Goal: Task Accomplishment & Management: Manage account settings

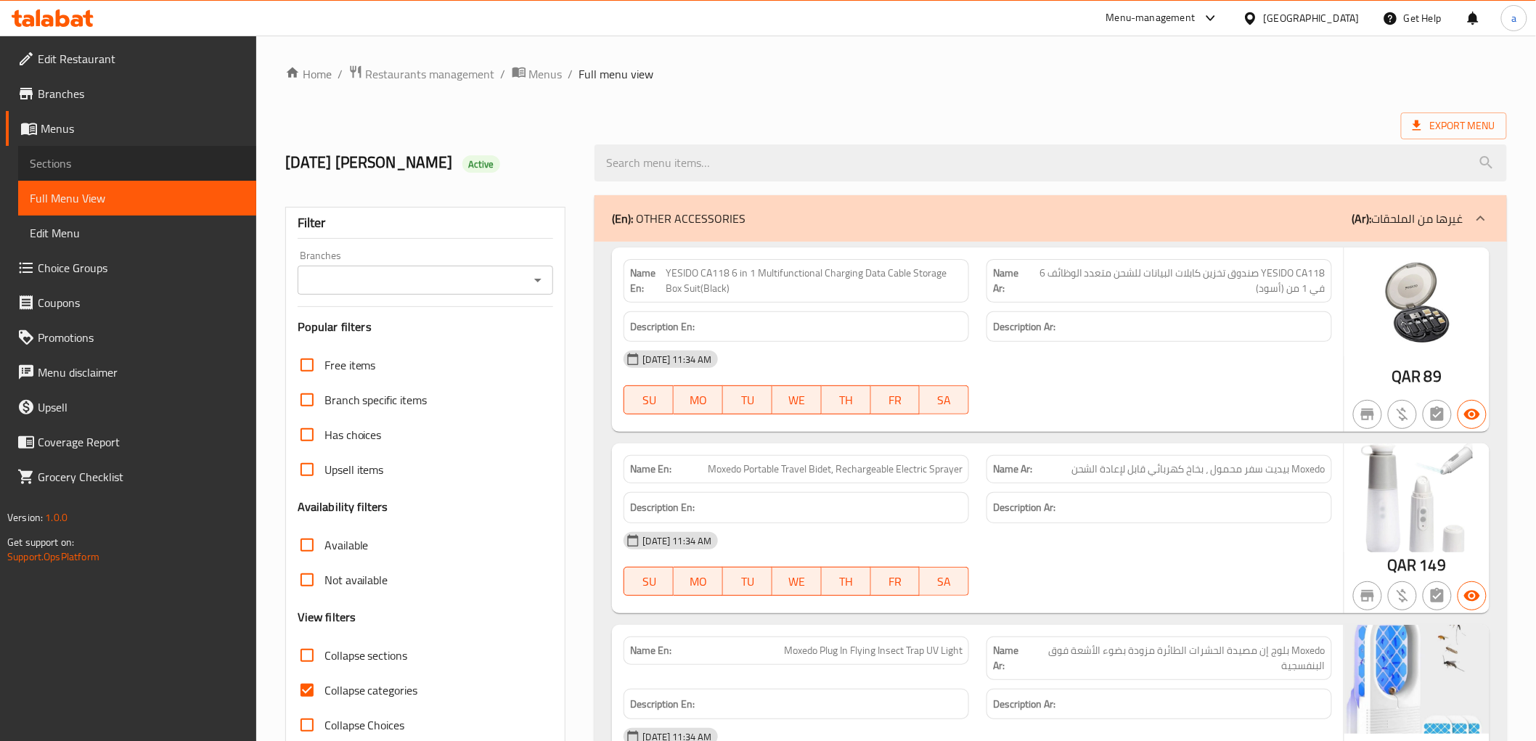
click at [78, 165] on span "Sections" at bounding box center [137, 163] width 215 height 17
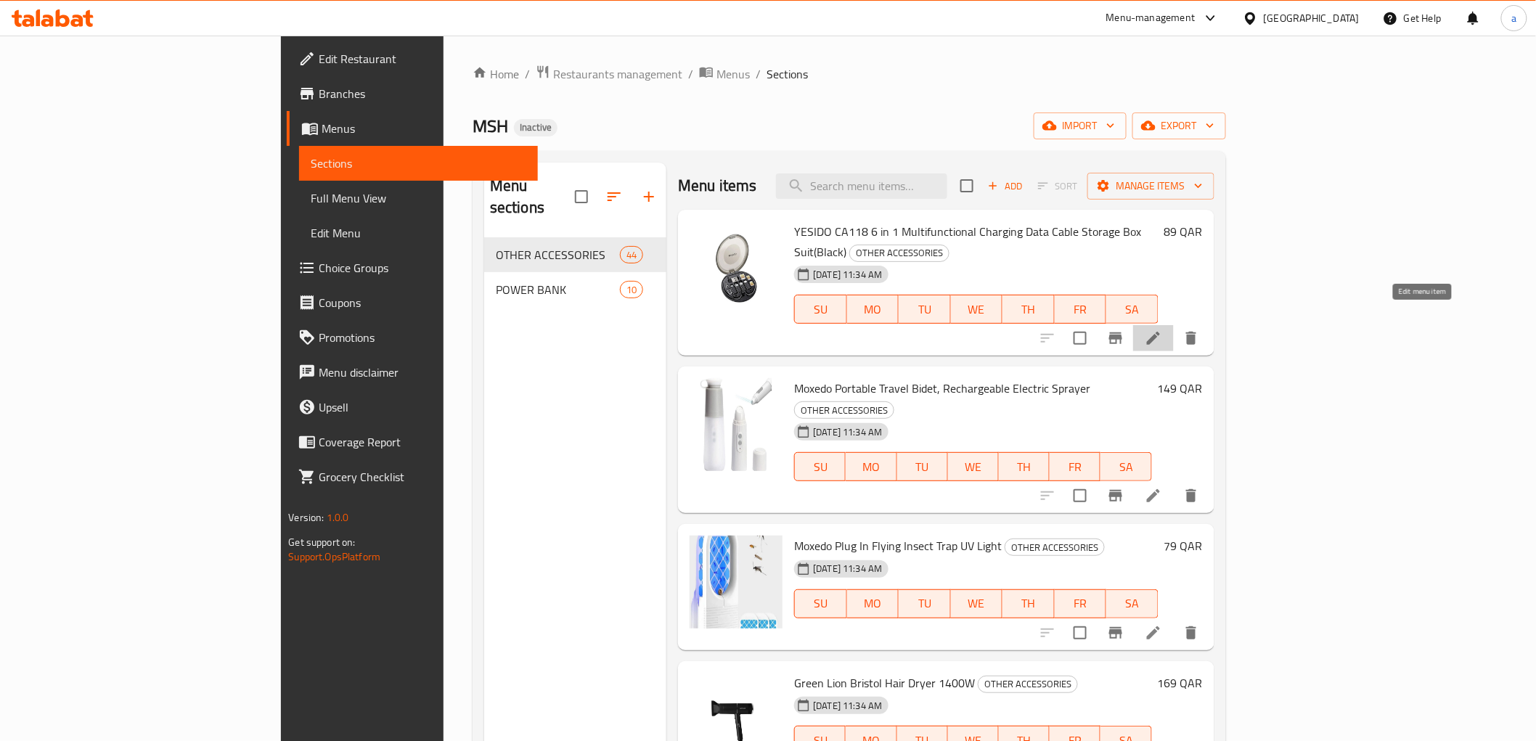
click at [1162, 329] on icon at bounding box center [1152, 337] width 17 height 17
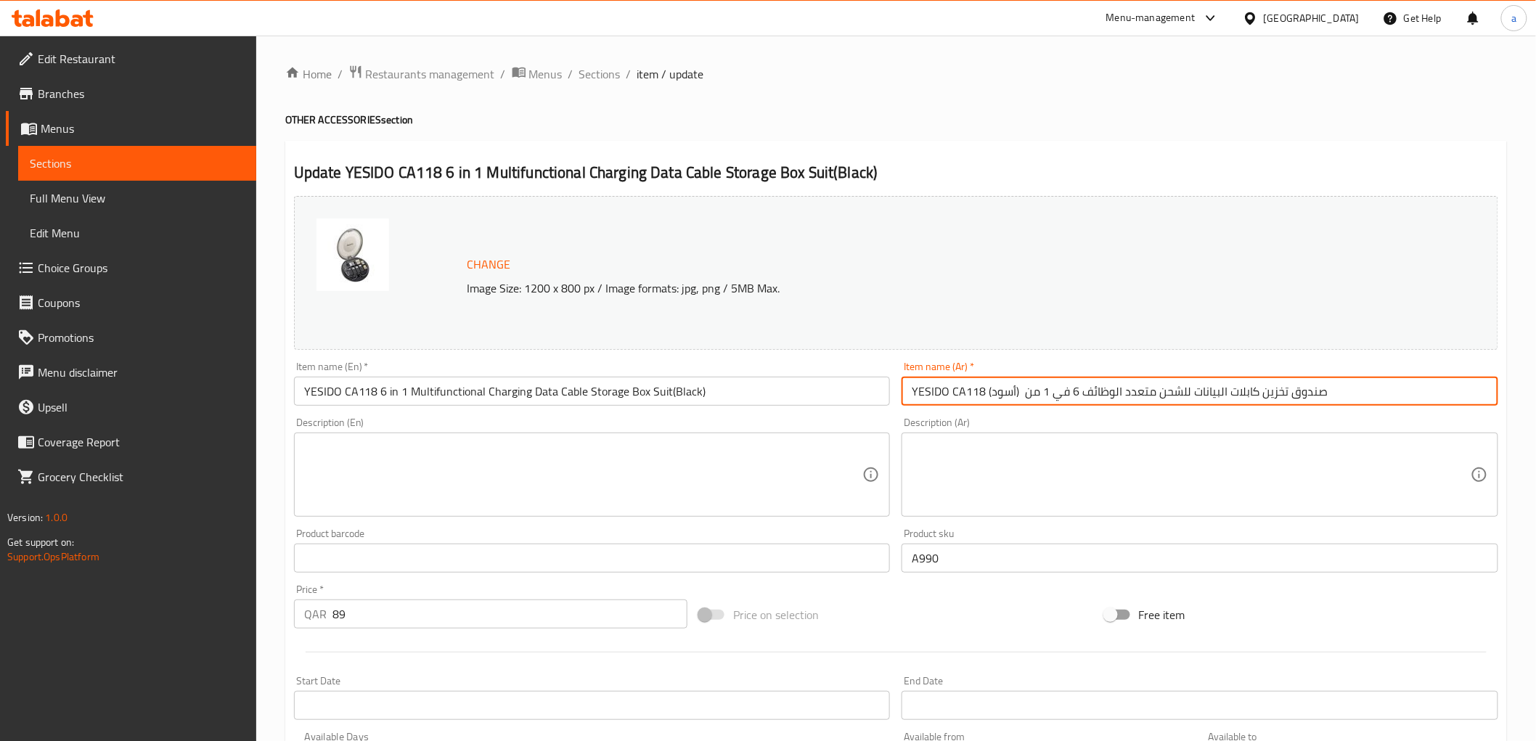
drag, startPoint x: 948, startPoint y: 394, endPoint x: 984, endPoint y: 393, distance: 35.6
click at [984, 393] on input "YESIDO CA118 صندوق تخزين كابلات البيانات للشحن متعدد الوظائف 6 في 1 من (أسود)" at bounding box center [1199, 391] width 596 height 29
click at [938, 393] on input "YESIDO CA118 صندوق تخزين كابلات البيانات للشحن متعدد الوظائف 6 في 1 من (أسود)" at bounding box center [1199, 391] width 596 height 29
click at [931, 390] on input "YESIDO CA118 صندوق تخزين كابلات البيانات للشحن متعدد الوظائف 6 في 1 من (أسود)" at bounding box center [1199, 391] width 596 height 29
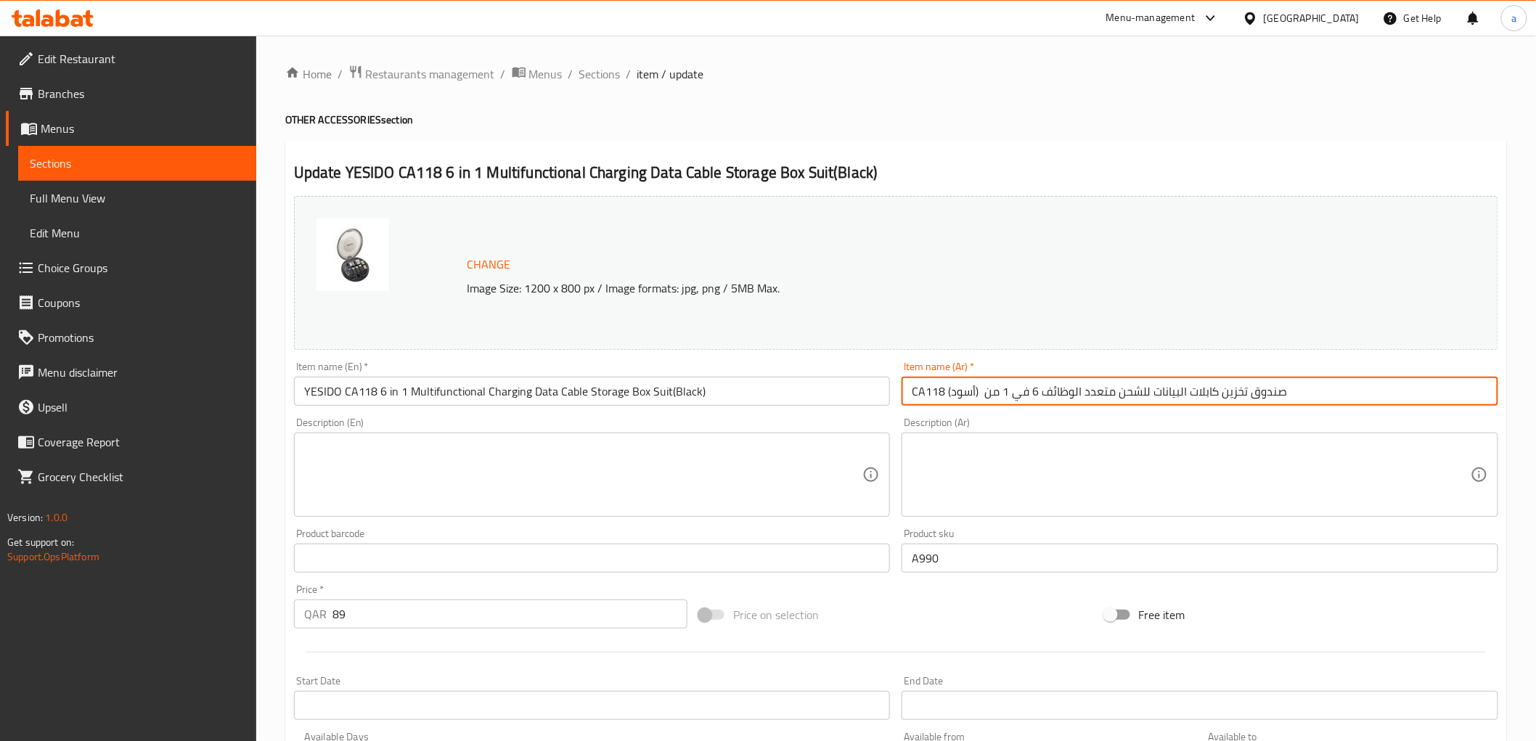
click at [1361, 398] on input "CA118 صندوق تخزين كابلات البيانات للشحن متعدد الوظائف 6 في 1 من (أسود)" at bounding box center [1199, 391] width 596 height 29
paste input "YESIDO"
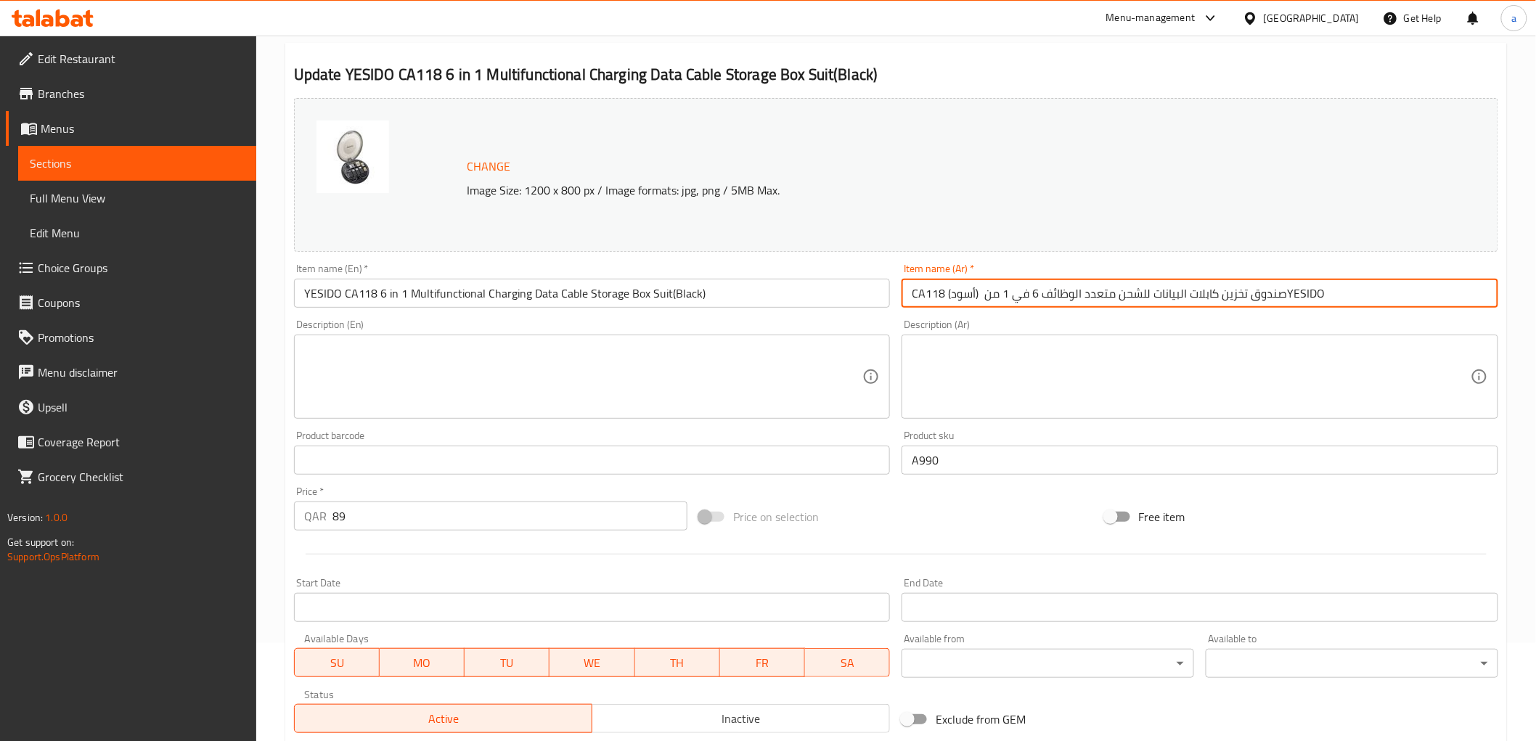
scroll to position [242, 0]
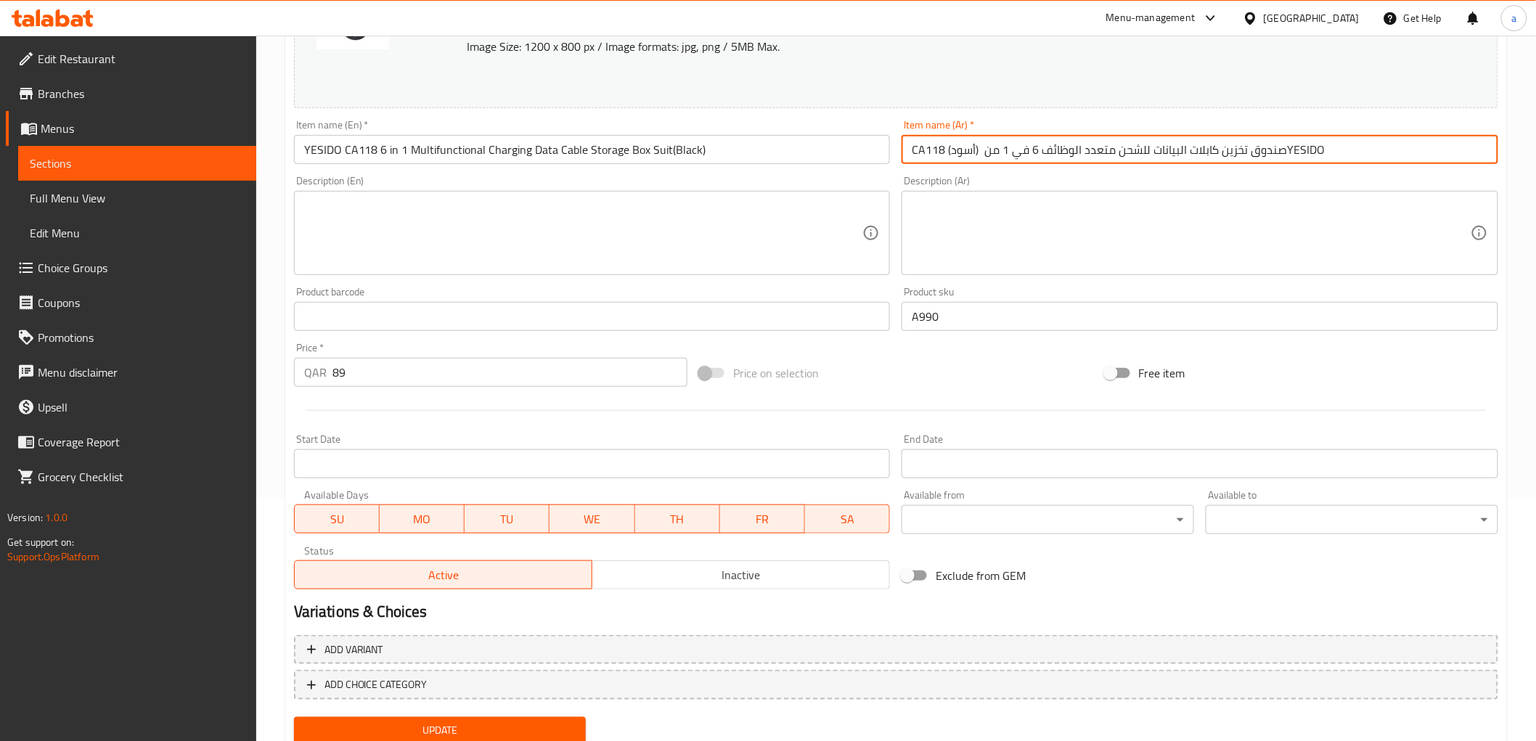
type input "CA118 صندوق تخزين كابلات البيانات للشحن متعدد الوظائف 6 في 1 من (أسود)YESIDO"
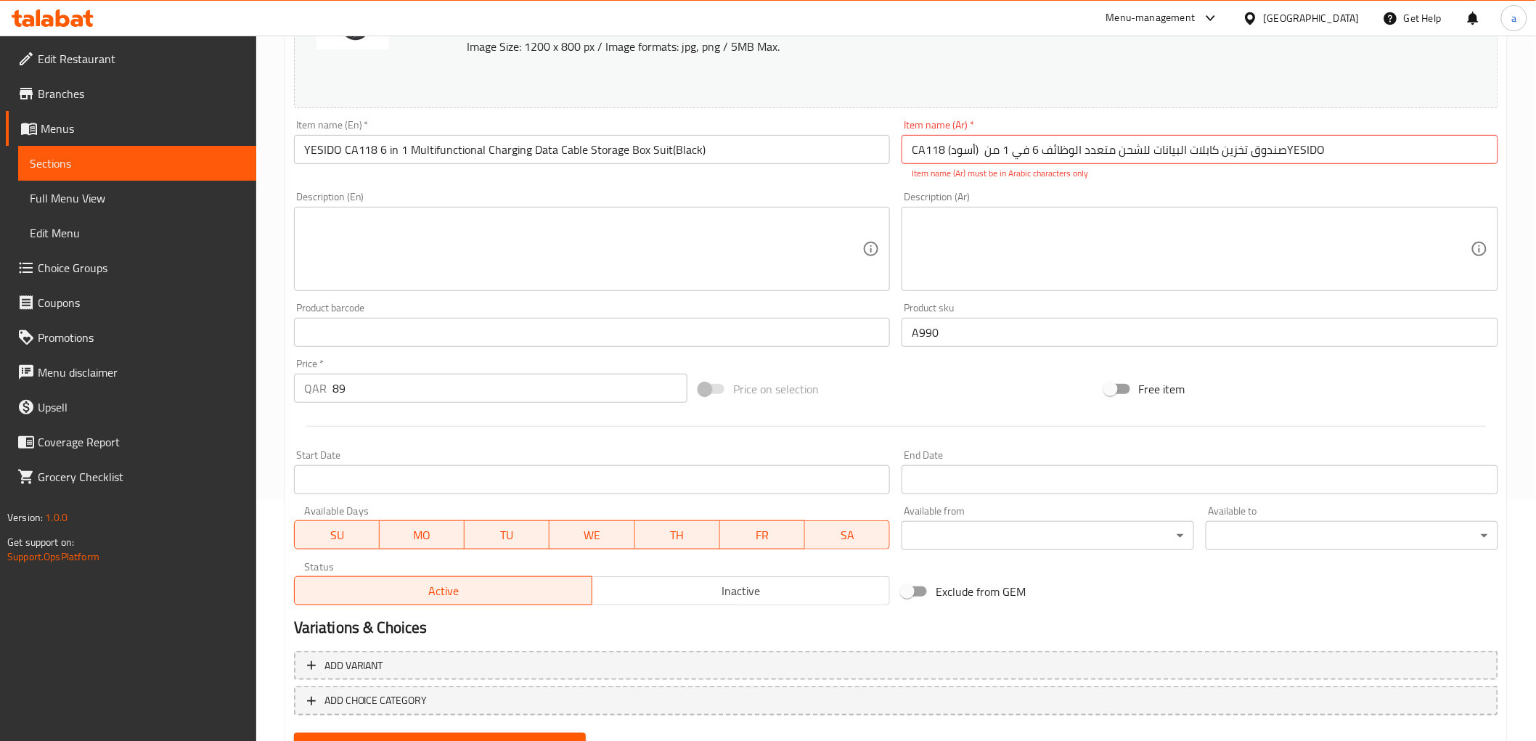
click at [502, 727] on div "Update" at bounding box center [440, 746] width 304 height 38
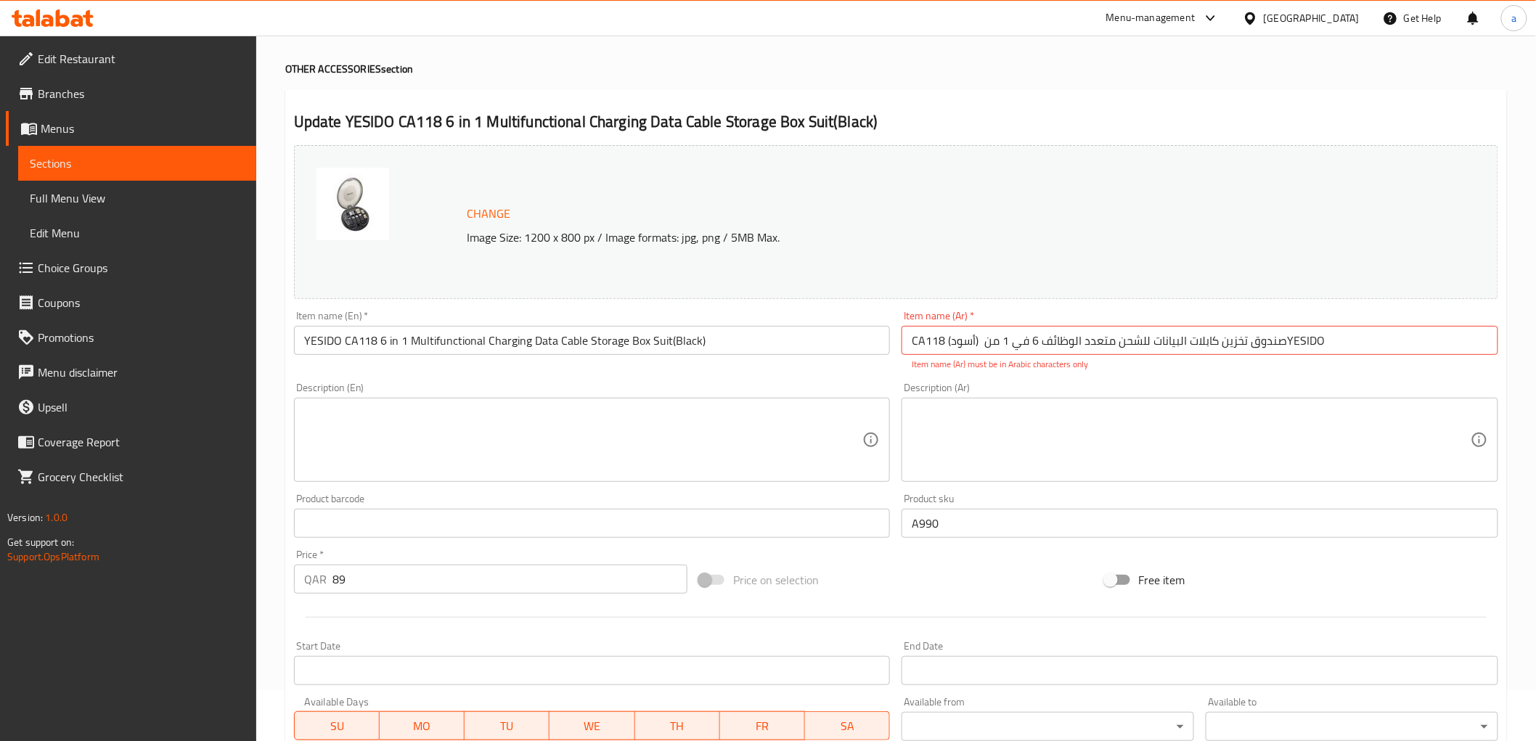
scroll to position [0, 0]
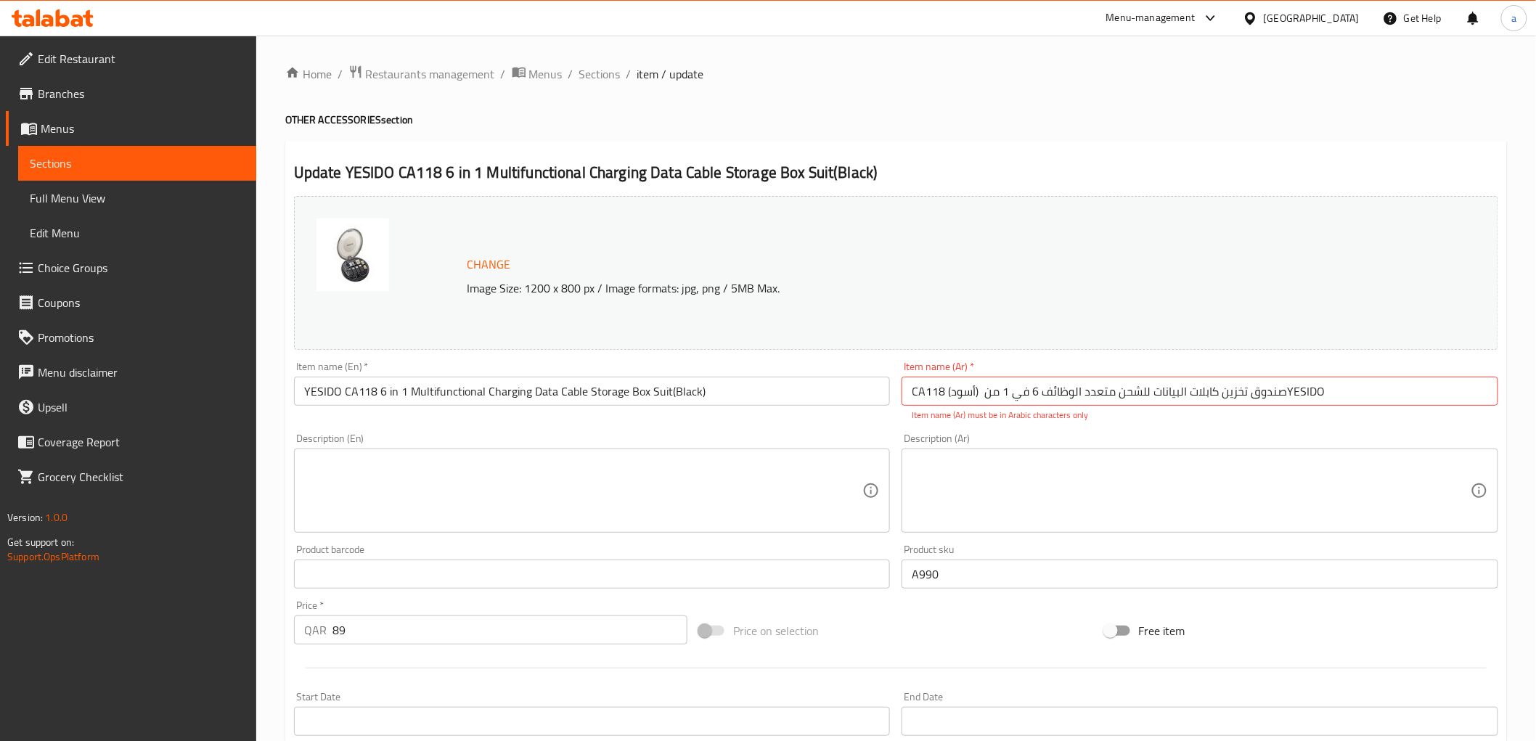
drag, startPoint x: 766, startPoint y: 209, endPoint x: 780, endPoint y: 203, distance: 15.0
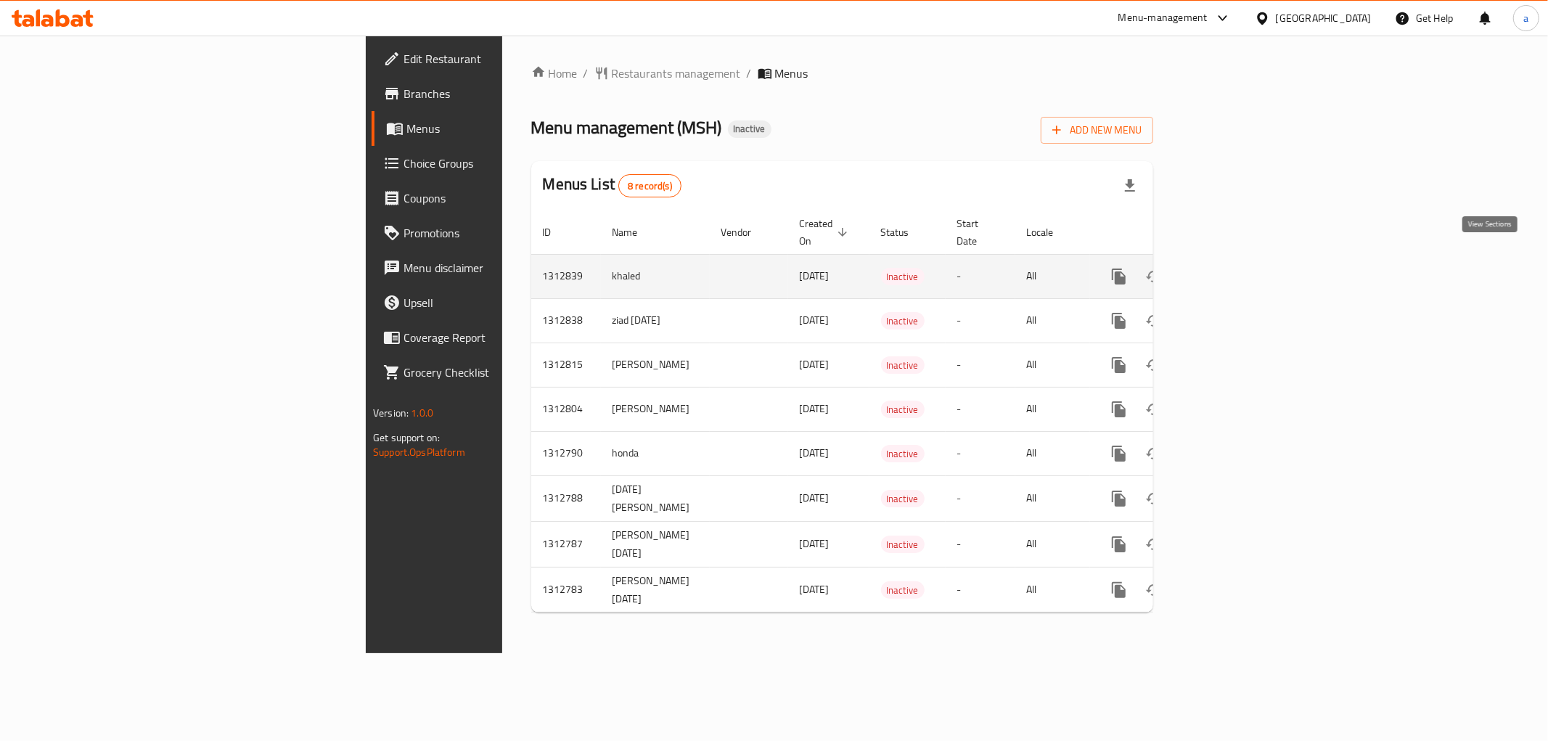
click at [1232, 268] on icon "enhanced table" at bounding box center [1223, 276] width 17 height 17
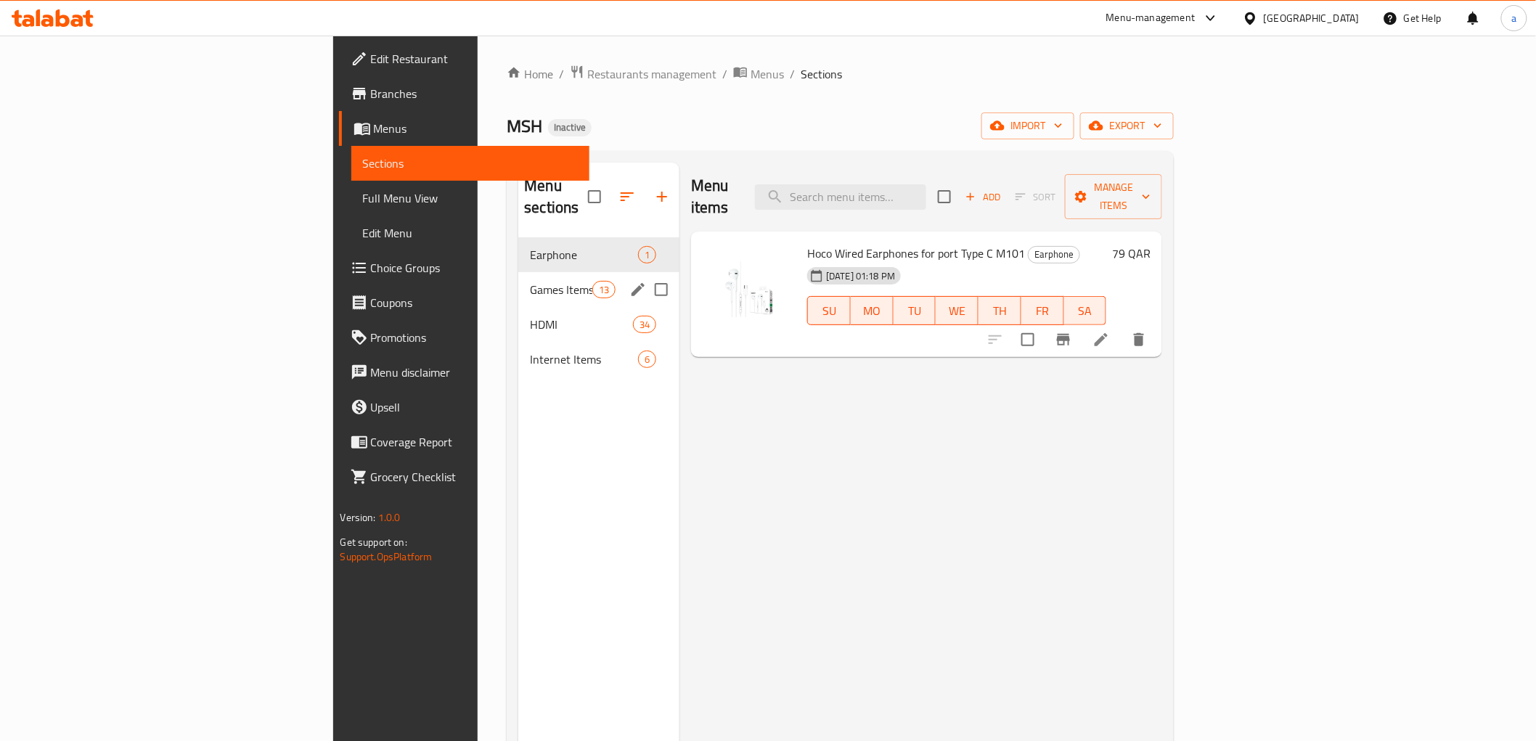
click at [518, 272] on div "Games Items 13" at bounding box center [598, 289] width 161 height 35
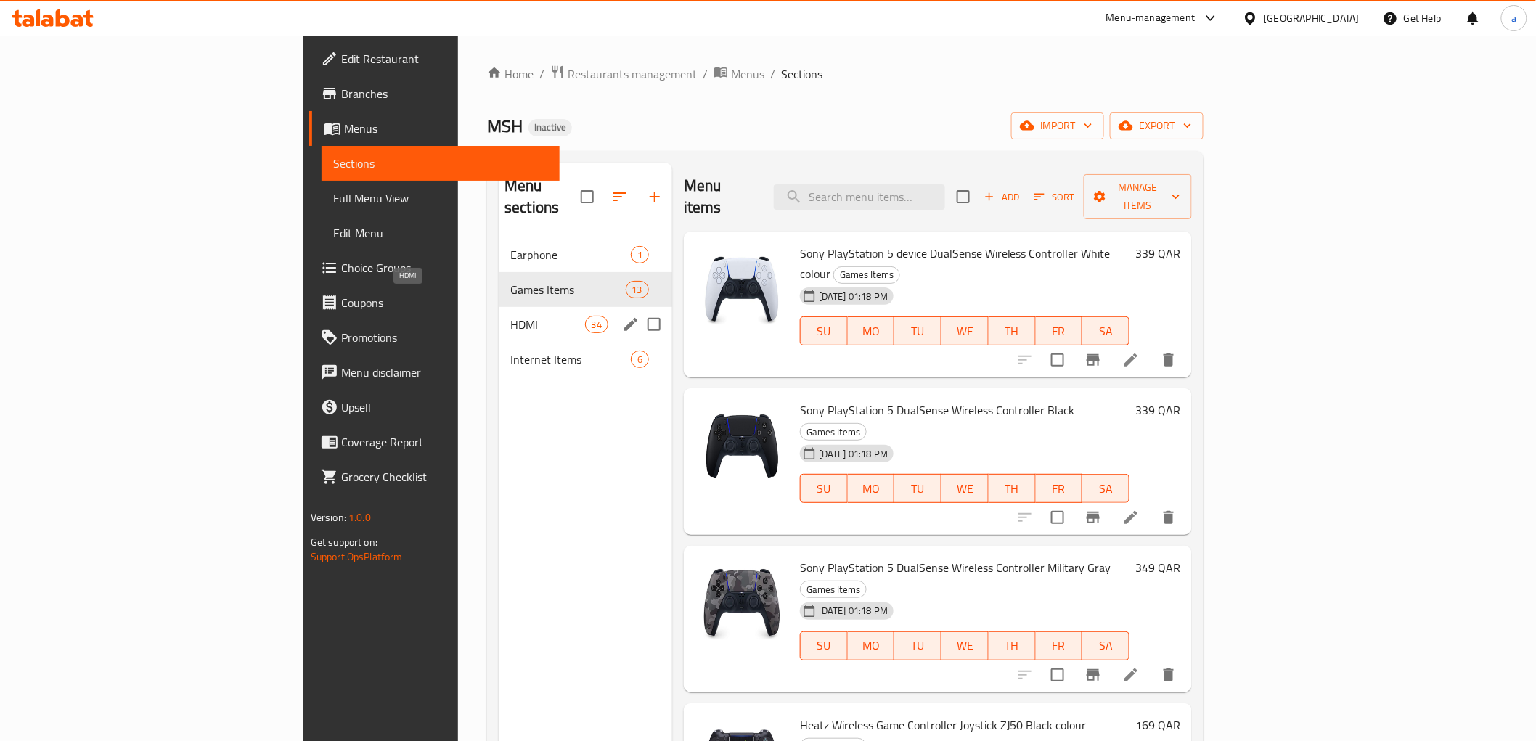
click at [510, 316] on span "HDMI" at bounding box center [547, 324] width 74 height 17
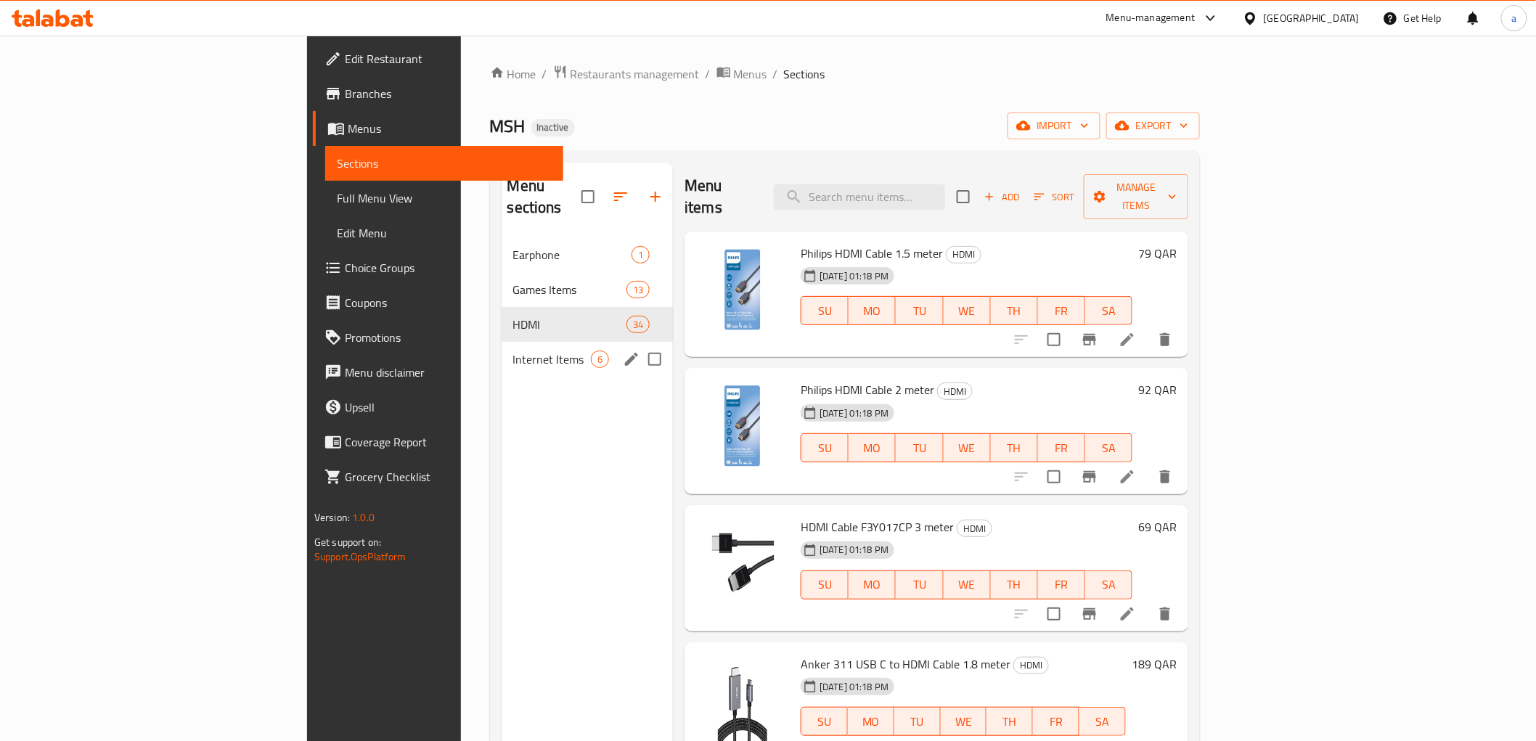
click at [501, 342] on div "Internet Items 6" at bounding box center [587, 359] width 172 height 35
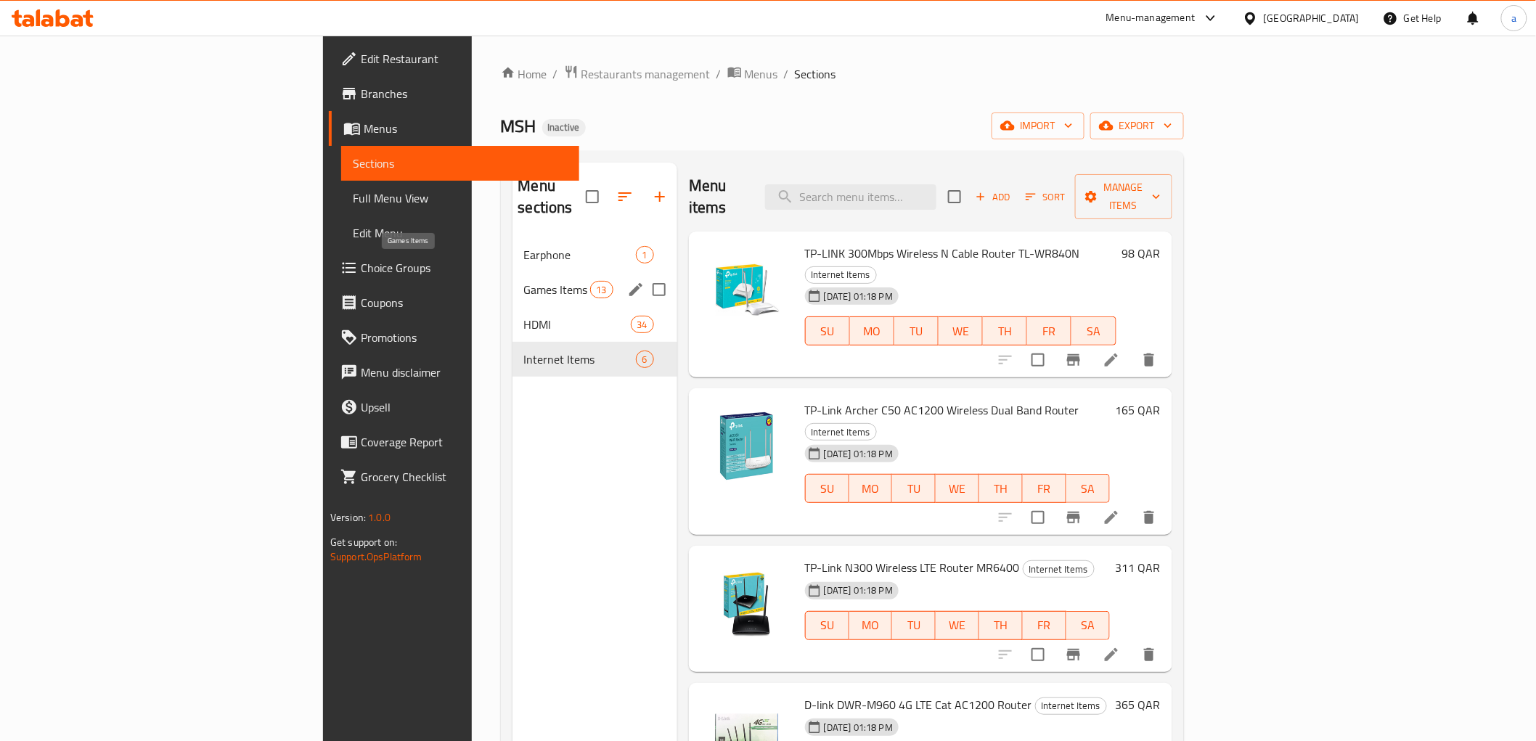
click at [524, 281] on span "Games Items" at bounding box center [557, 289] width 66 height 17
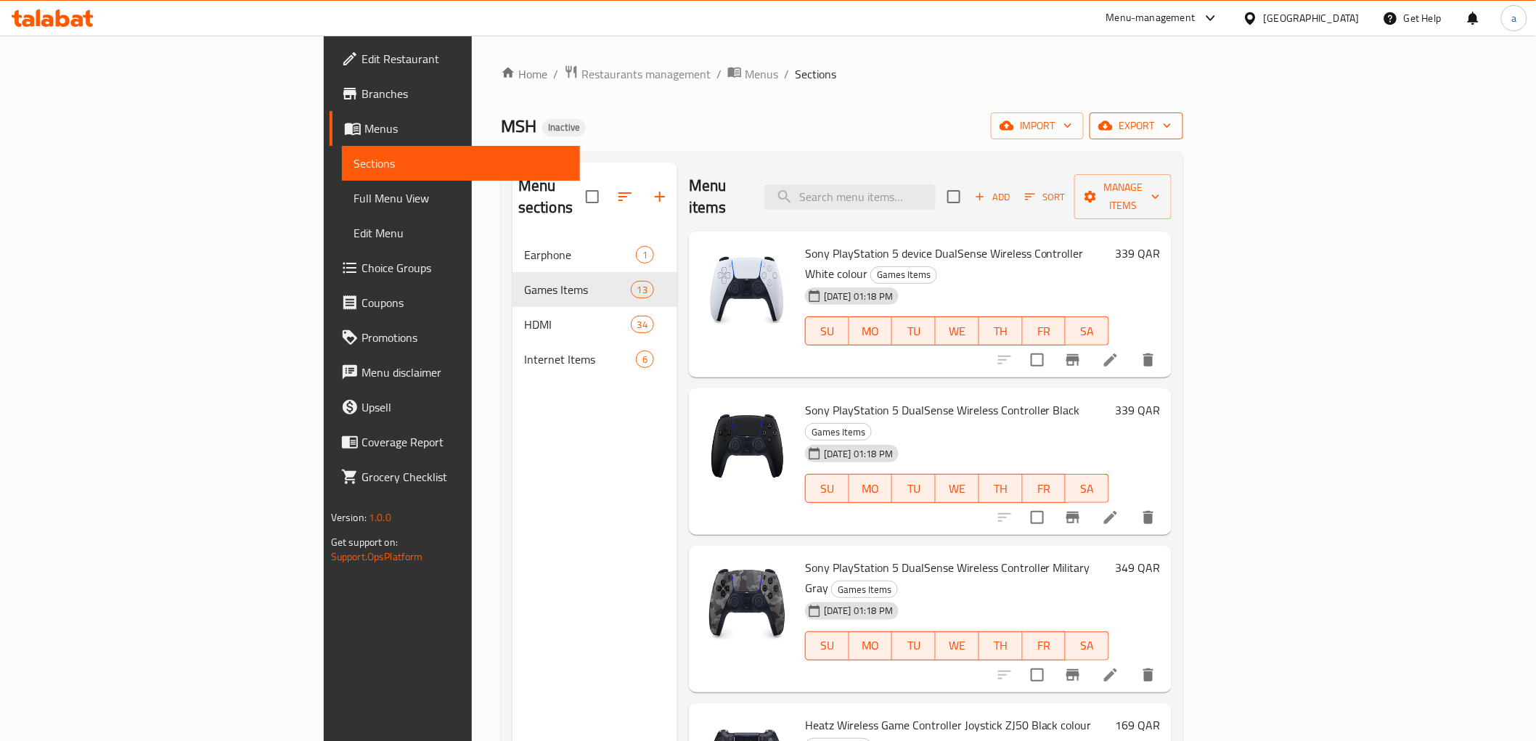
click at [1171, 120] on span "export" at bounding box center [1136, 126] width 70 height 18
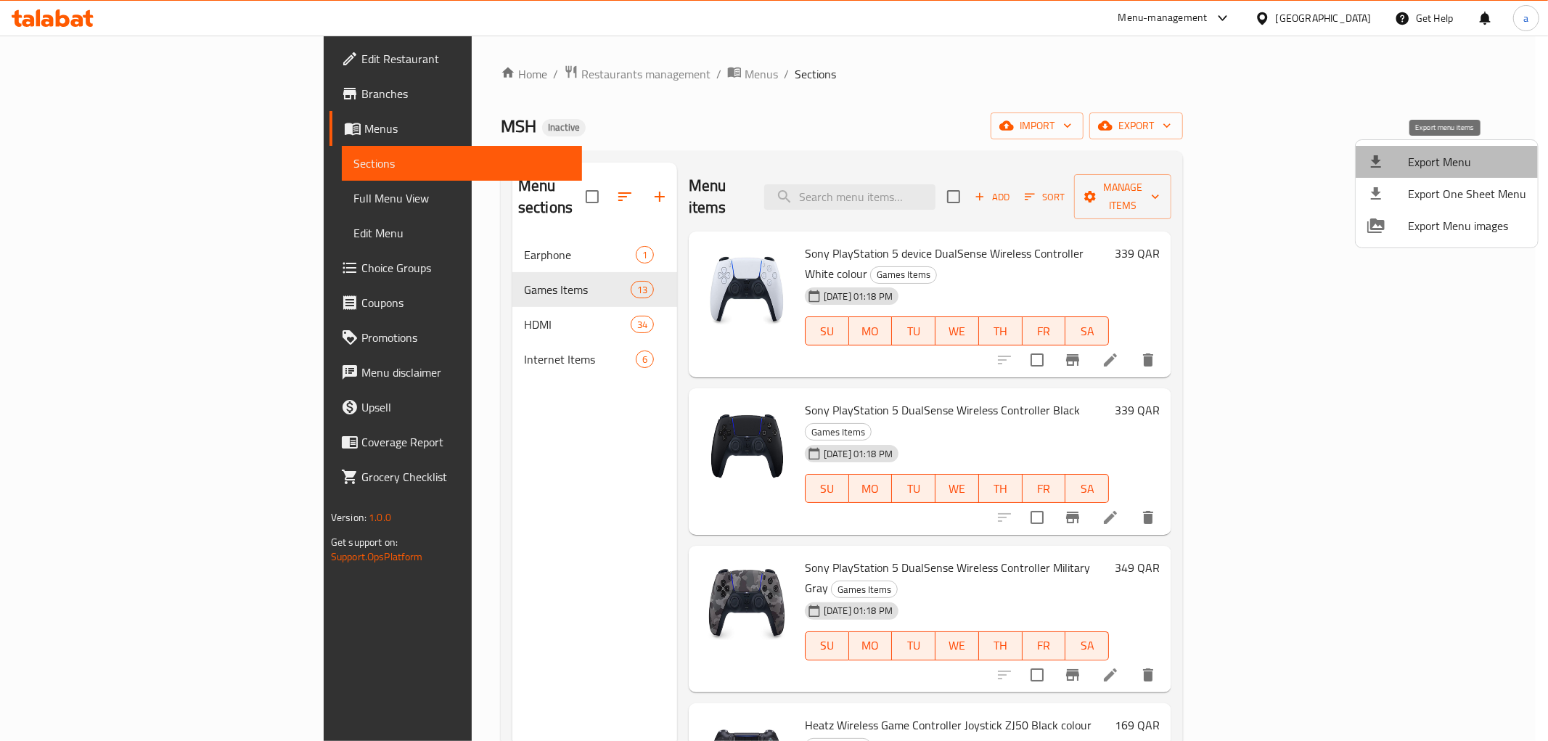
click at [1478, 163] on span "Export Menu" at bounding box center [1467, 161] width 118 height 17
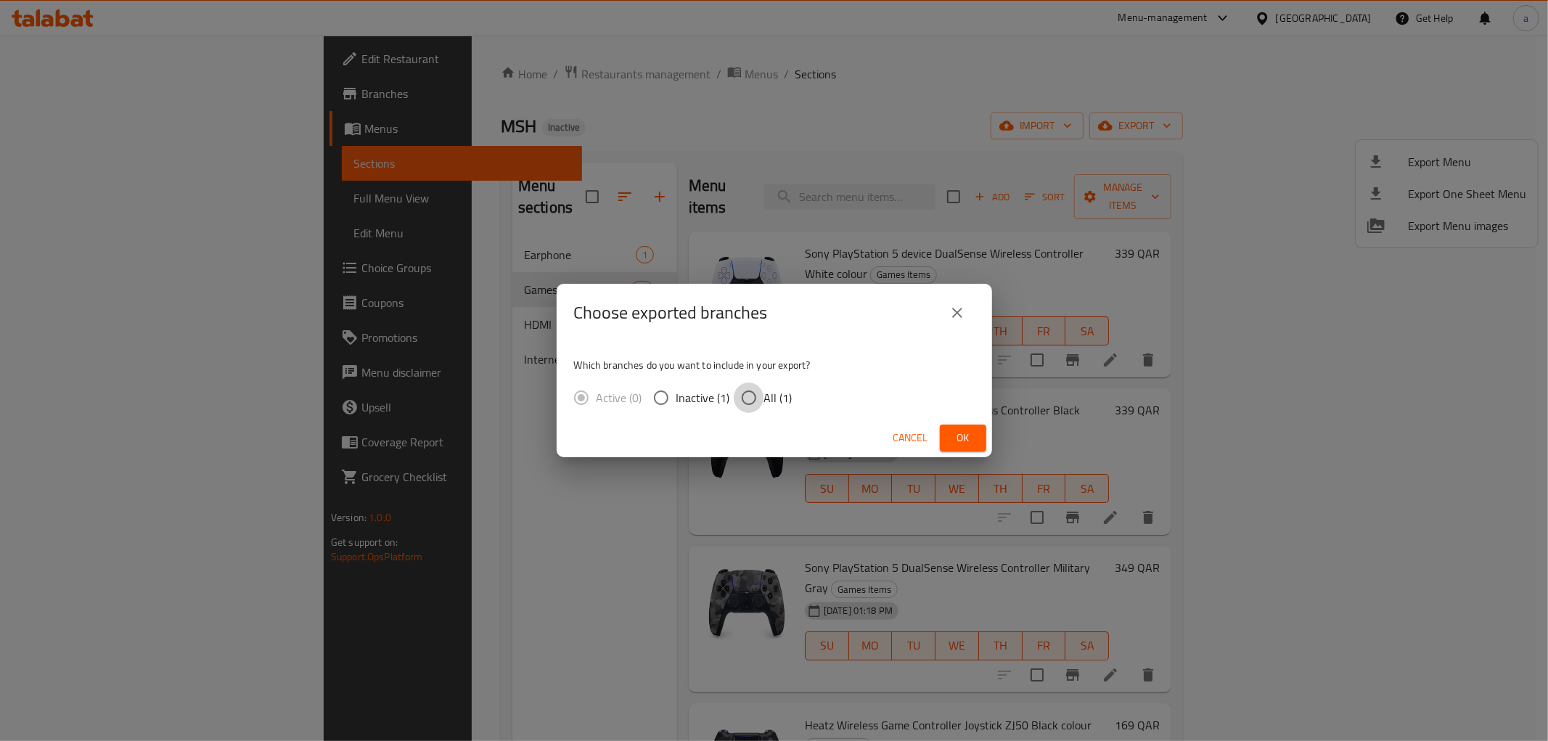
drag, startPoint x: 760, startPoint y: 402, endPoint x: 805, endPoint y: 409, distance: 45.5
click at [760, 401] on input "All (1)" at bounding box center [749, 397] width 30 height 30
radio input "true"
click at [967, 443] on span "Ok" at bounding box center [962, 438] width 23 height 18
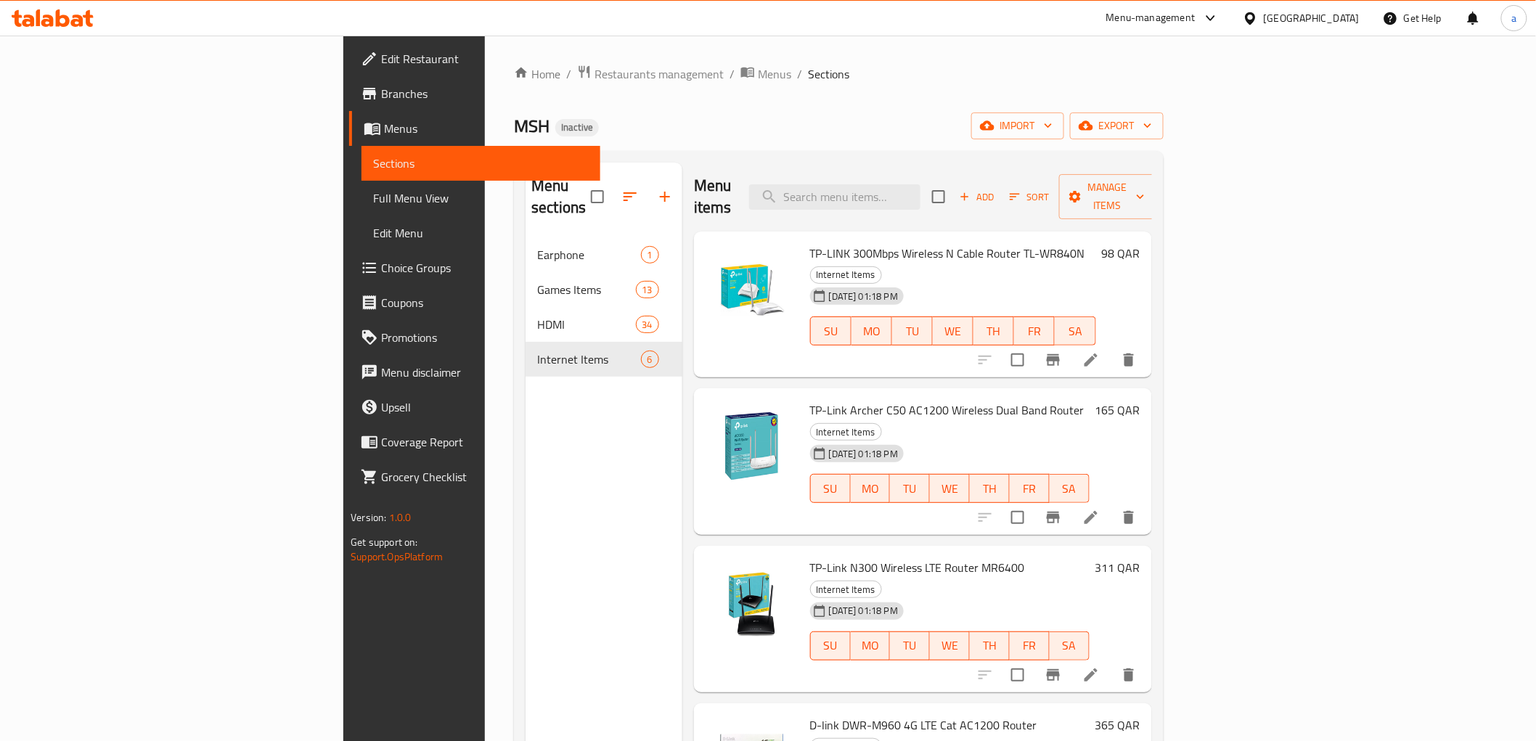
drag, startPoint x: 972, startPoint y: 120, endPoint x: 963, endPoint y: 118, distance: 9.7
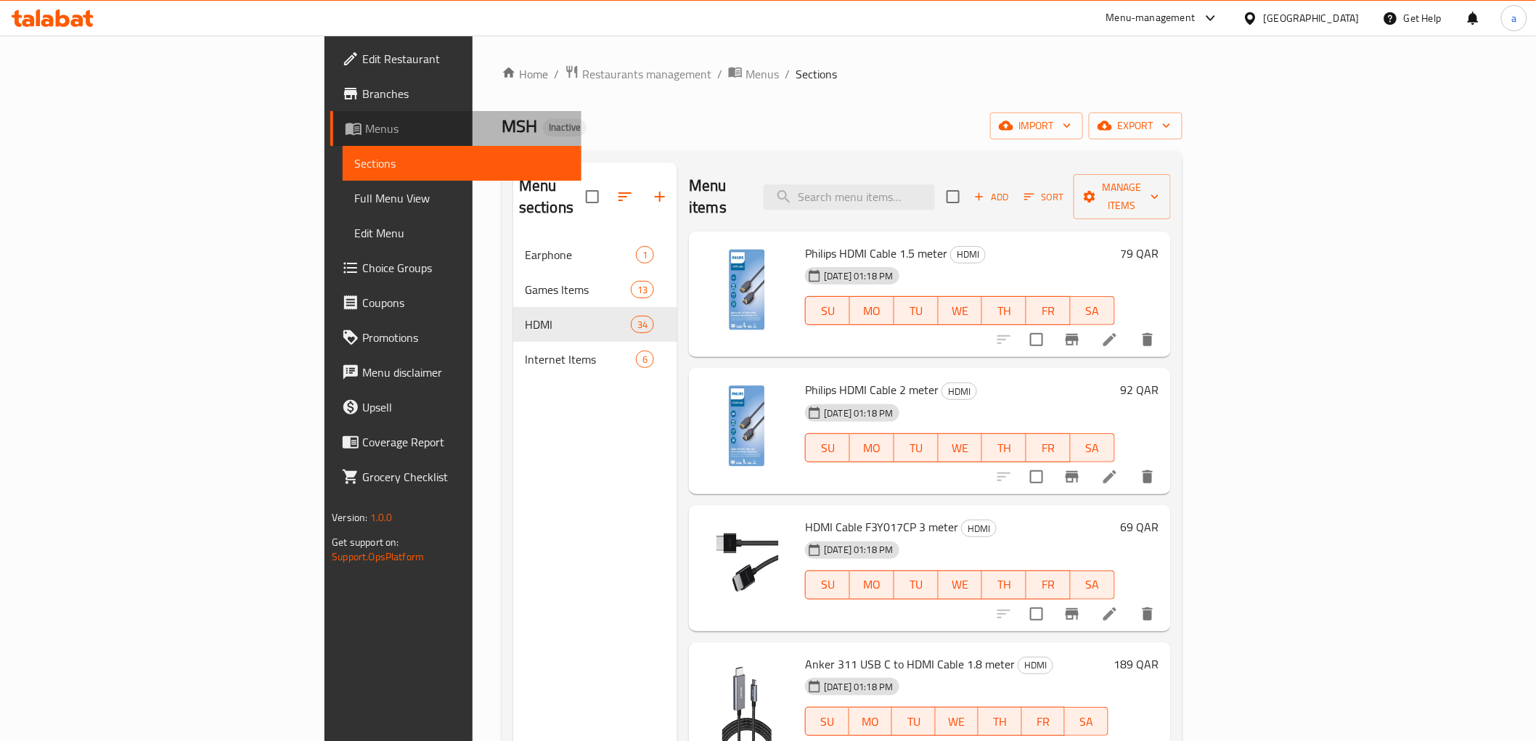
click at [365, 122] on span "Menus" at bounding box center [467, 128] width 204 height 17
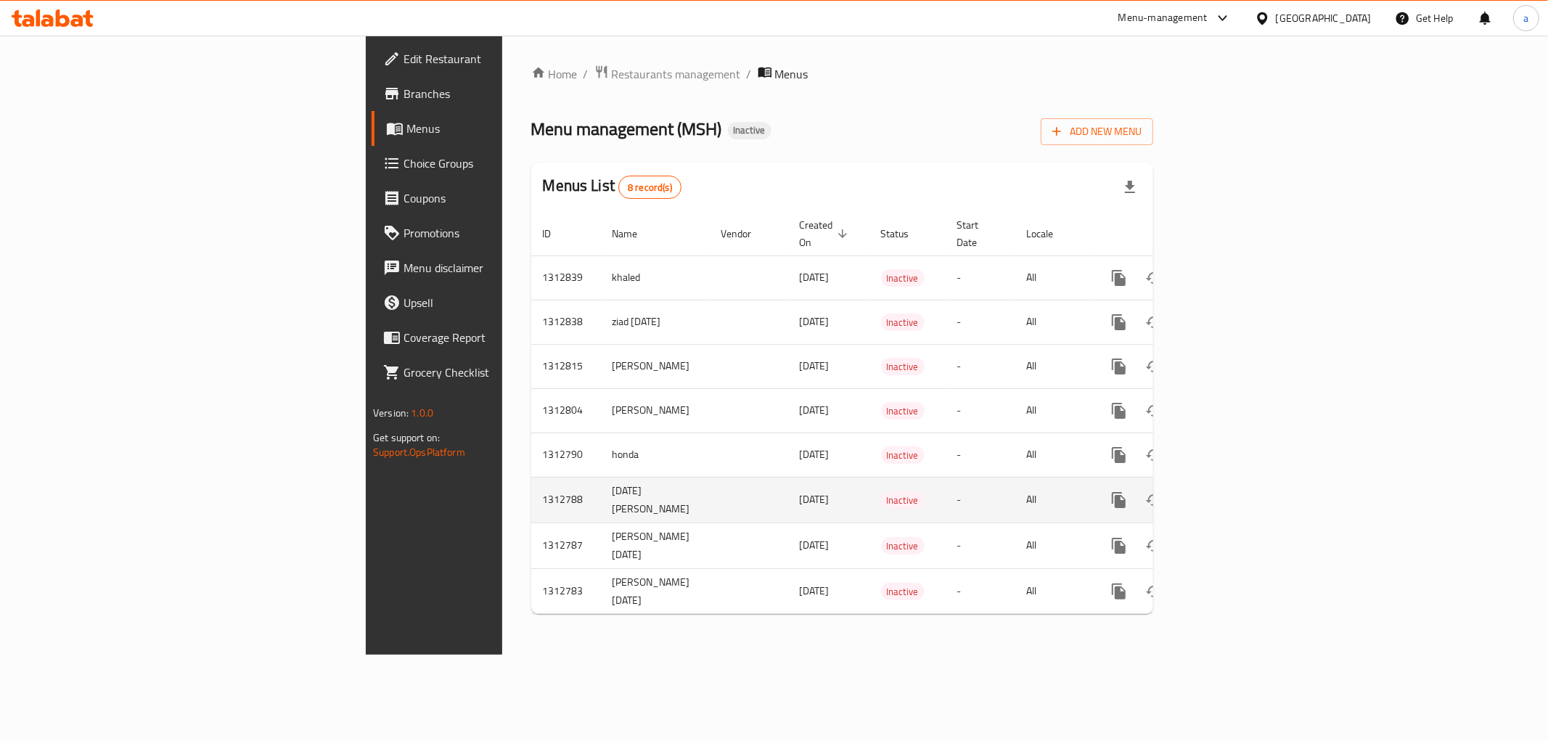
click at [601, 498] on td "[DATE] [PERSON_NAME]" at bounding box center [655, 500] width 109 height 46
click at [1232, 491] on icon "enhanced table" at bounding box center [1223, 499] width 17 height 17
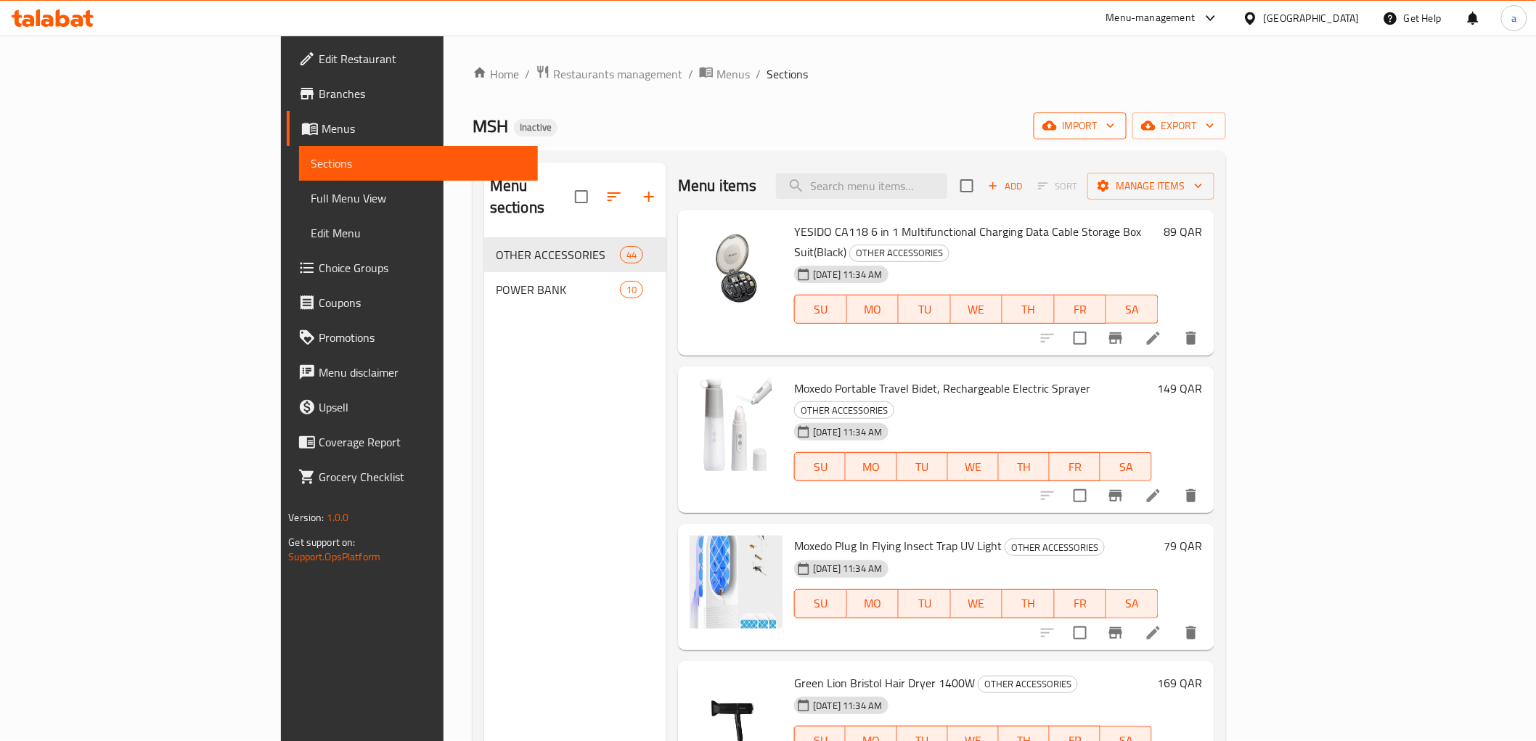
click at [1057, 125] on icon "button" at bounding box center [1049, 125] width 15 height 9
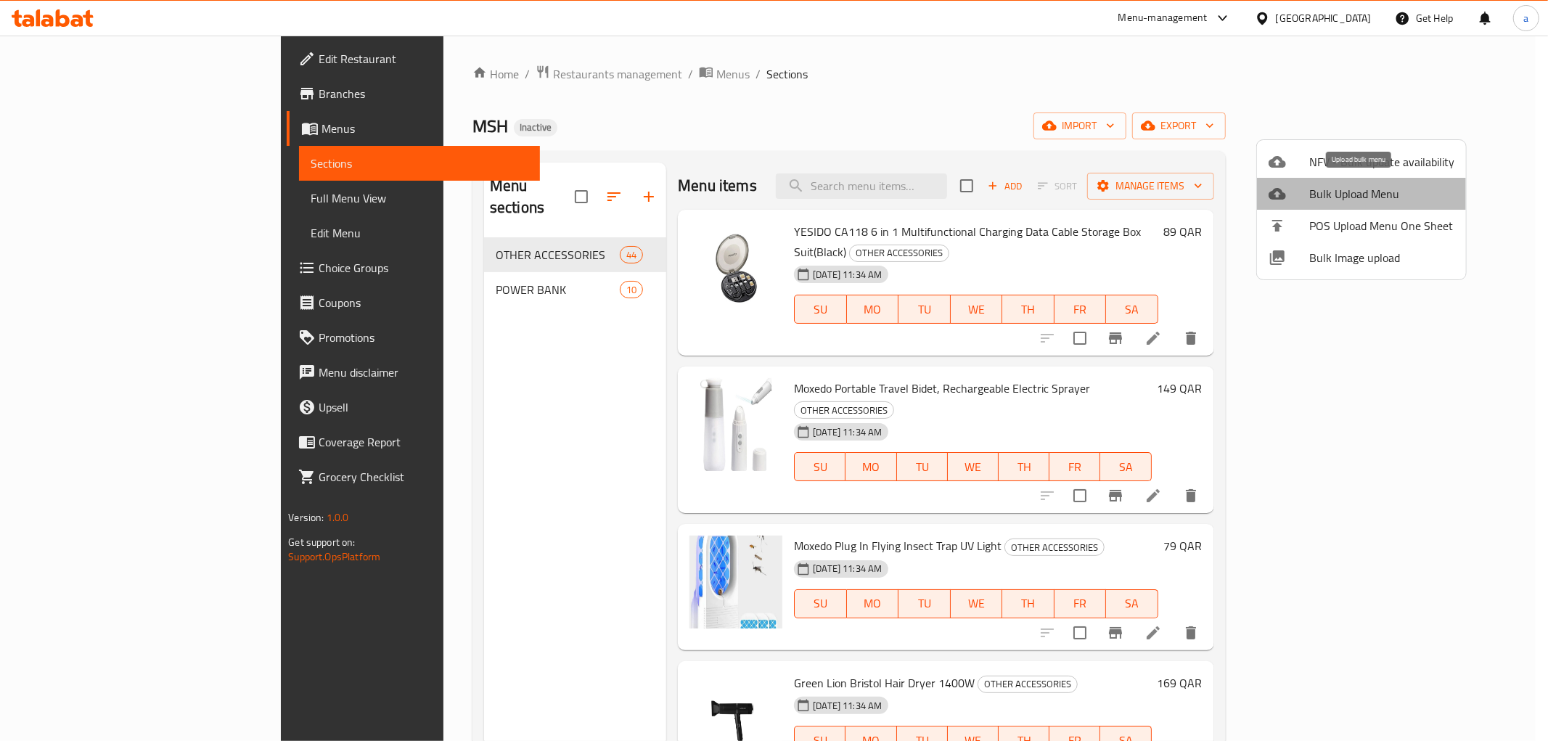
click at [1379, 197] on span "Bulk Upload Menu" at bounding box center [1381, 193] width 145 height 17
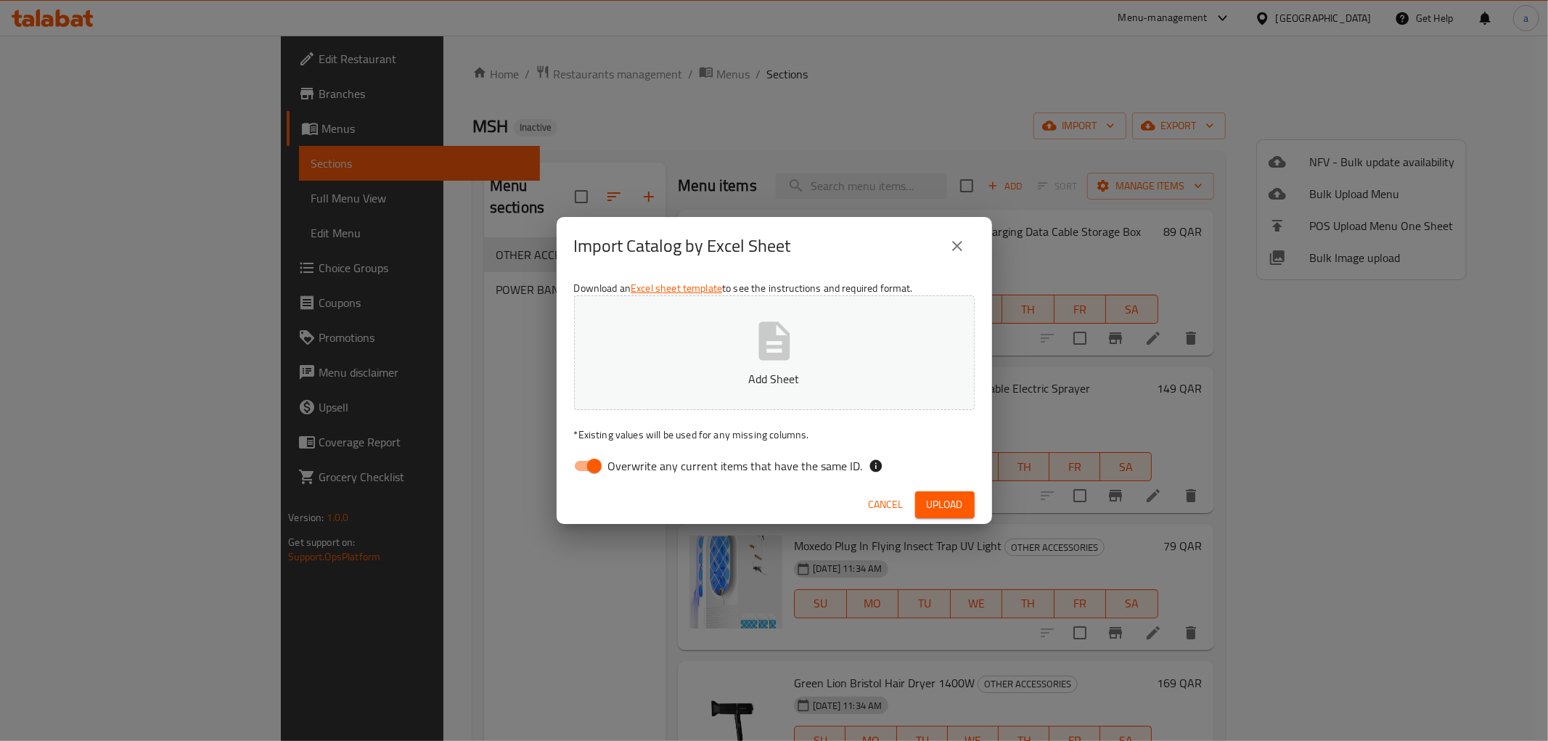
click at [627, 464] on span "Overwrite any current items that have the same ID." at bounding box center [735, 465] width 255 height 17
click at [627, 464] on input "Overwrite any current items that have the same ID." at bounding box center [594, 466] width 83 height 28
checkbox input "false"
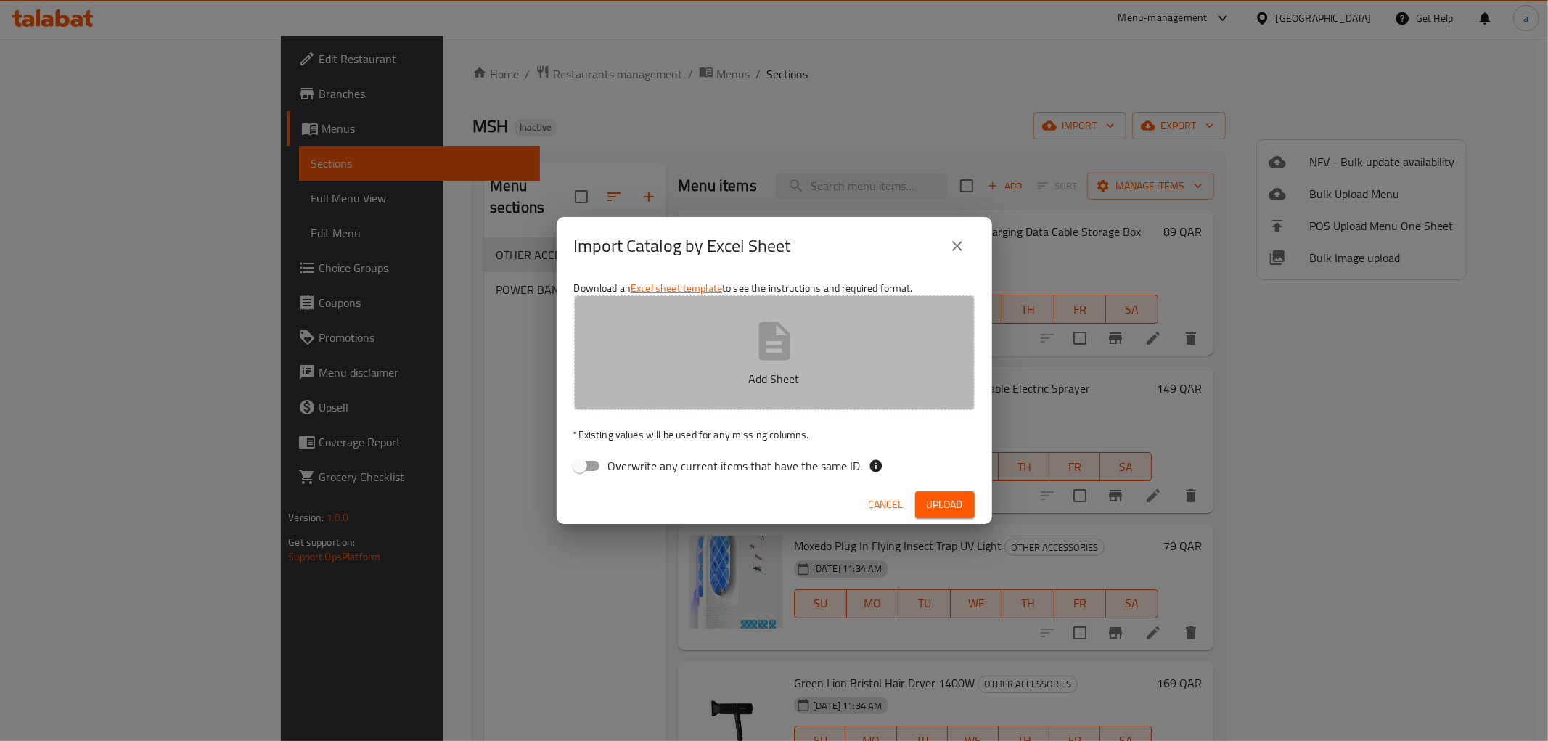
click at [736, 374] on p "Add Sheet" at bounding box center [774, 378] width 356 height 17
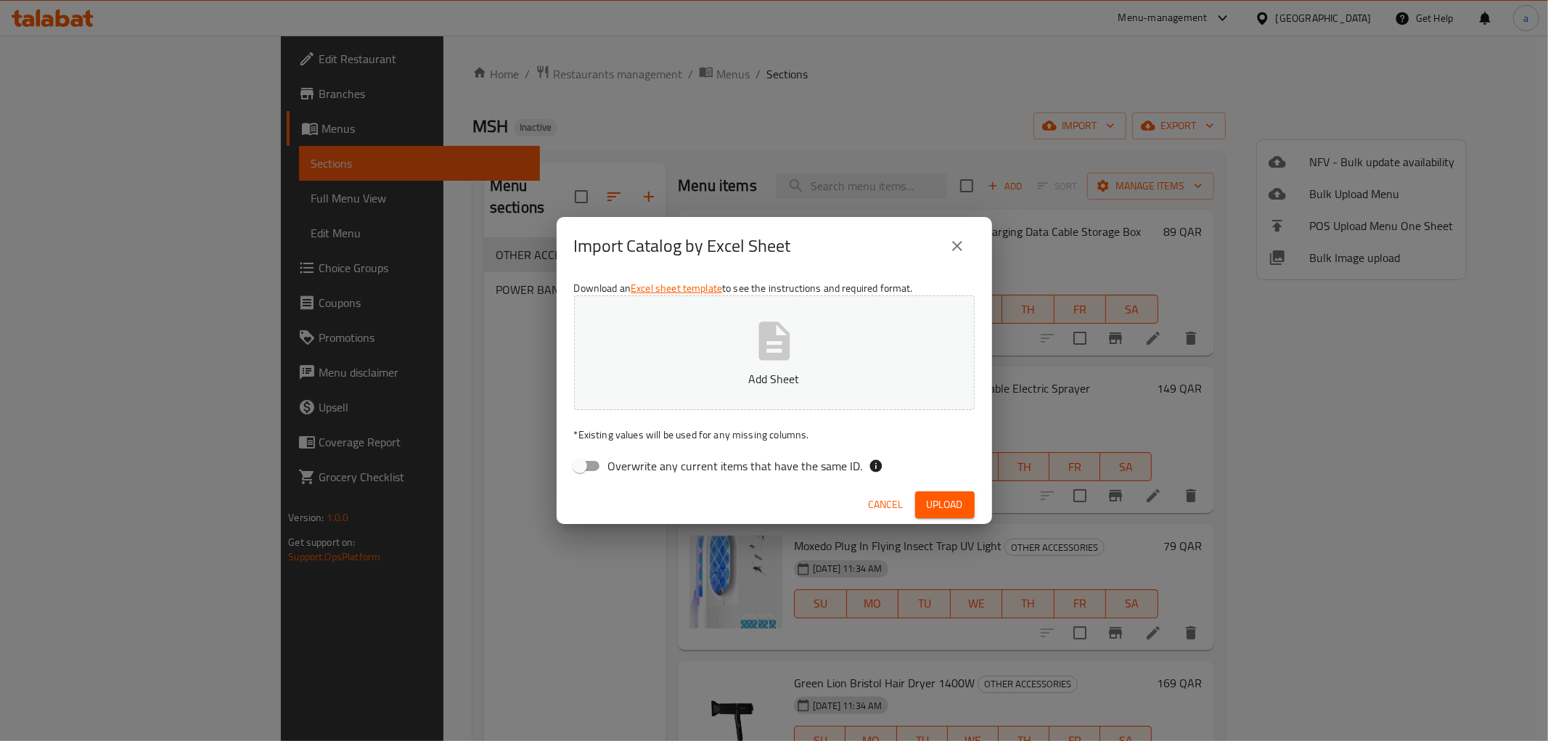
click at [810, 366] on button "Add Sheet" at bounding box center [774, 352] width 401 height 115
click at [934, 505] on span "Upload" at bounding box center [945, 505] width 36 height 18
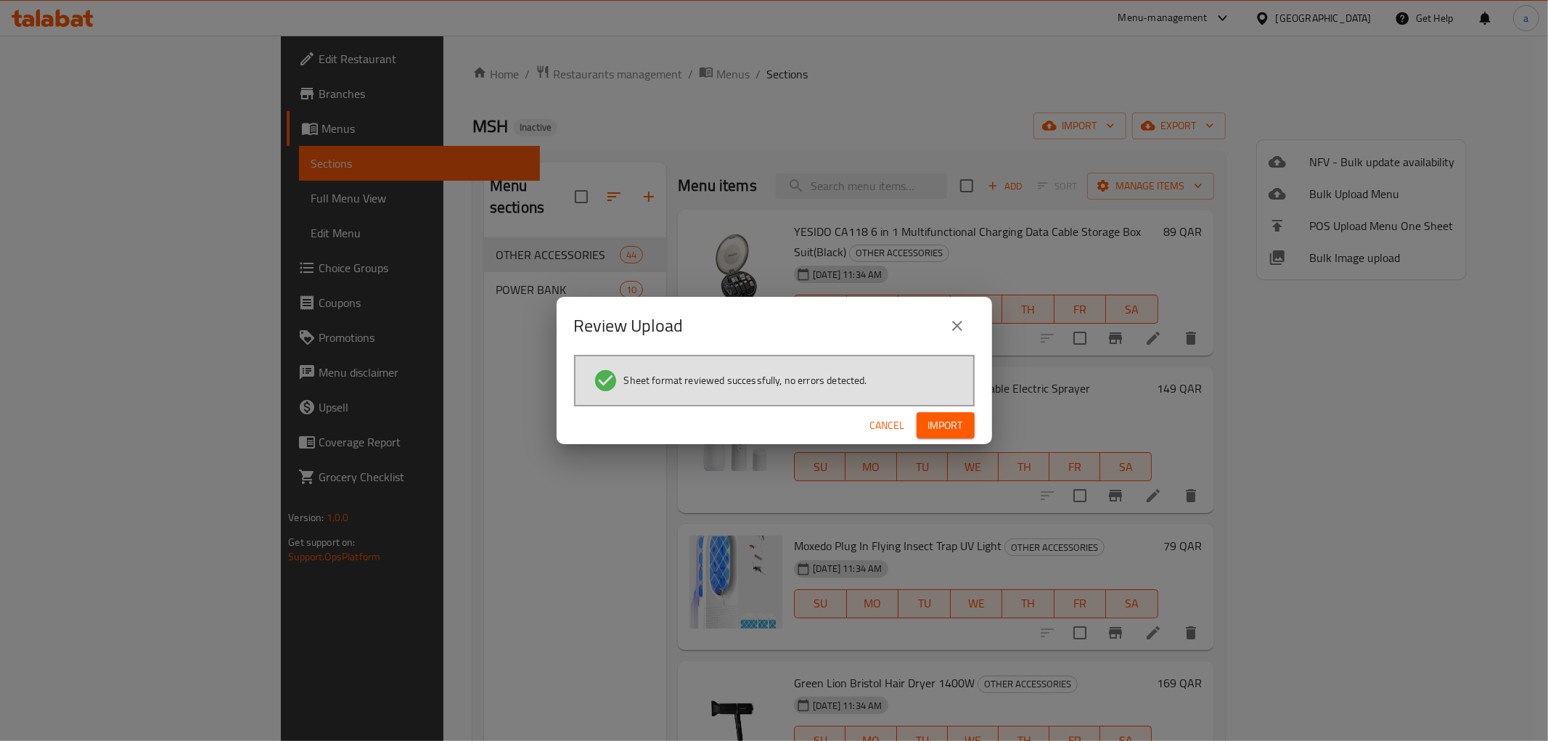
click at [948, 432] on span "Import" at bounding box center [945, 426] width 35 height 18
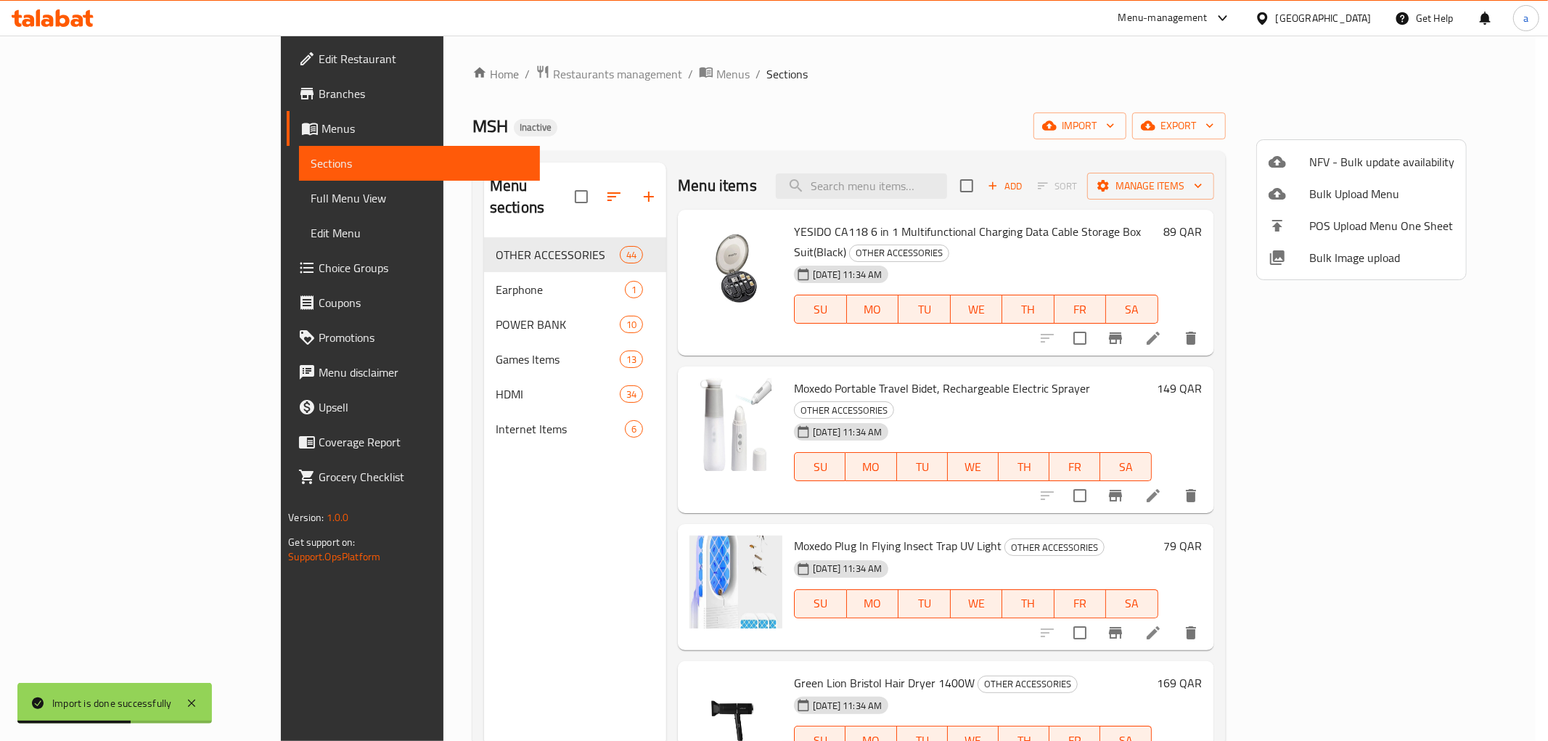
click at [414, 265] on div at bounding box center [774, 370] width 1548 height 741
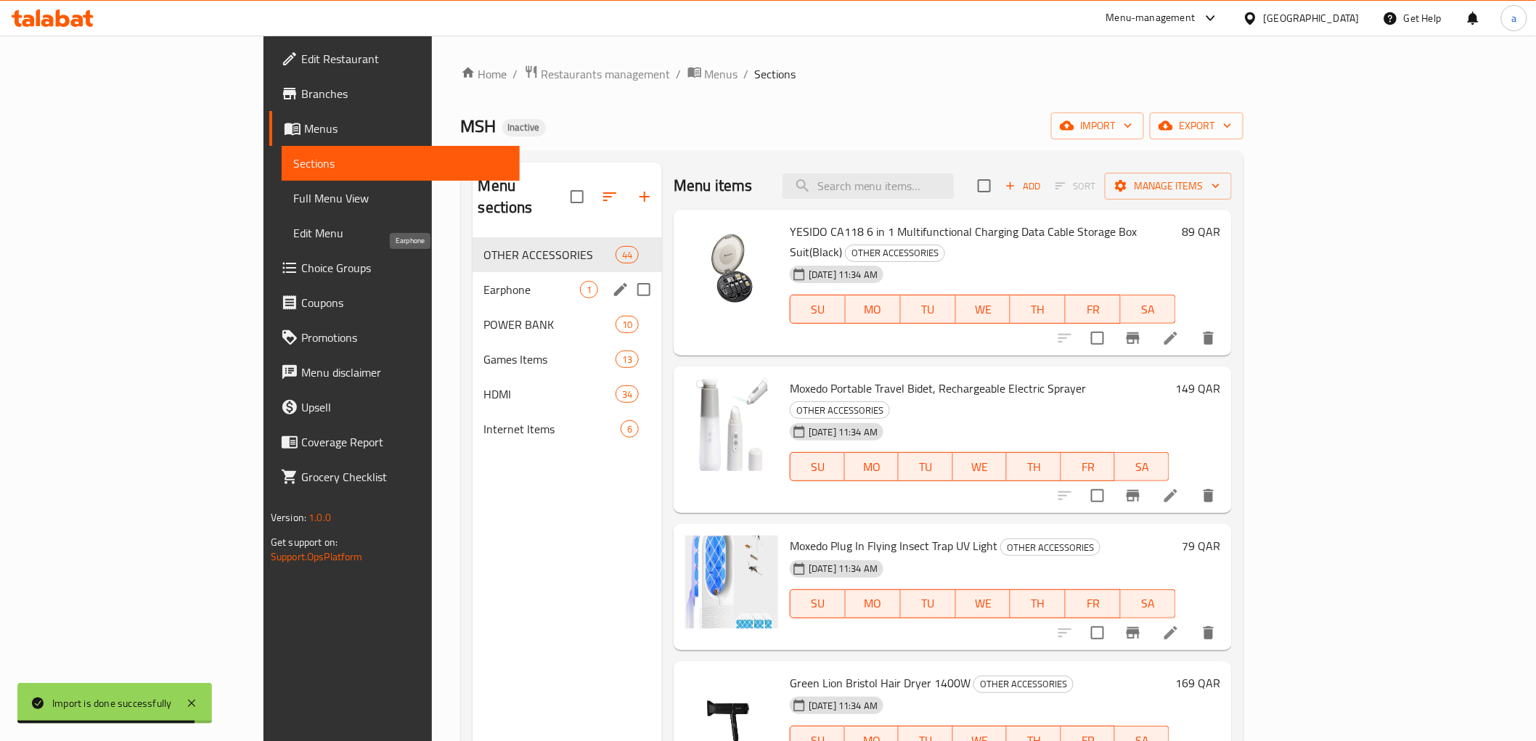
click at [484, 281] on span "Earphone" at bounding box center [532, 289] width 96 height 17
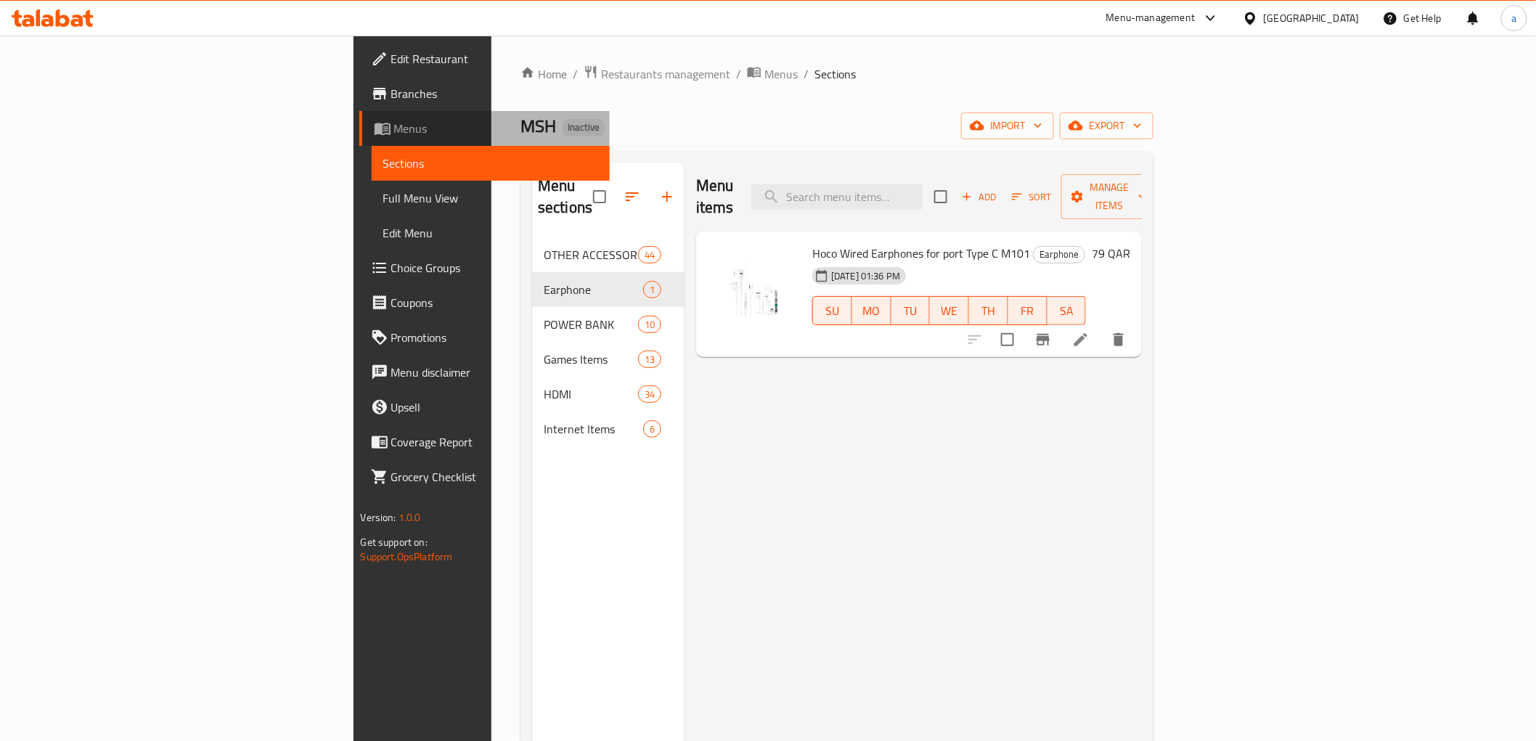
click at [394, 123] on span "Menus" at bounding box center [496, 128] width 204 height 17
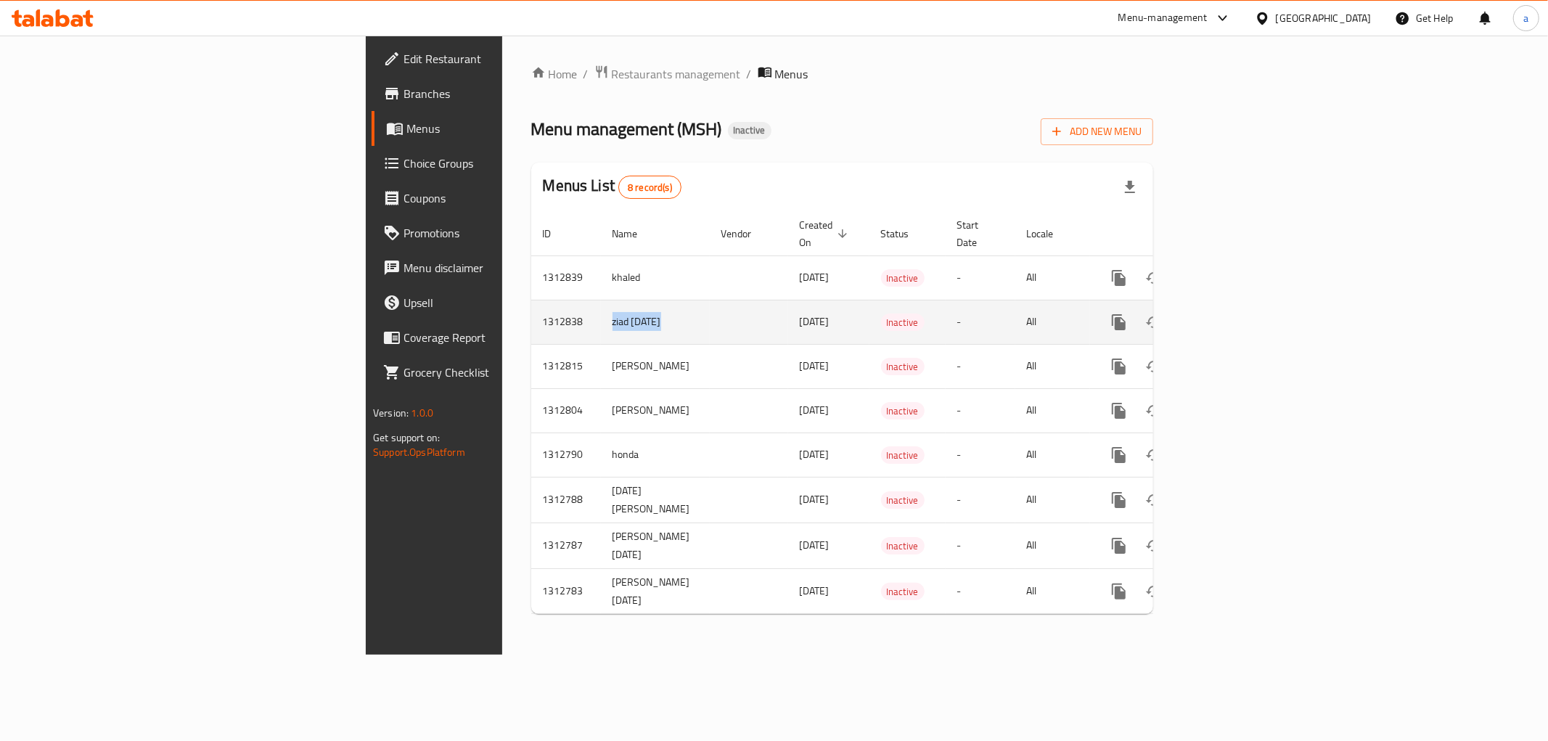
drag, startPoint x: 492, startPoint y: 306, endPoint x: 357, endPoint y: 303, distance: 135.0
click at [531, 303] on tr "1312838 ziad [DATE] [DATE] Inactive - All" at bounding box center [891, 322] width 721 height 44
click at [601, 302] on td "ziad [DATE]" at bounding box center [655, 322] width 109 height 44
click at [788, 308] on td "[DATE]" at bounding box center [828, 322] width 81 height 44
click at [1232, 313] on icon "enhanced table" at bounding box center [1223, 321] width 17 height 17
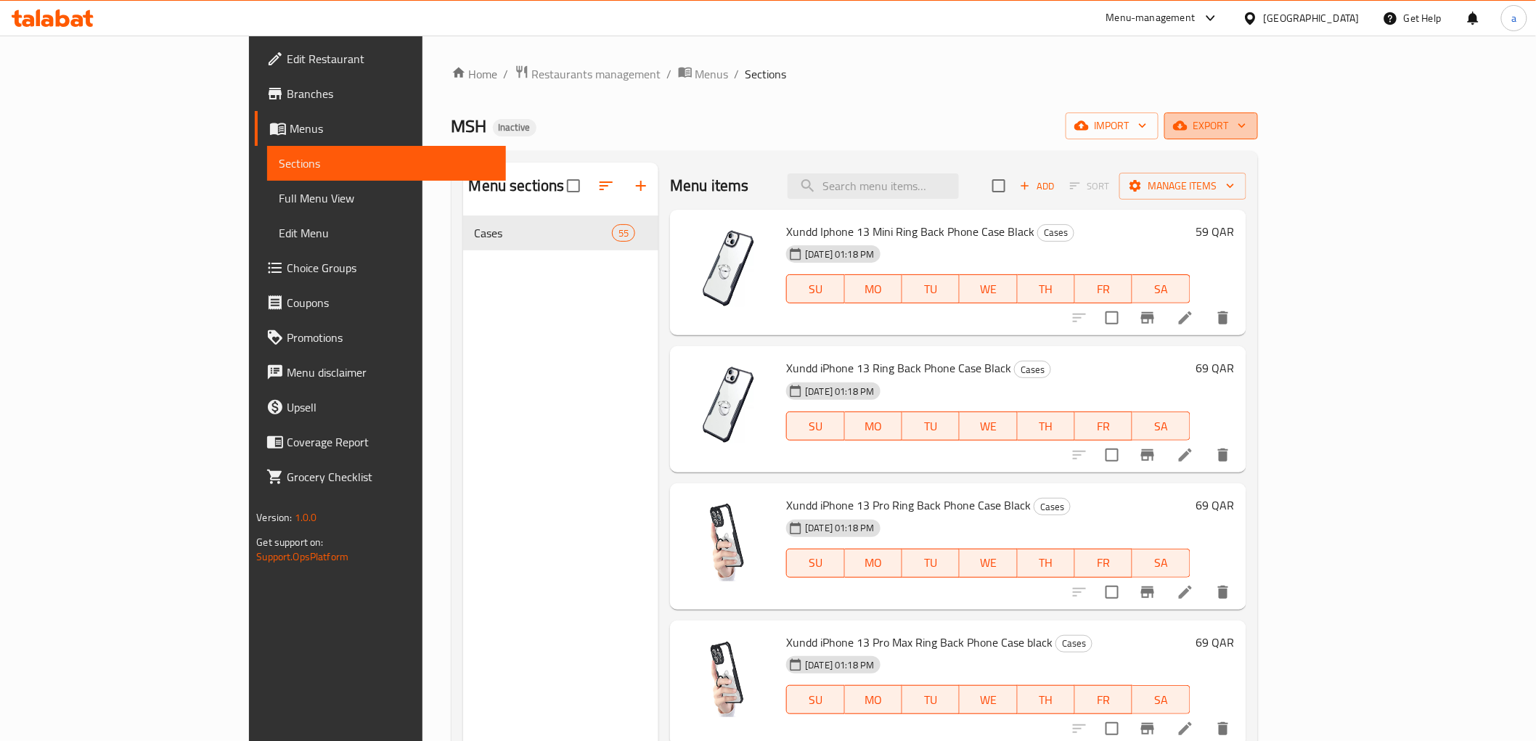
click at [1246, 126] on span "export" at bounding box center [1211, 126] width 70 height 18
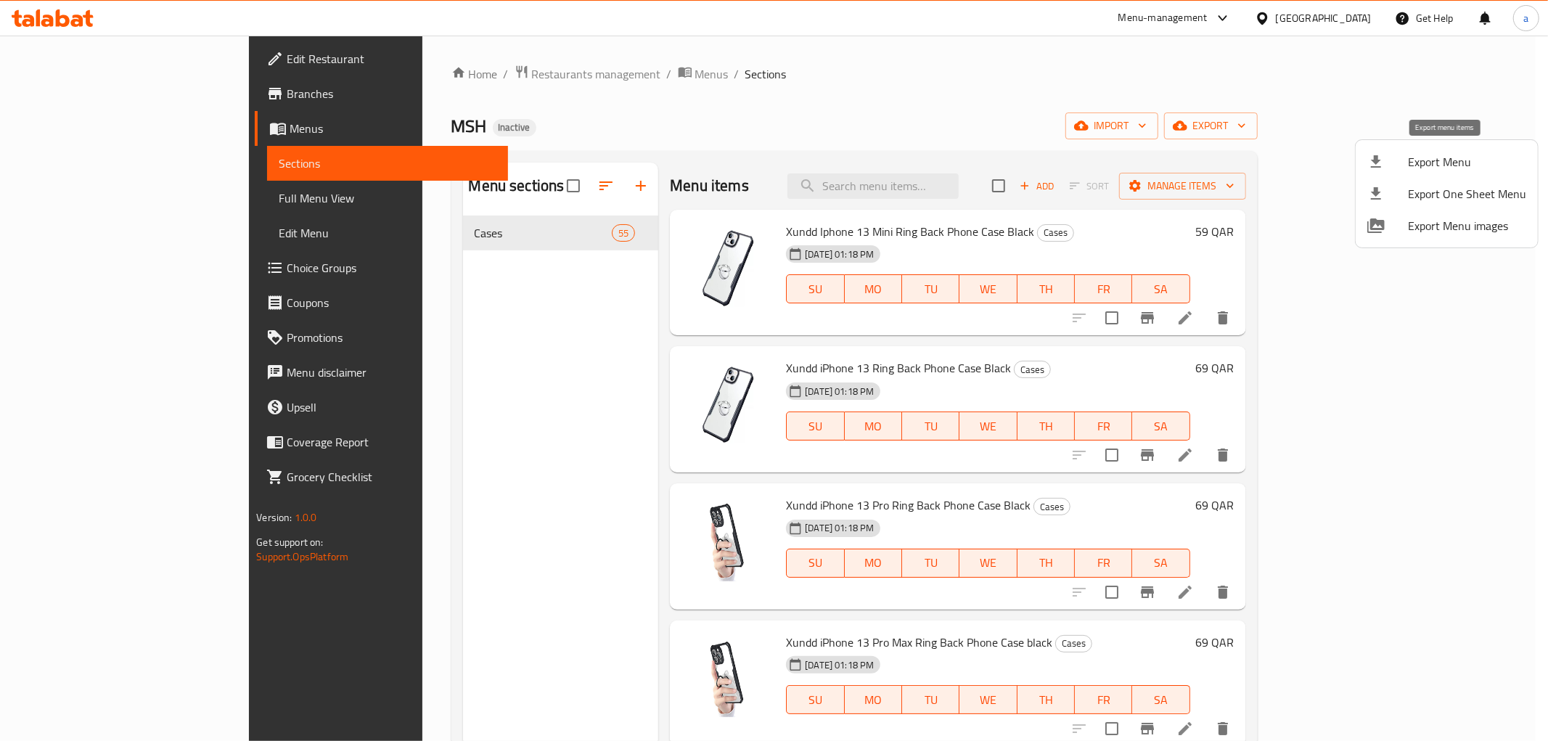
click at [1492, 160] on span "Export Menu" at bounding box center [1467, 161] width 118 height 17
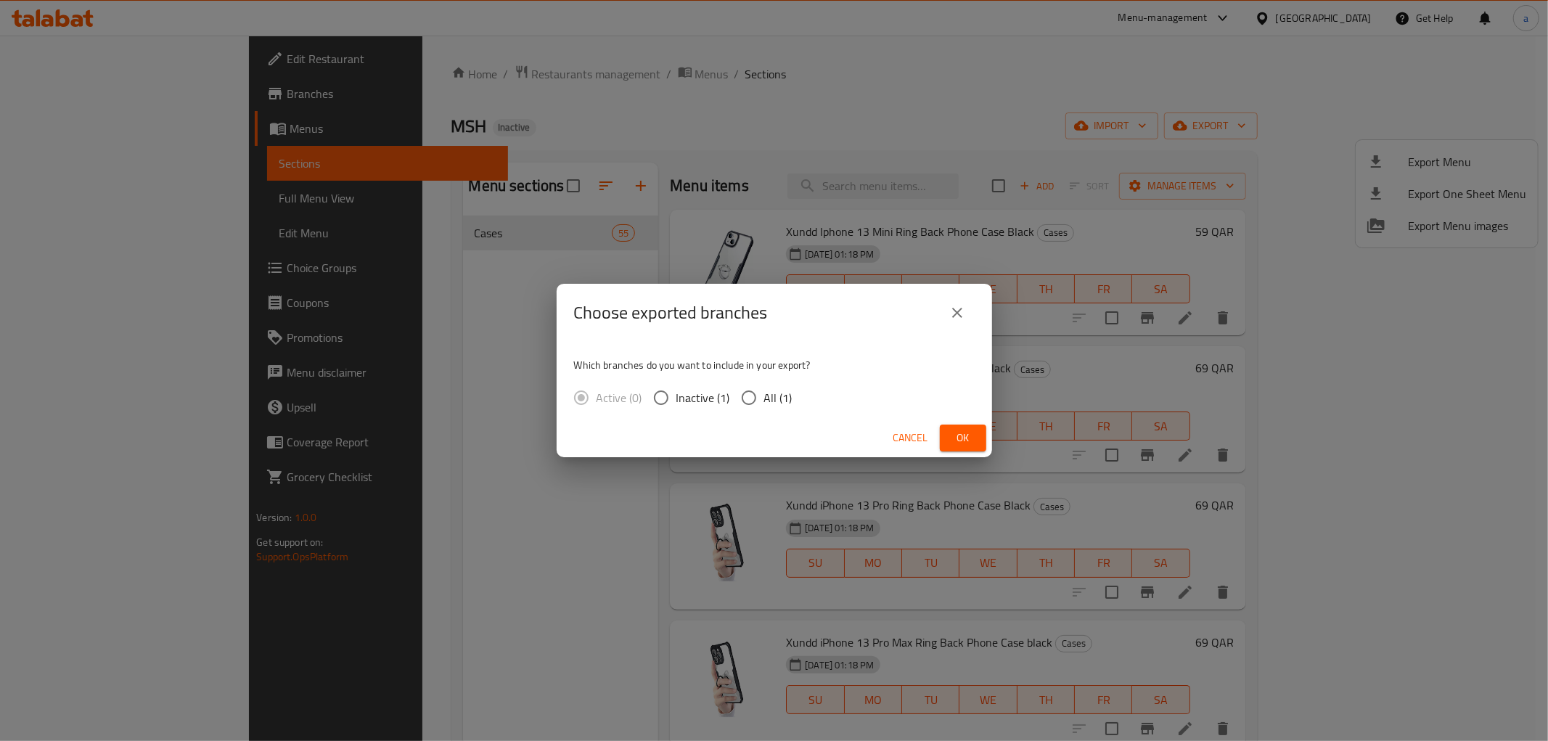
click at [747, 404] on input "All (1)" at bounding box center [749, 397] width 30 height 30
radio input "true"
click at [976, 443] on button "Ok" at bounding box center [963, 438] width 46 height 27
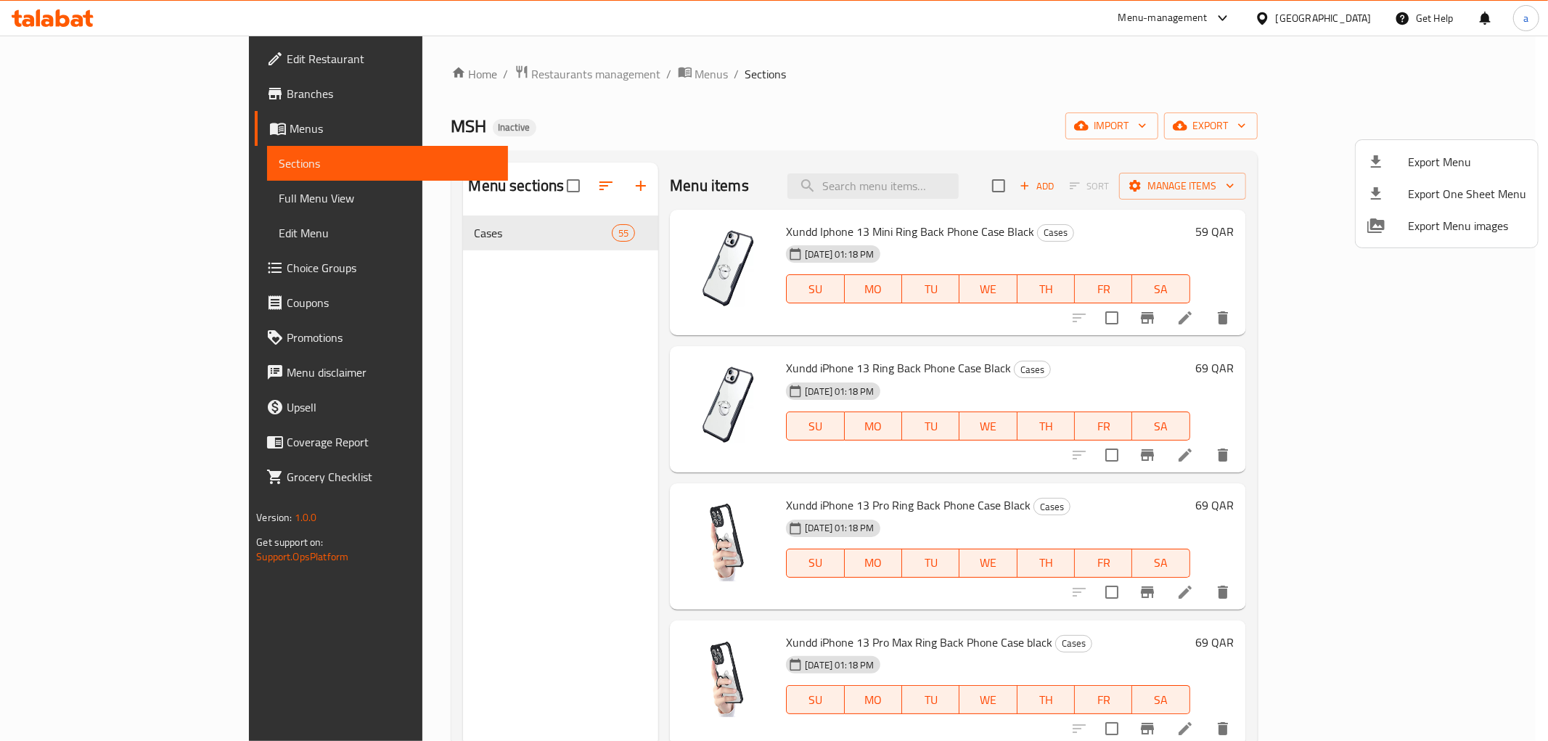
click at [74, 134] on div at bounding box center [774, 370] width 1548 height 741
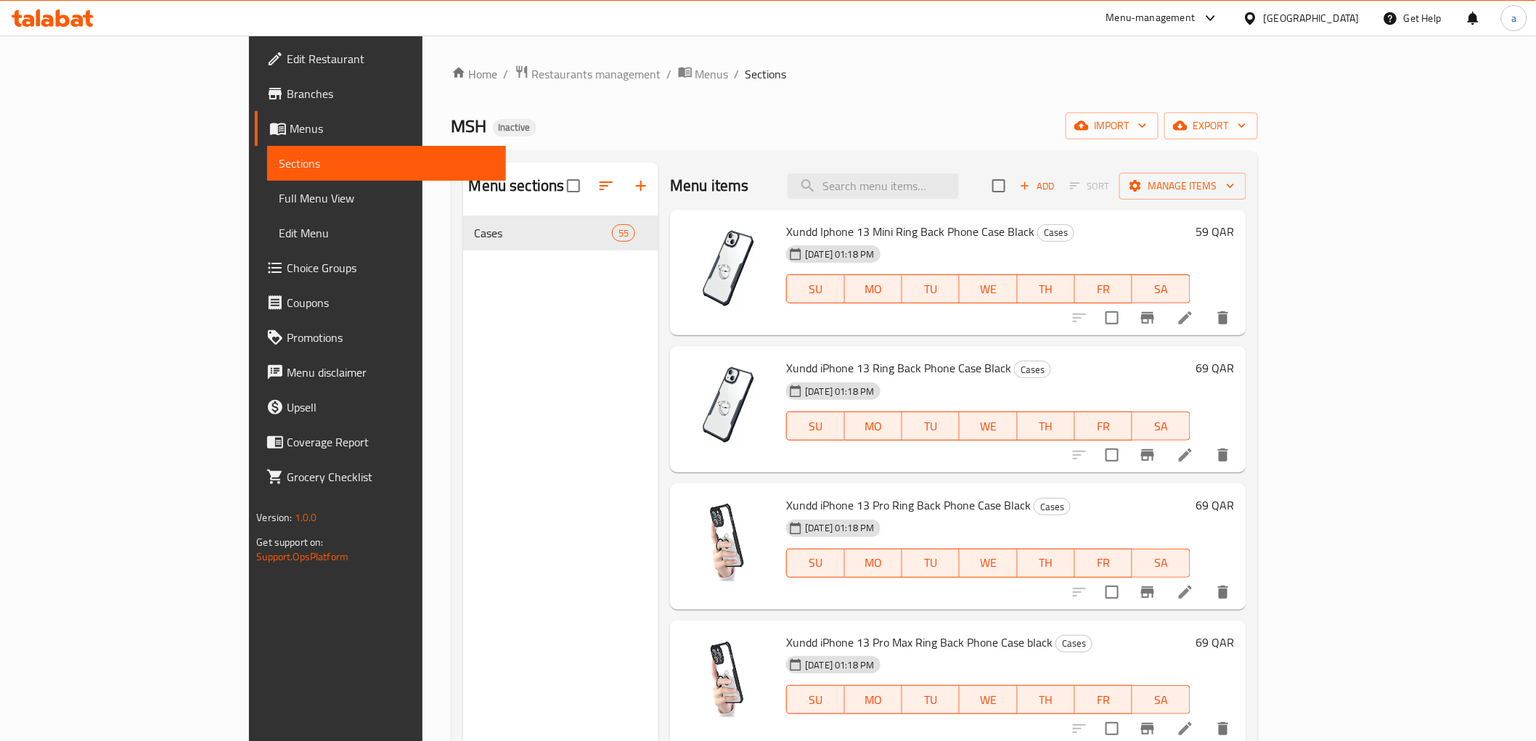
click at [290, 128] on span "Menus" at bounding box center [392, 128] width 204 height 17
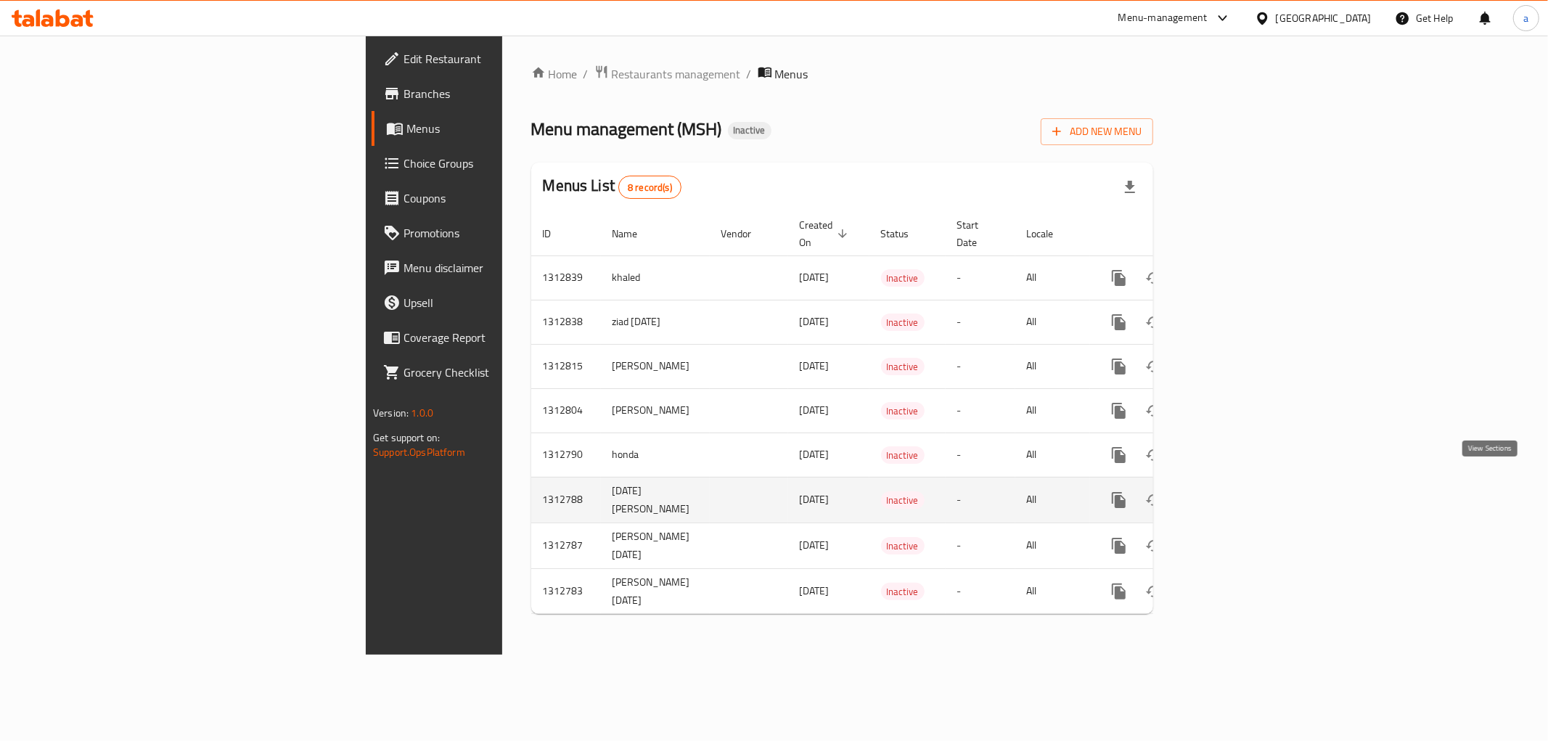
click at [1232, 491] on icon "enhanced table" at bounding box center [1223, 499] width 17 height 17
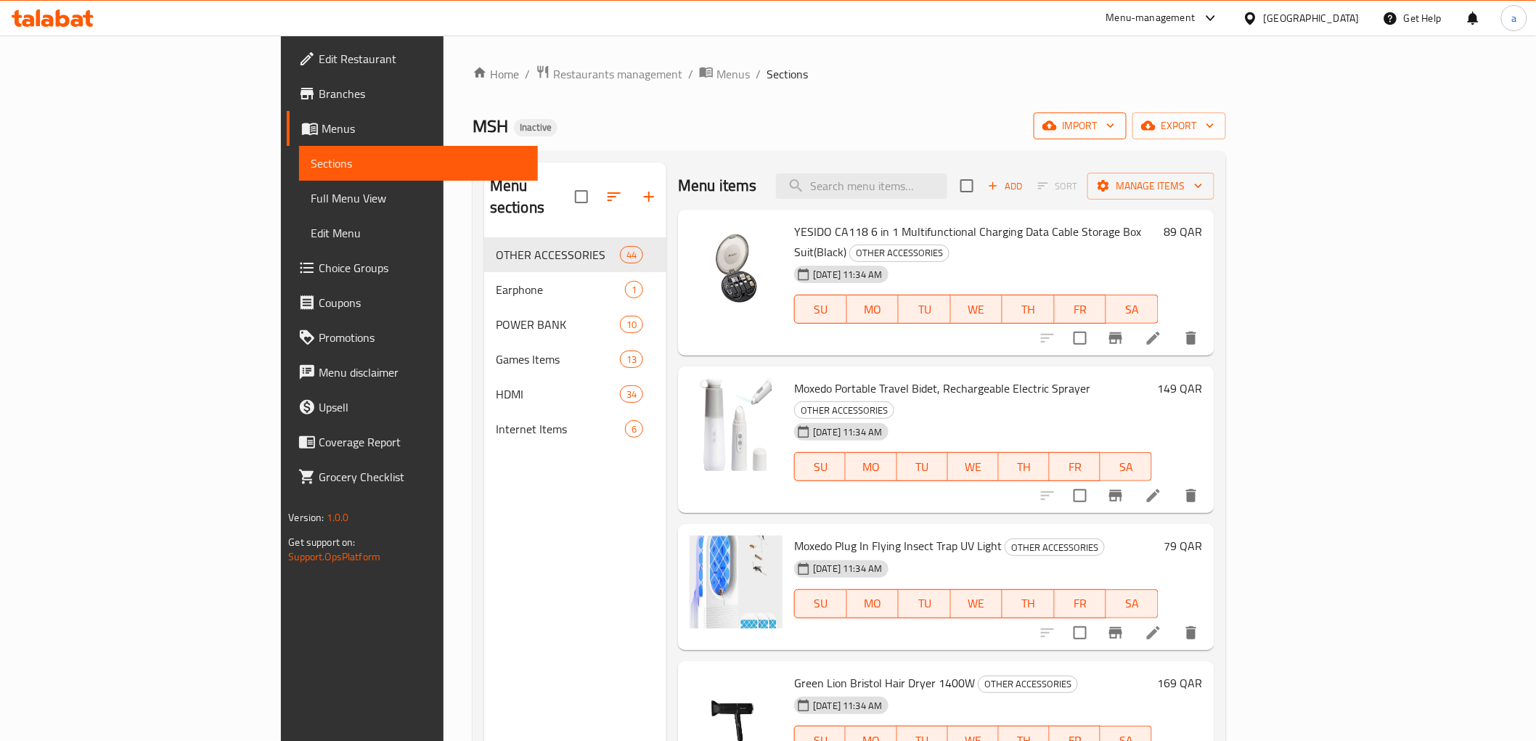
click at [1115, 129] on span "import" at bounding box center [1080, 126] width 70 height 18
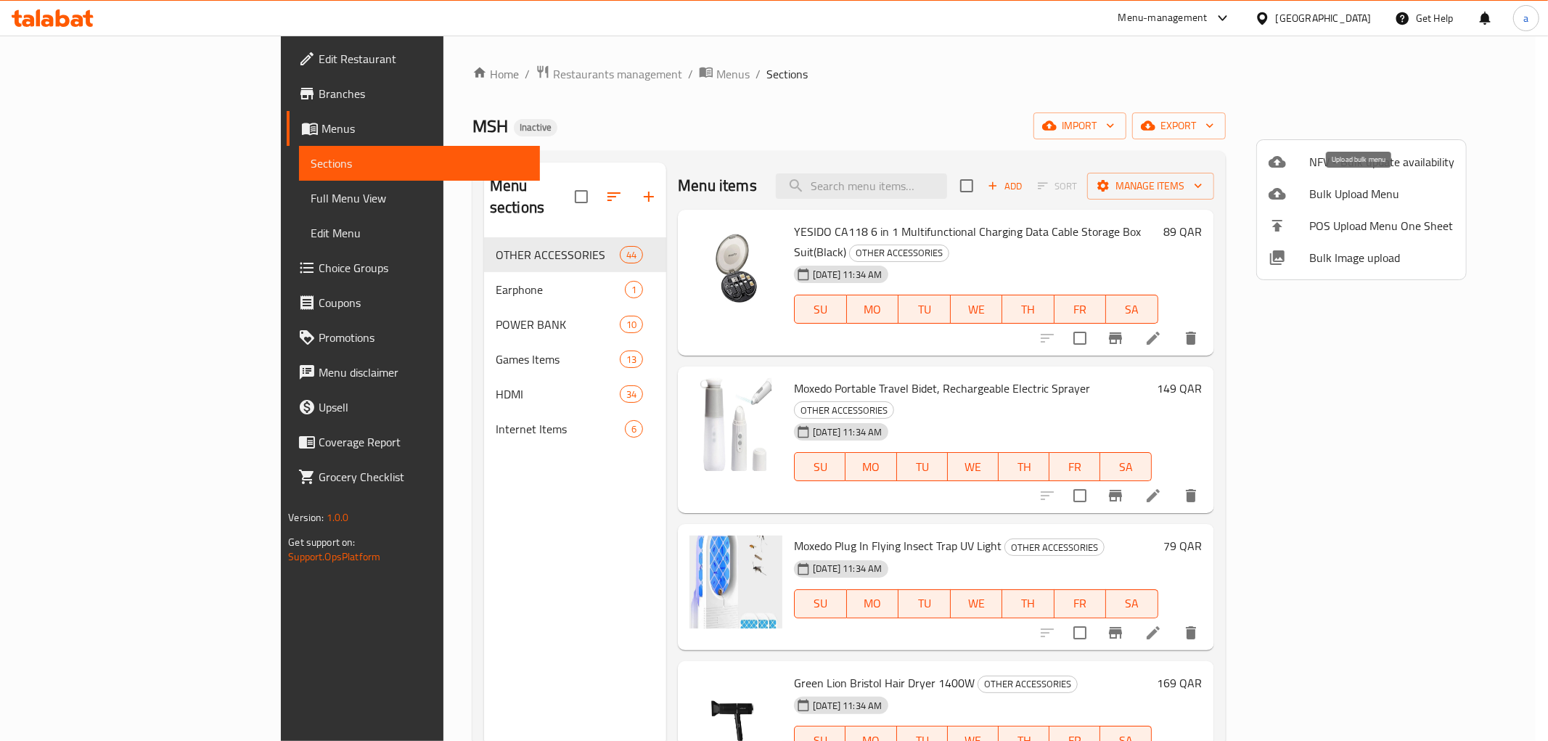
click at [1387, 200] on span "Bulk Upload Menu" at bounding box center [1381, 193] width 145 height 17
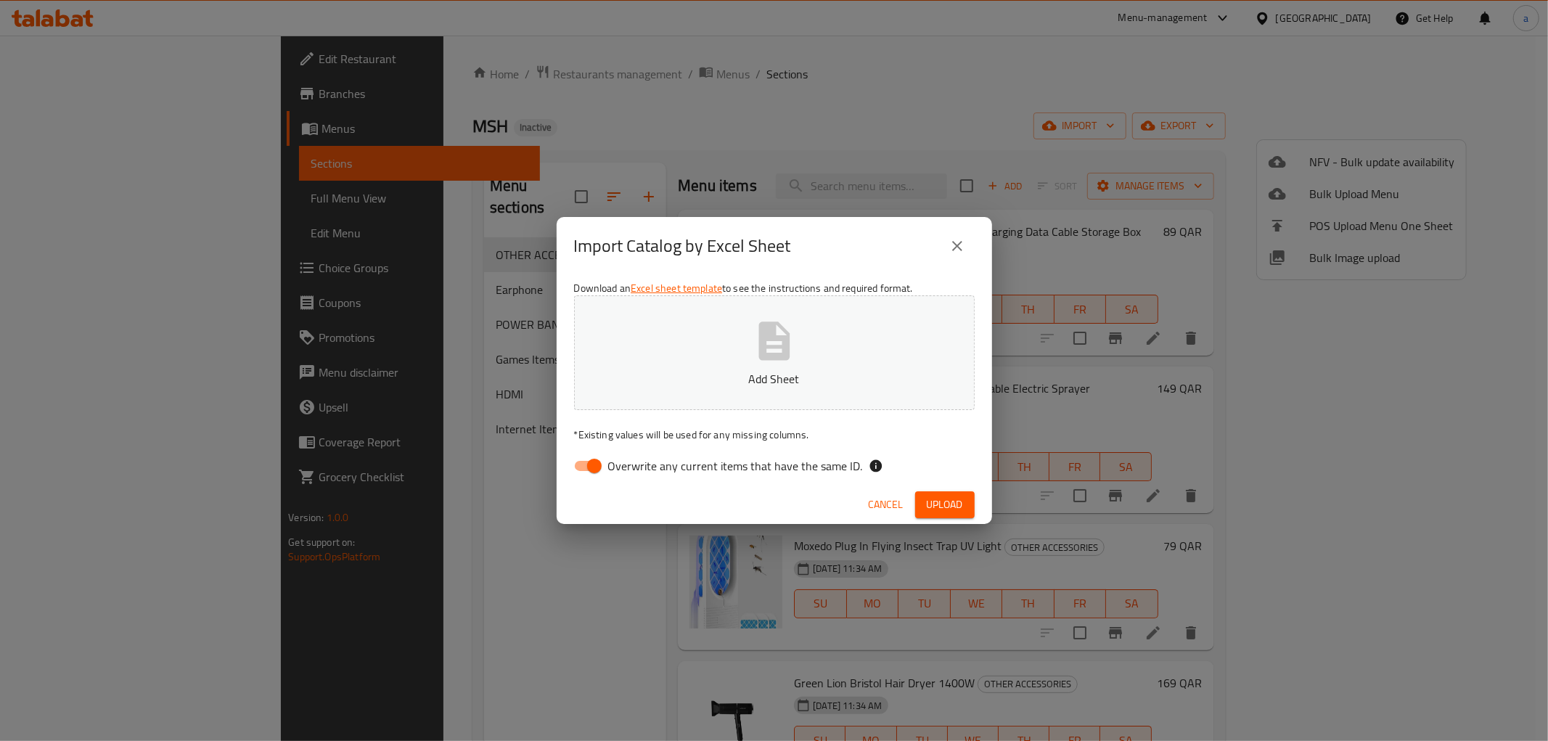
click at [592, 466] on input "Overwrite any current items that have the same ID." at bounding box center [594, 466] width 83 height 28
checkbox input "false"
click at [673, 388] on button "Add Sheet" at bounding box center [774, 352] width 401 height 115
click at [942, 501] on span "Upload" at bounding box center [945, 505] width 36 height 18
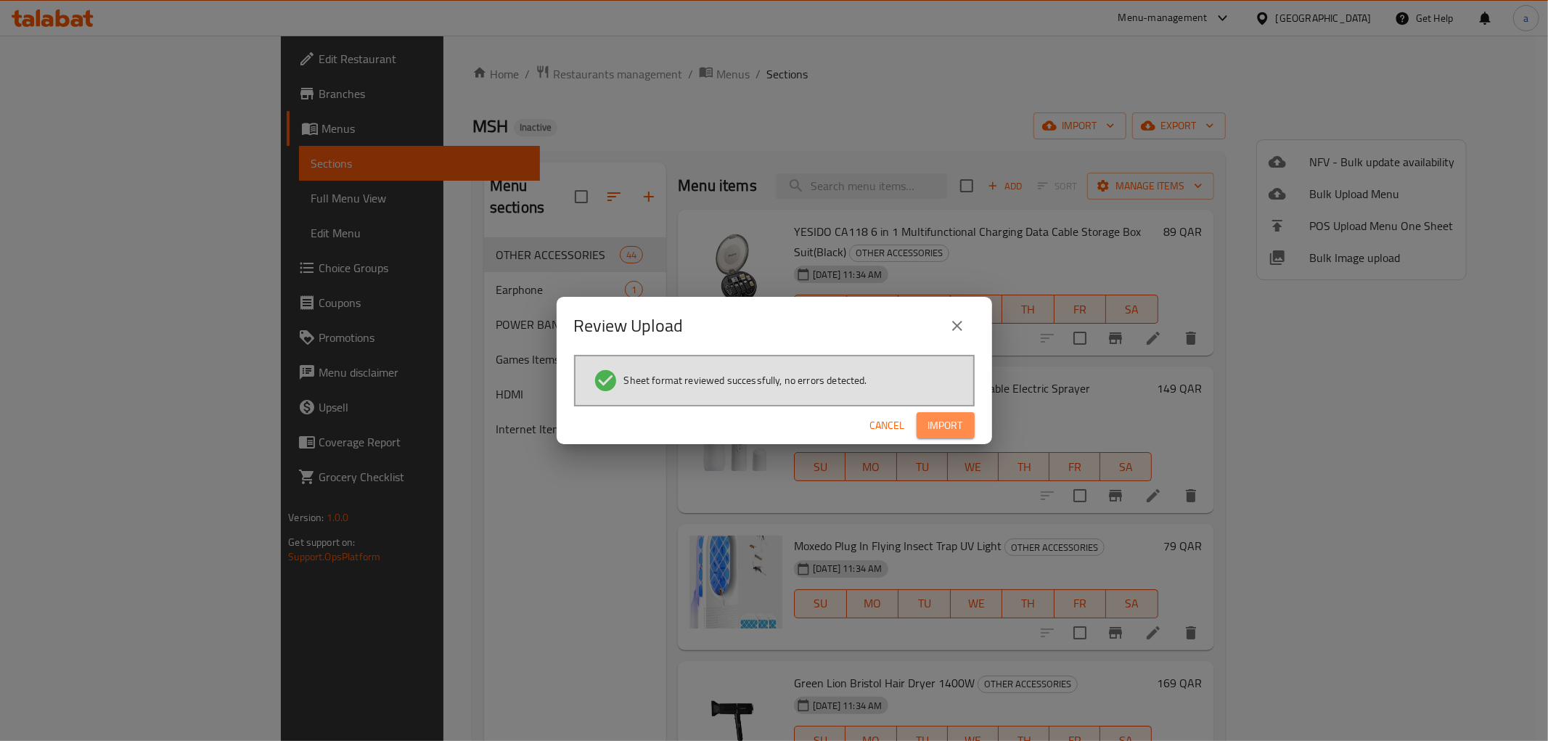
click at [945, 426] on span "Import" at bounding box center [945, 426] width 35 height 18
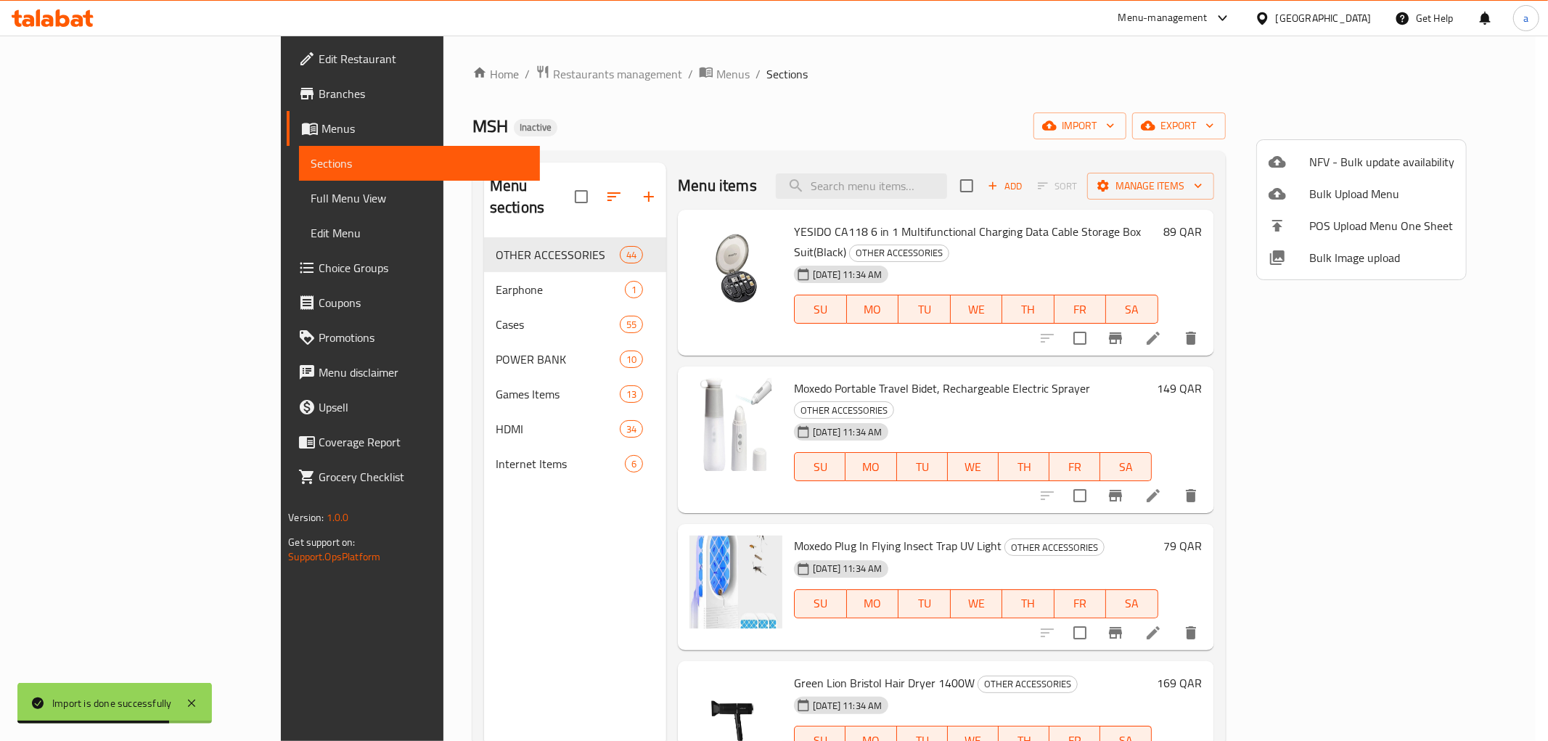
click at [71, 127] on div at bounding box center [774, 370] width 1548 height 741
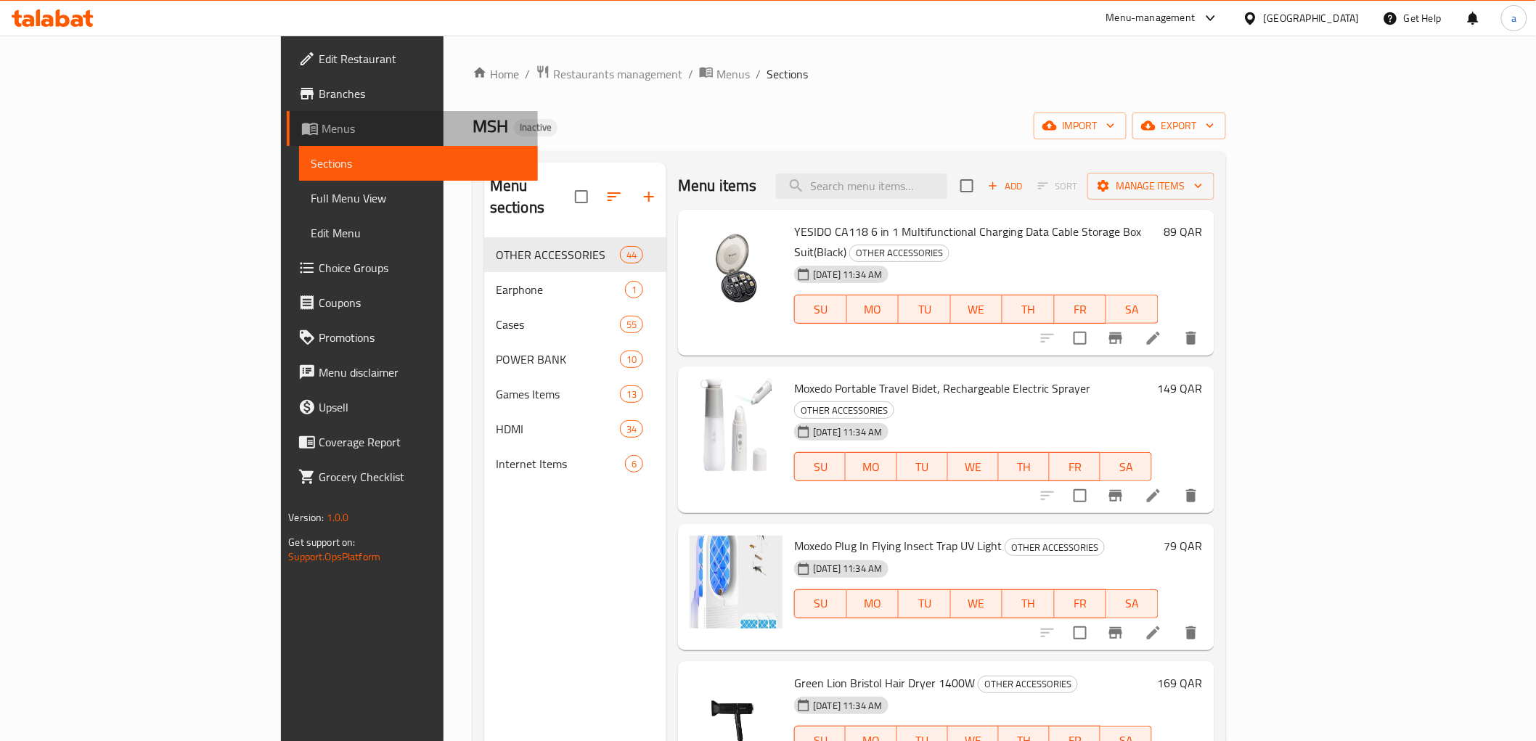
click at [321, 134] on span "Menus" at bounding box center [423, 128] width 204 height 17
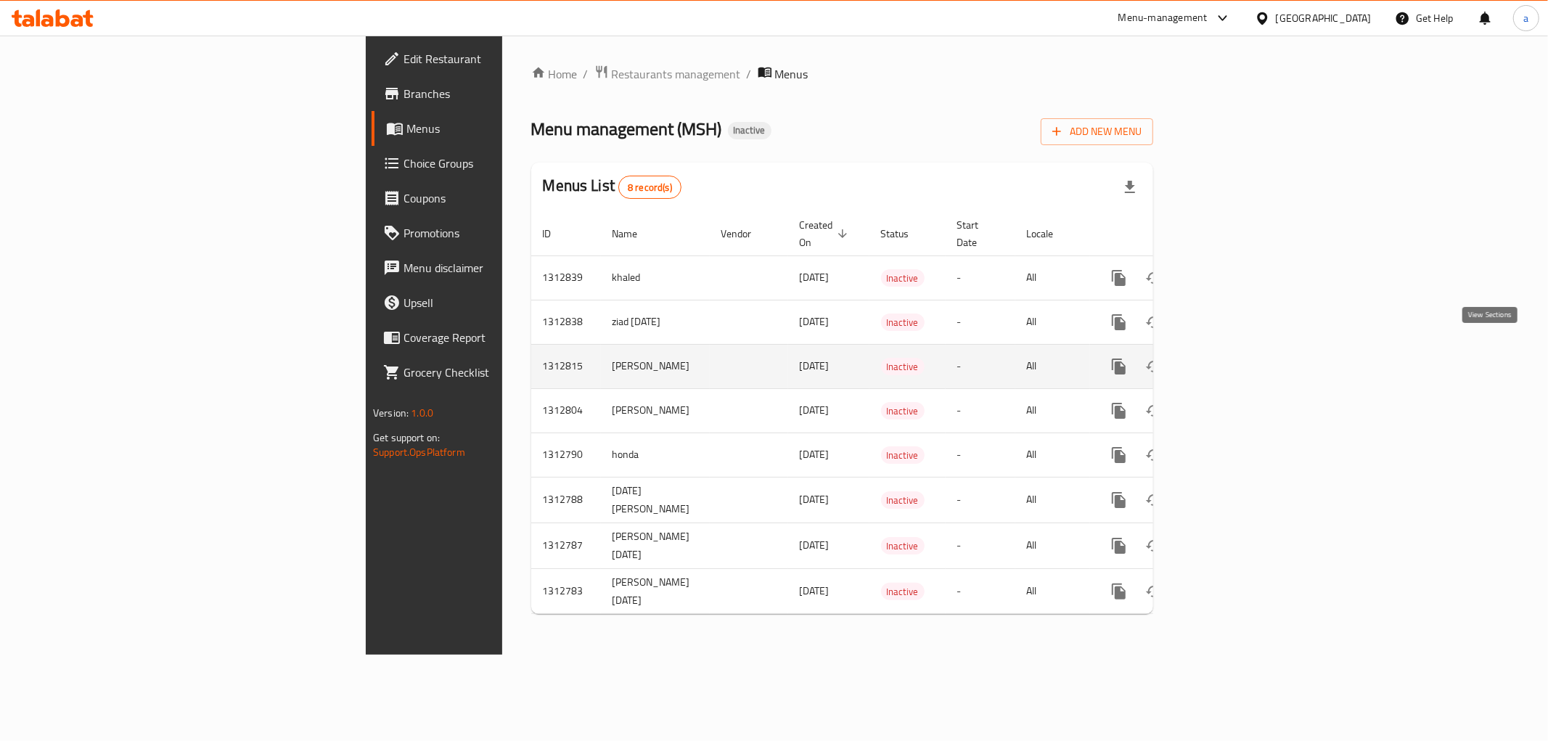
click at [1232, 358] on icon "enhanced table" at bounding box center [1223, 366] width 17 height 17
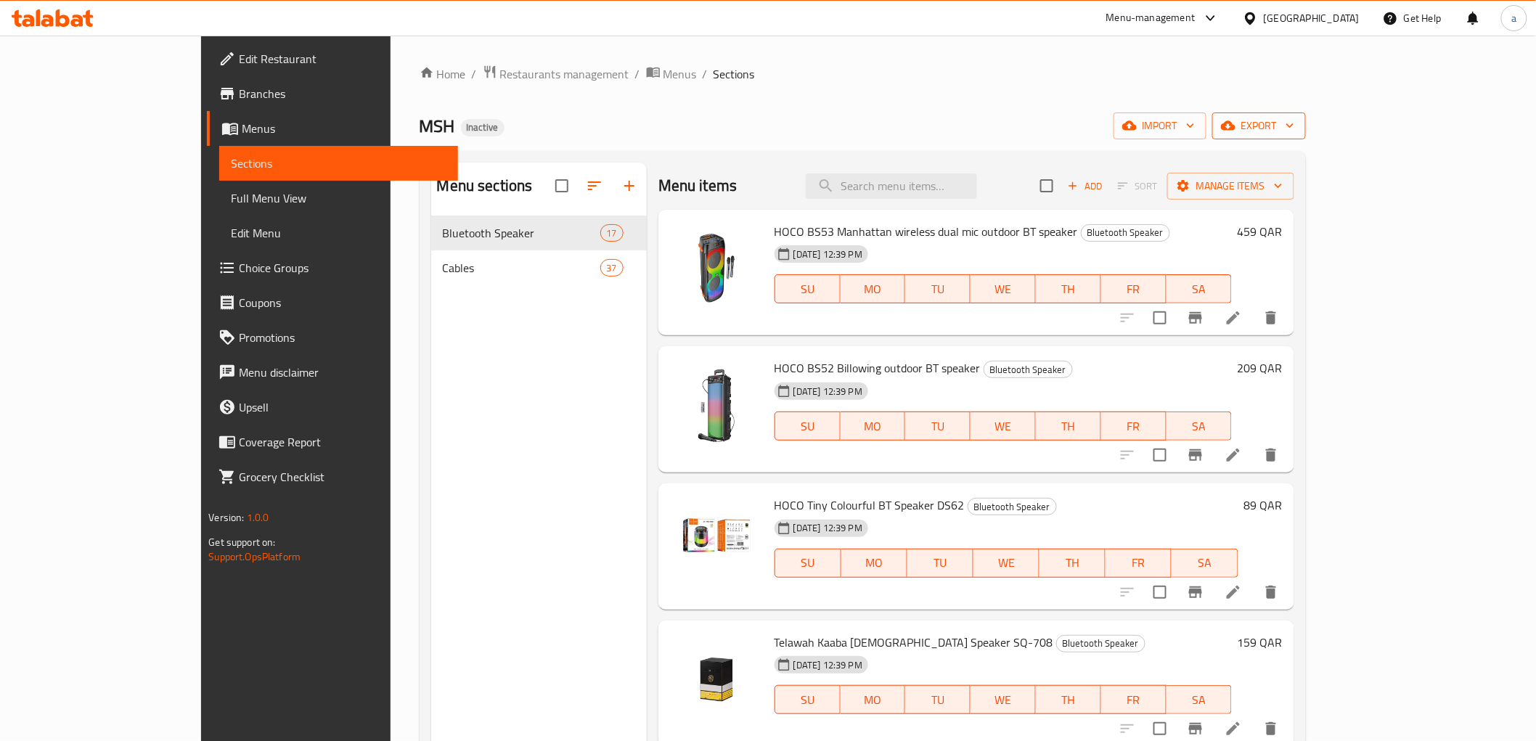
click at [1294, 122] on span "export" at bounding box center [1258, 126] width 70 height 18
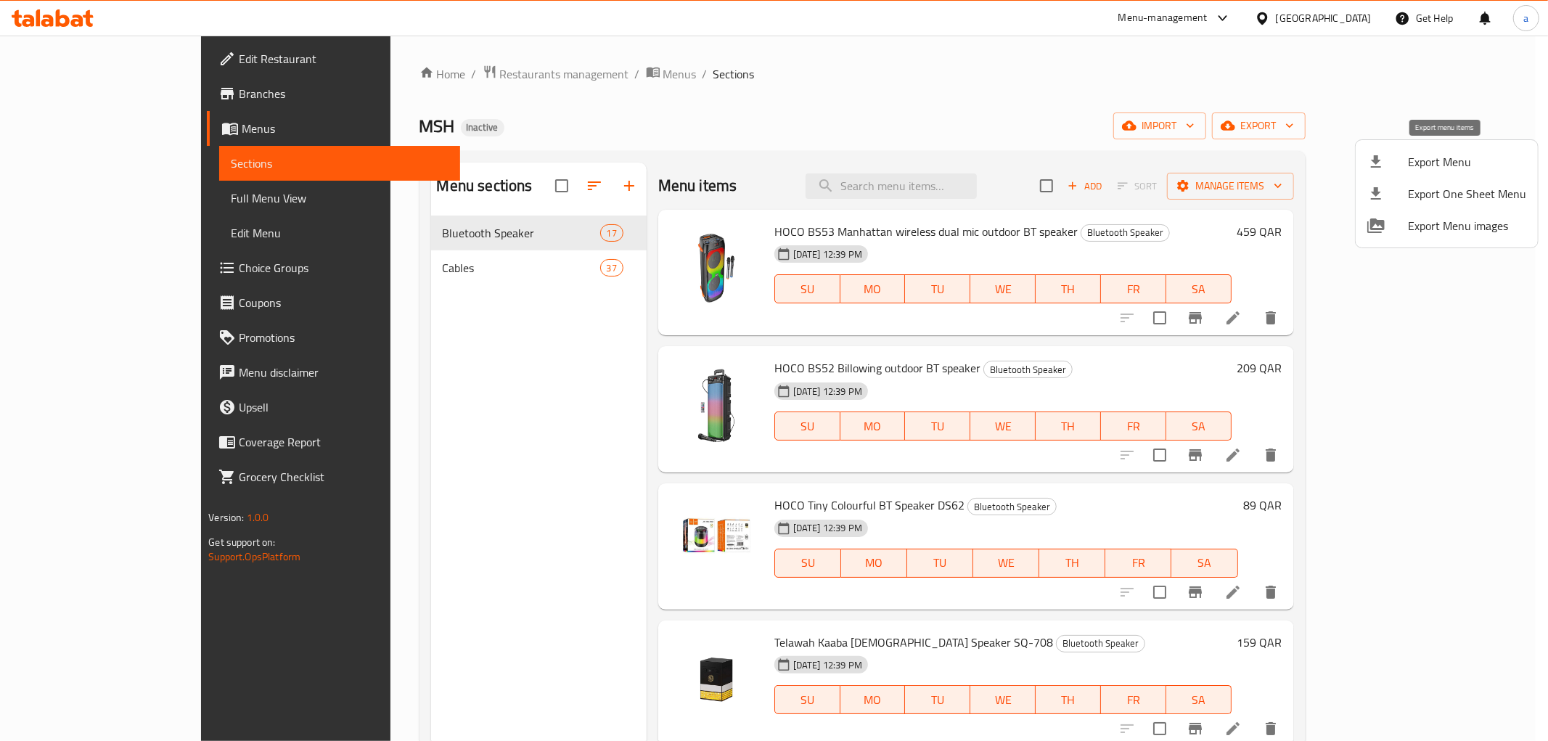
click at [1474, 156] on span "Export Menu" at bounding box center [1467, 161] width 118 height 17
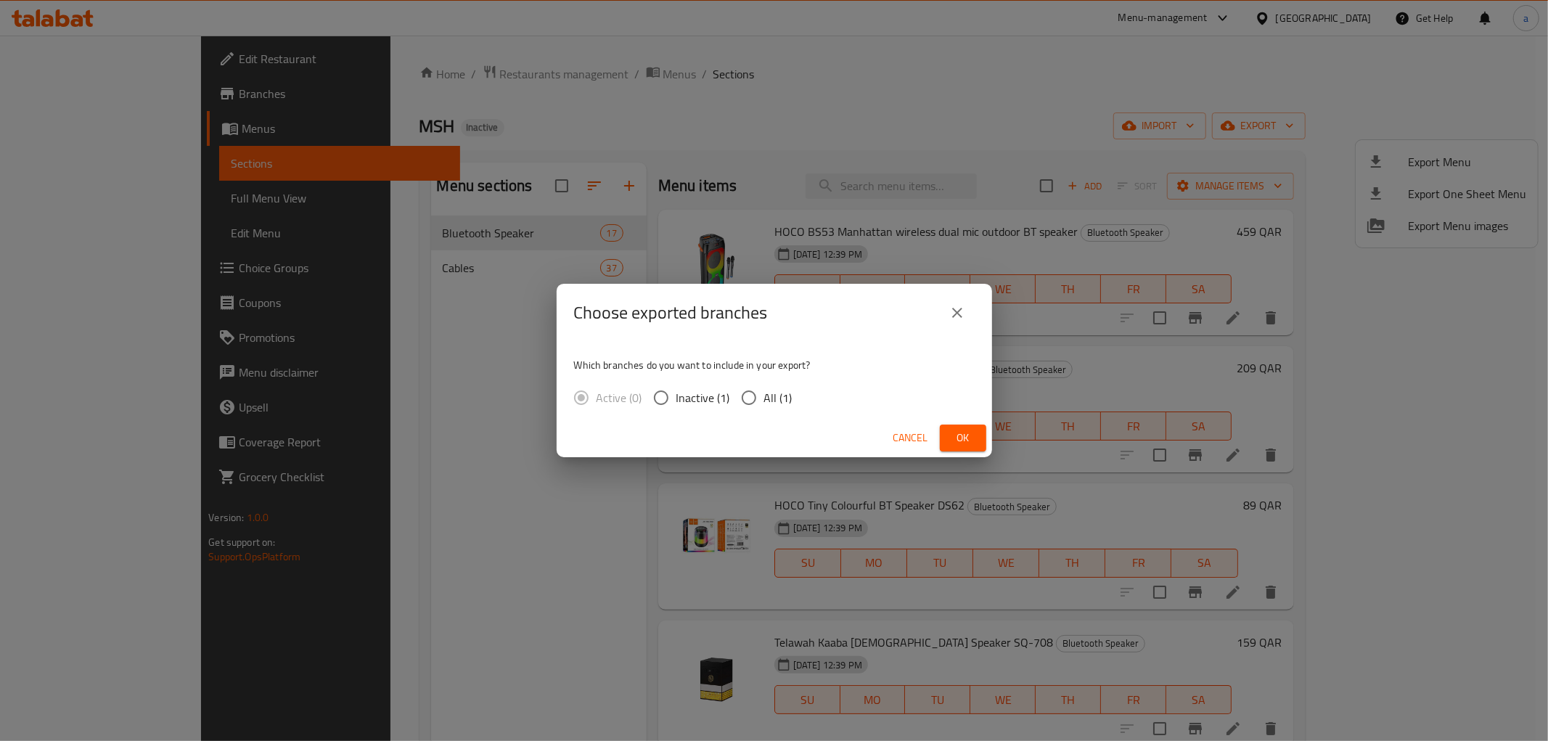
click at [780, 400] on span "All (1)" at bounding box center [778, 397] width 28 height 17
click at [764, 400] on input "All (1)" at bounding box center [749, 397] width 30 height 30
radio input "true"
click at [972, 432] on span "Ok" at bounding box center [962, 438] width 23 height 18
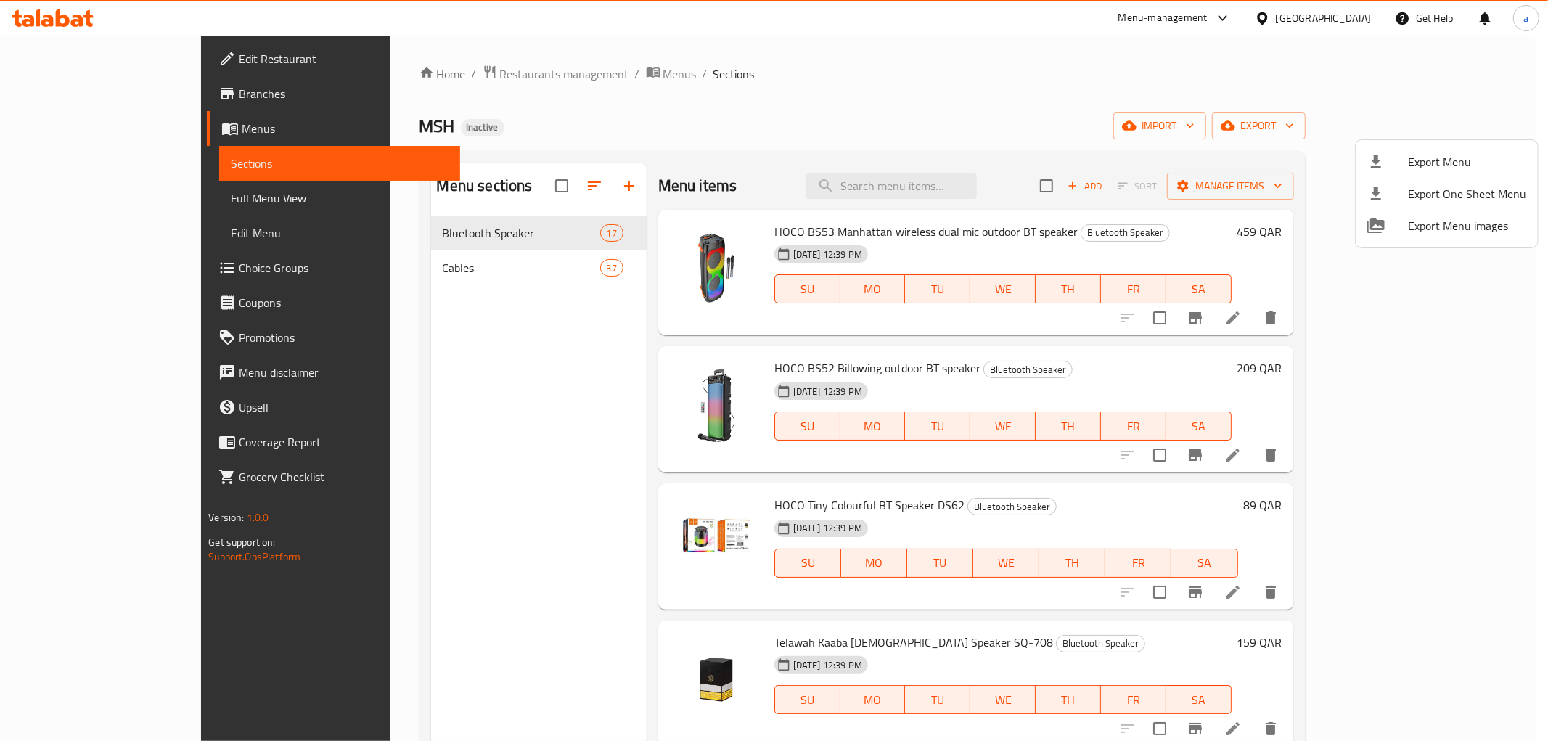
click at [54, 132] on div at bounding box center [774, 370] width 1548 height 741
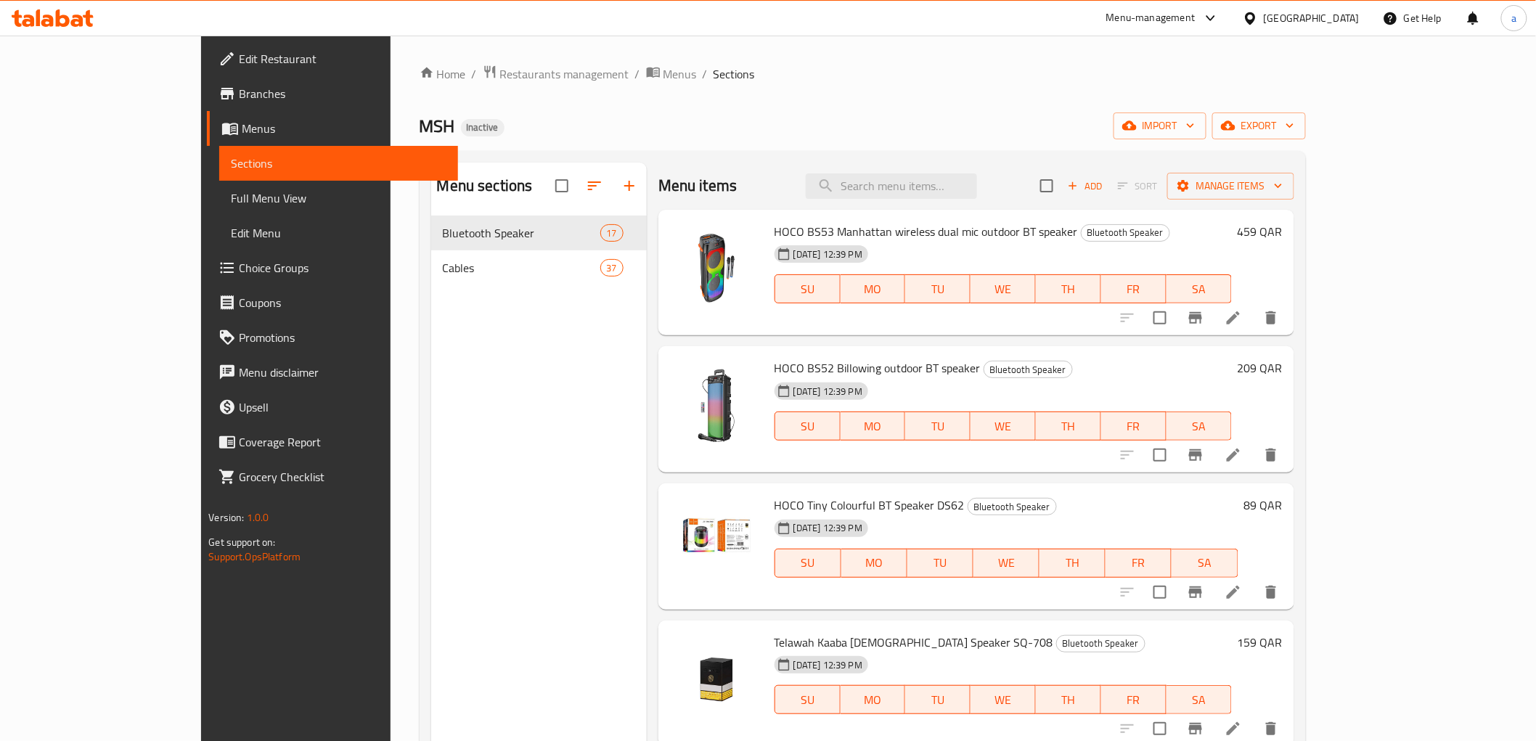
click at [242, 129] on span "Menus" at bounding box center [344, 128] width 204 height 17
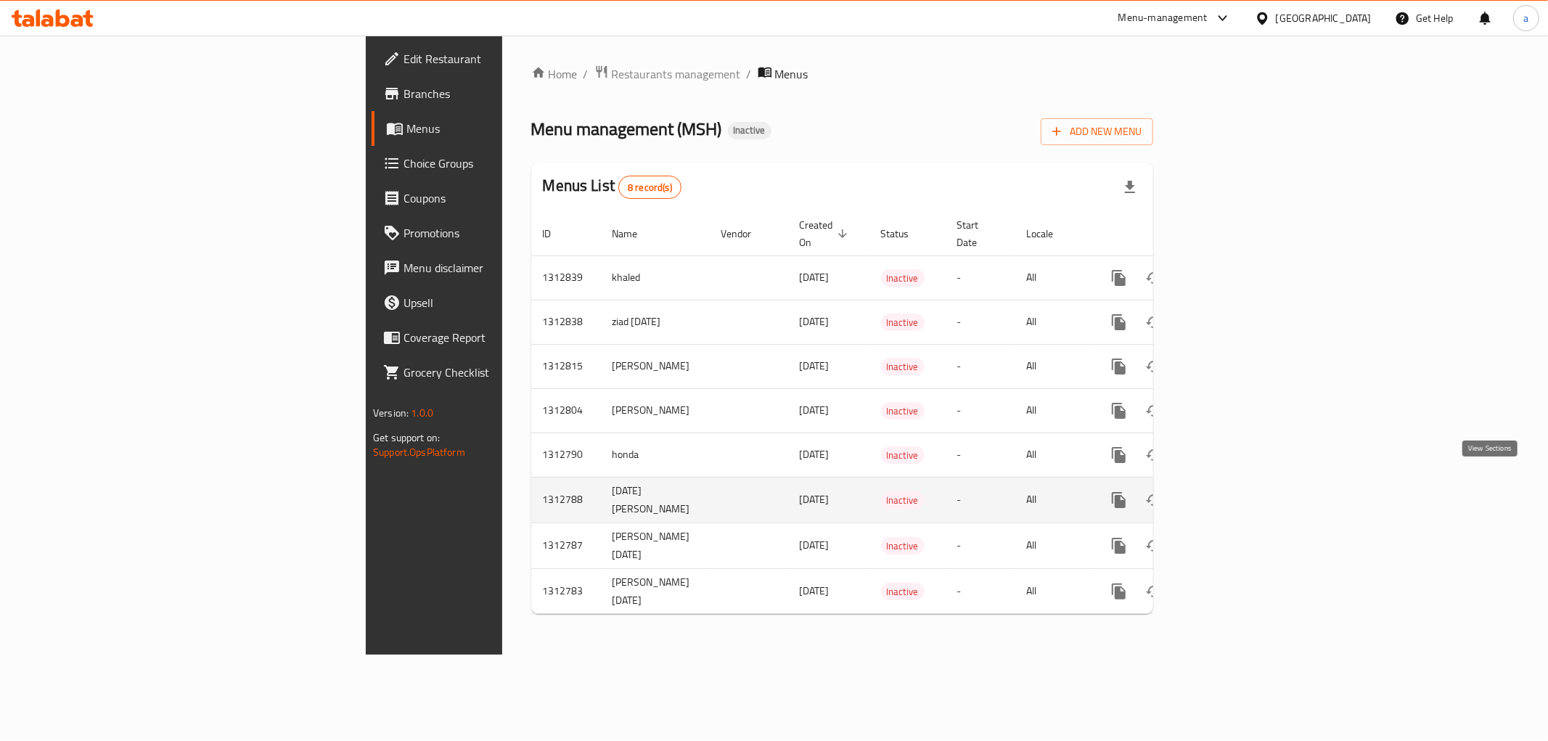
click at [1232, 491] on icon "enhanced table" at bounding box center [1223, 499] width 17 height 17
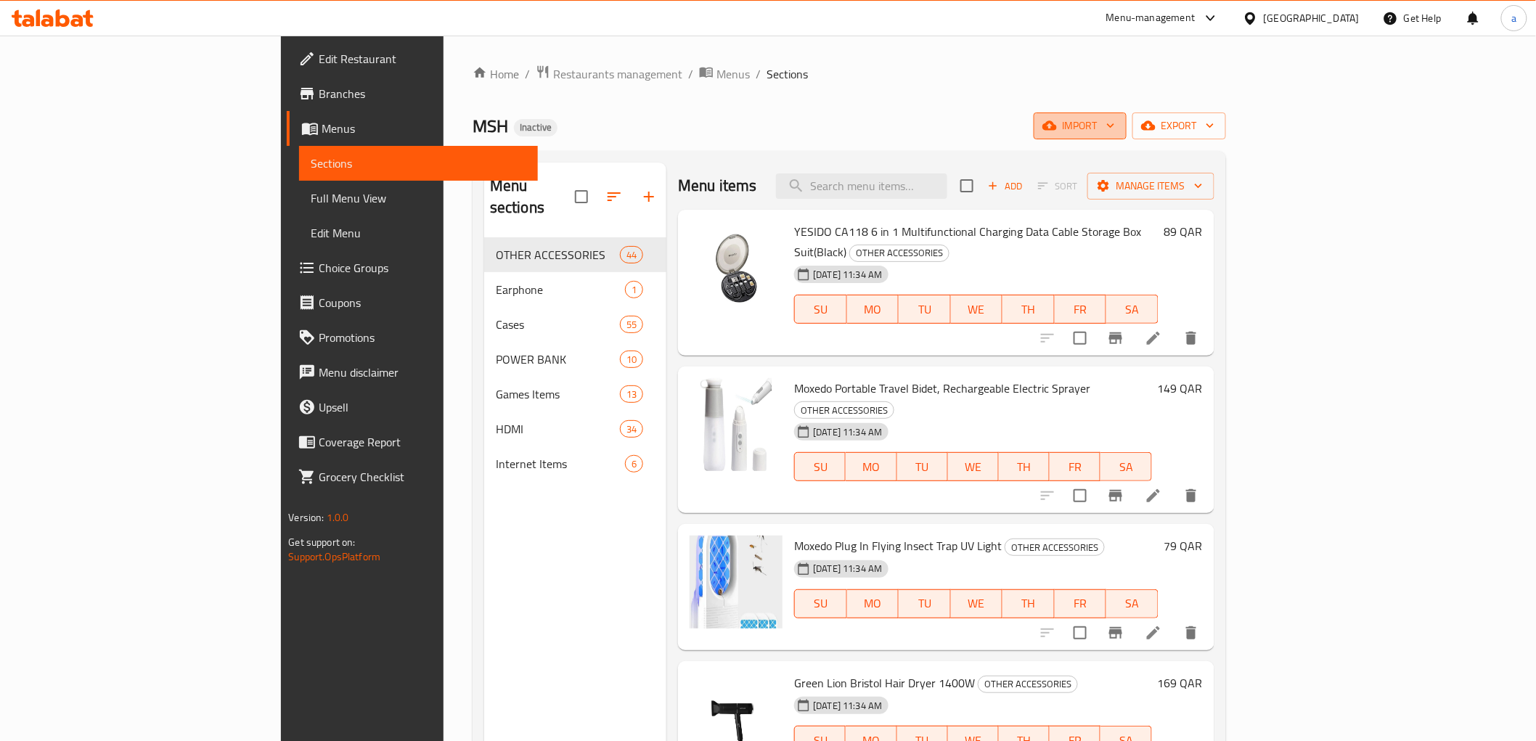
click at [1115, 128] on span "import" at bounding box center [1080, 126] width 70 height 18
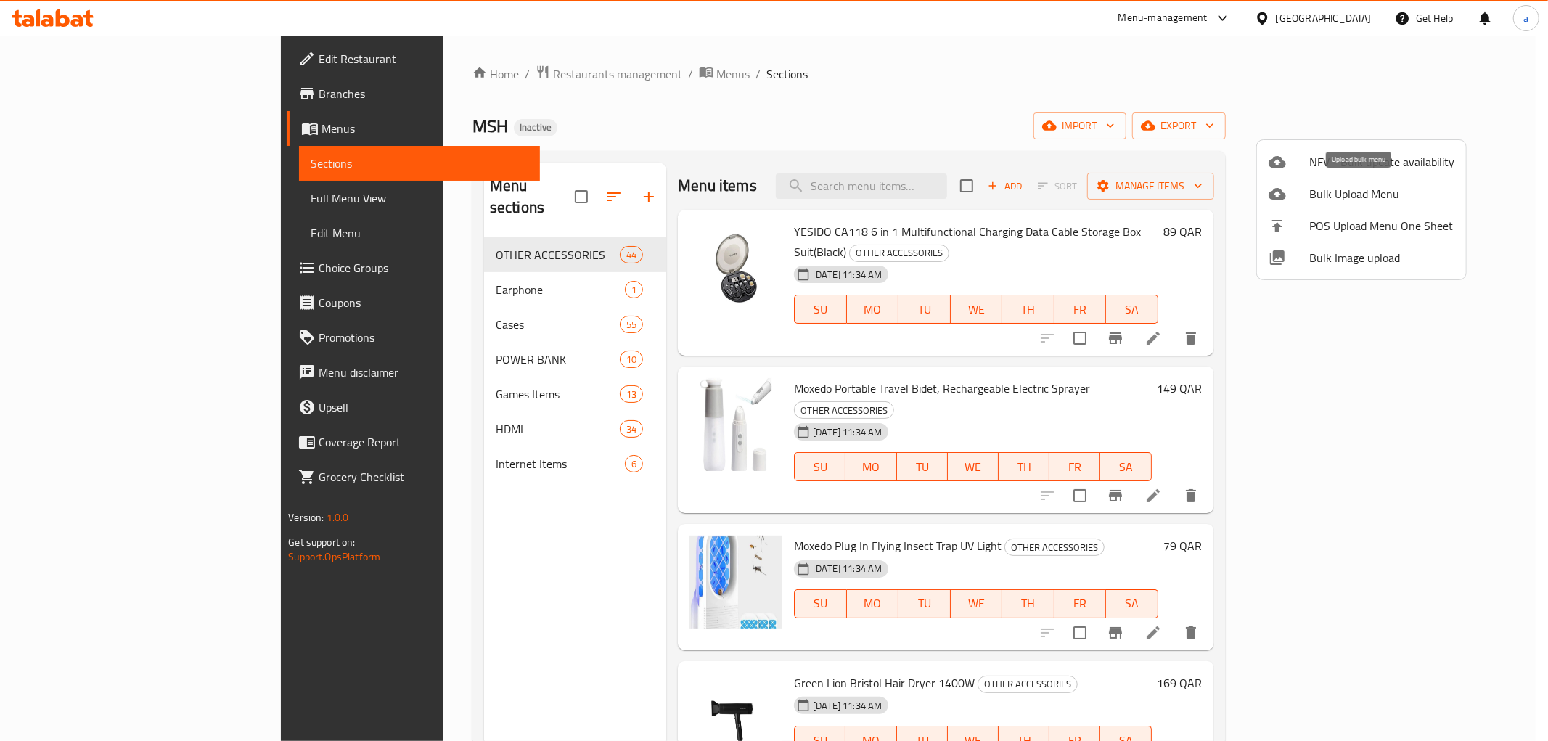
click at [1319, 200] on span "Bulk Upload Menu" at bounding box center [1381, 193] width 145 height 17
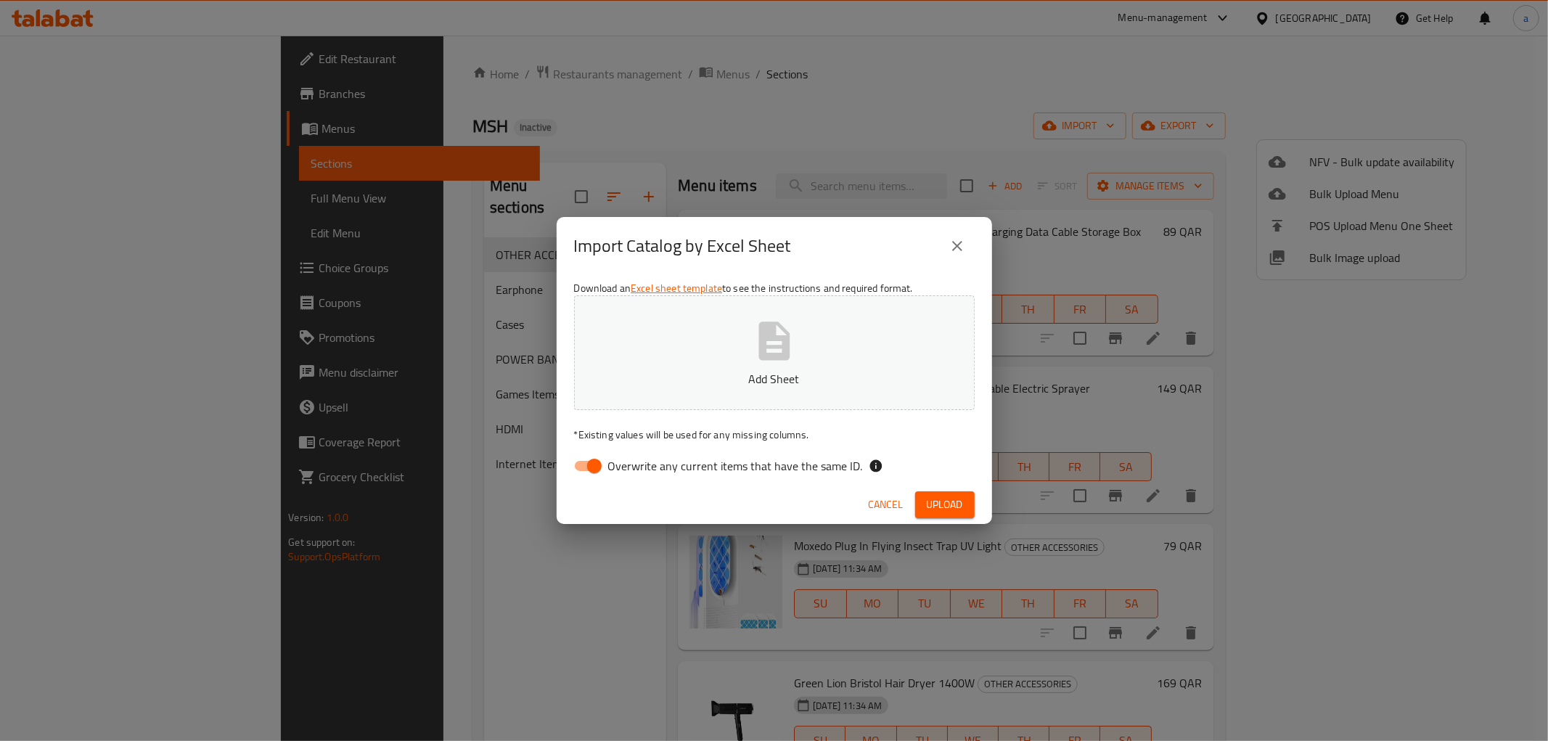
click at [596, 475] on input "Overwrite any current items that have the same ID." at bounding box center [594, 466] width 83 height 28
checkbox input "false"
click at [681, 390] on button "Add Sheet" at bounding box center [774, 352] width 401 height 115
click at [949, 507] on span "Upload" at bounding box center [945, 505] width 36 height 18
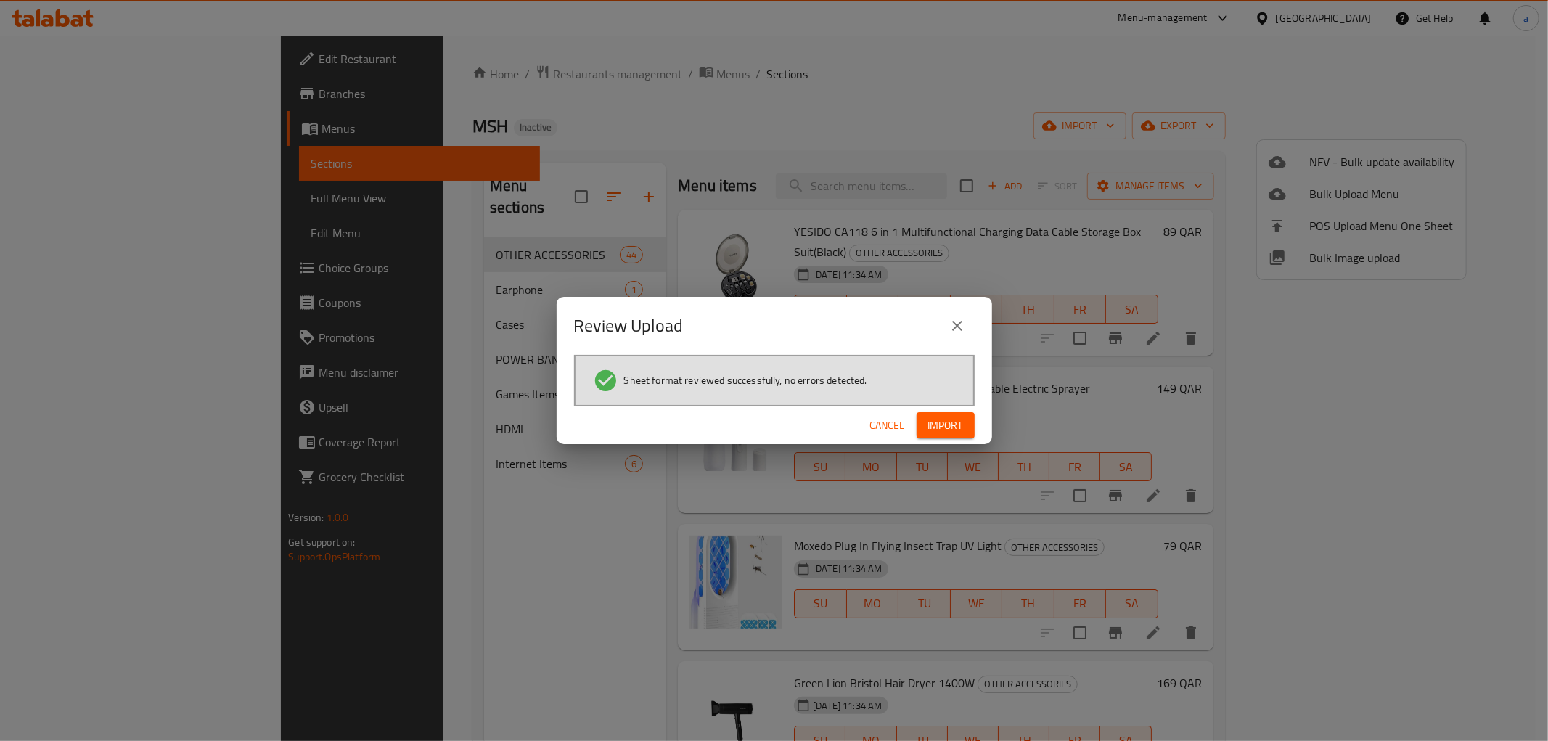
click at [962, 422] on span "Import" at bounding box center [945, 426] width 35 height 18
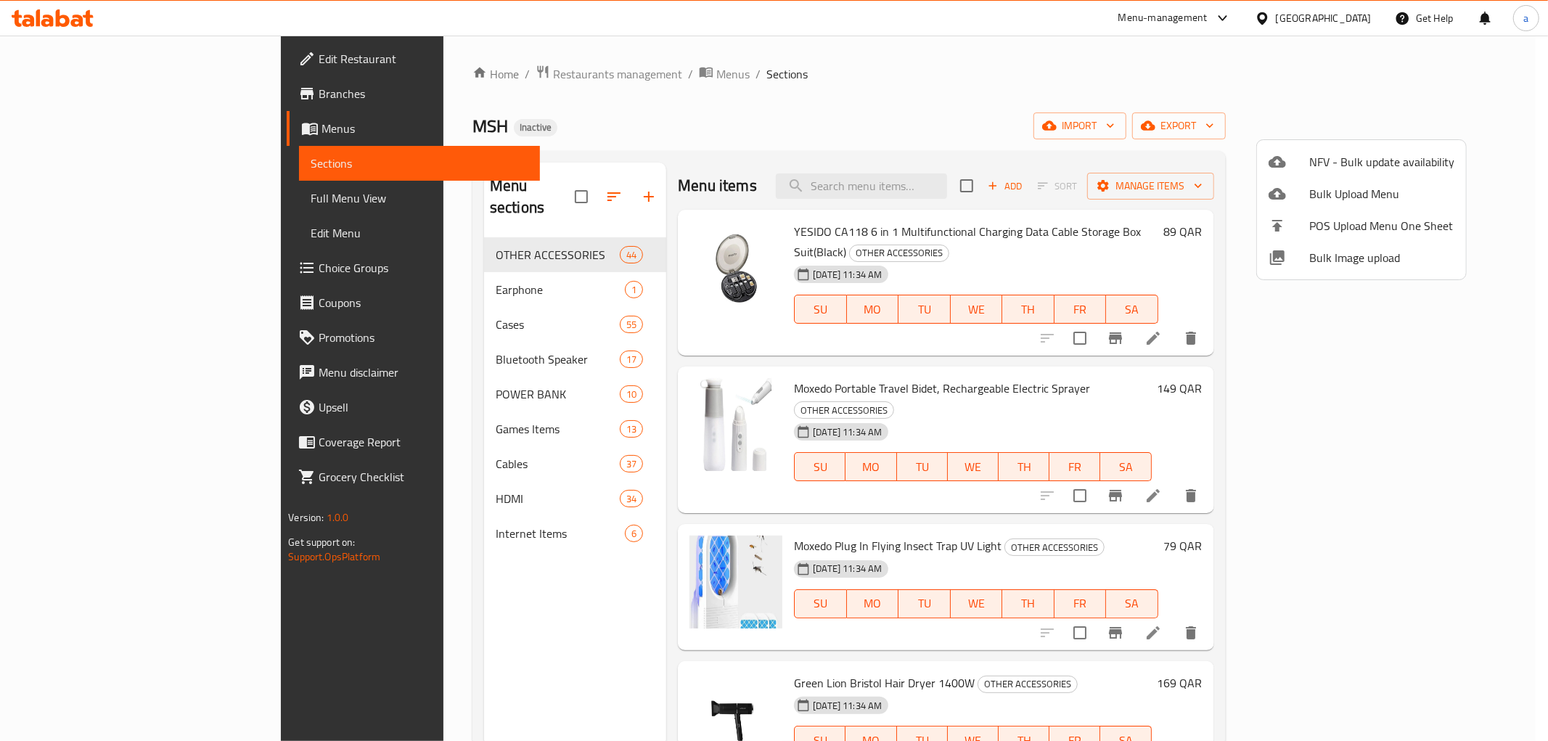
click at [66, 129] on div at bounding box center [774, 370] width 1548 height 741
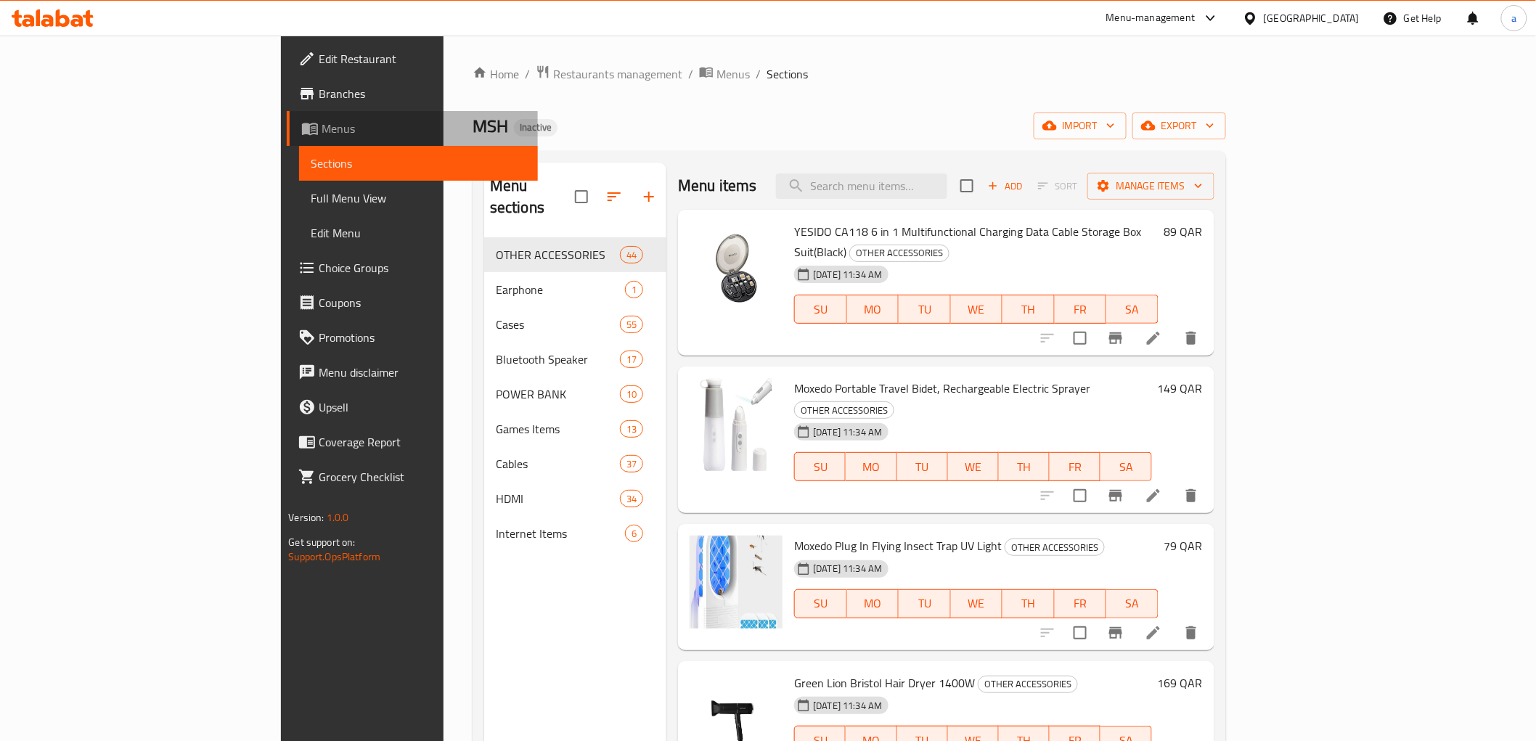
click at [321, 129] on span "Menus" at bounding box center [423, 128] width 204 height 17
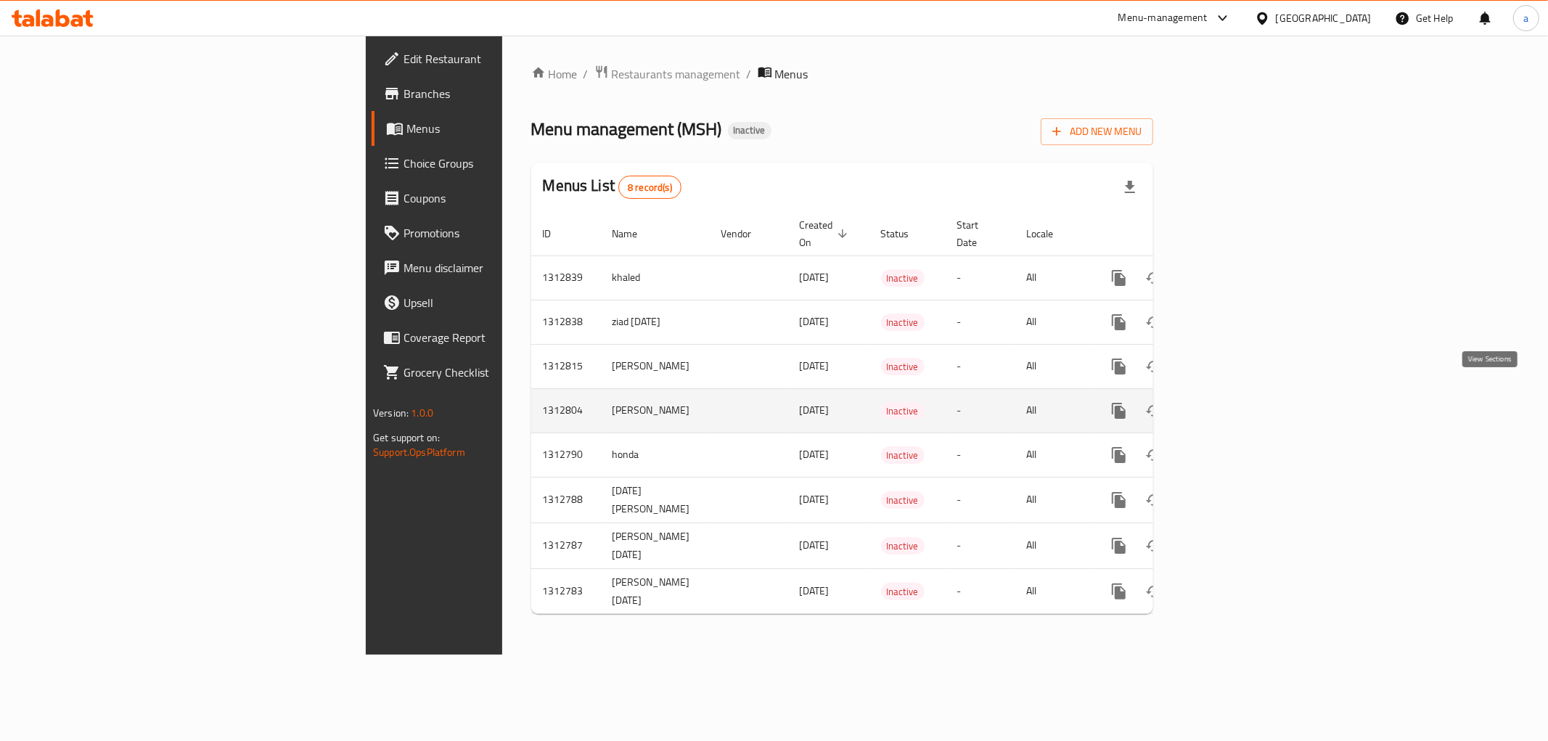
click at [1241, 396] on link "enhanced table" at bounding box center [1223, 410] width 35 height 35
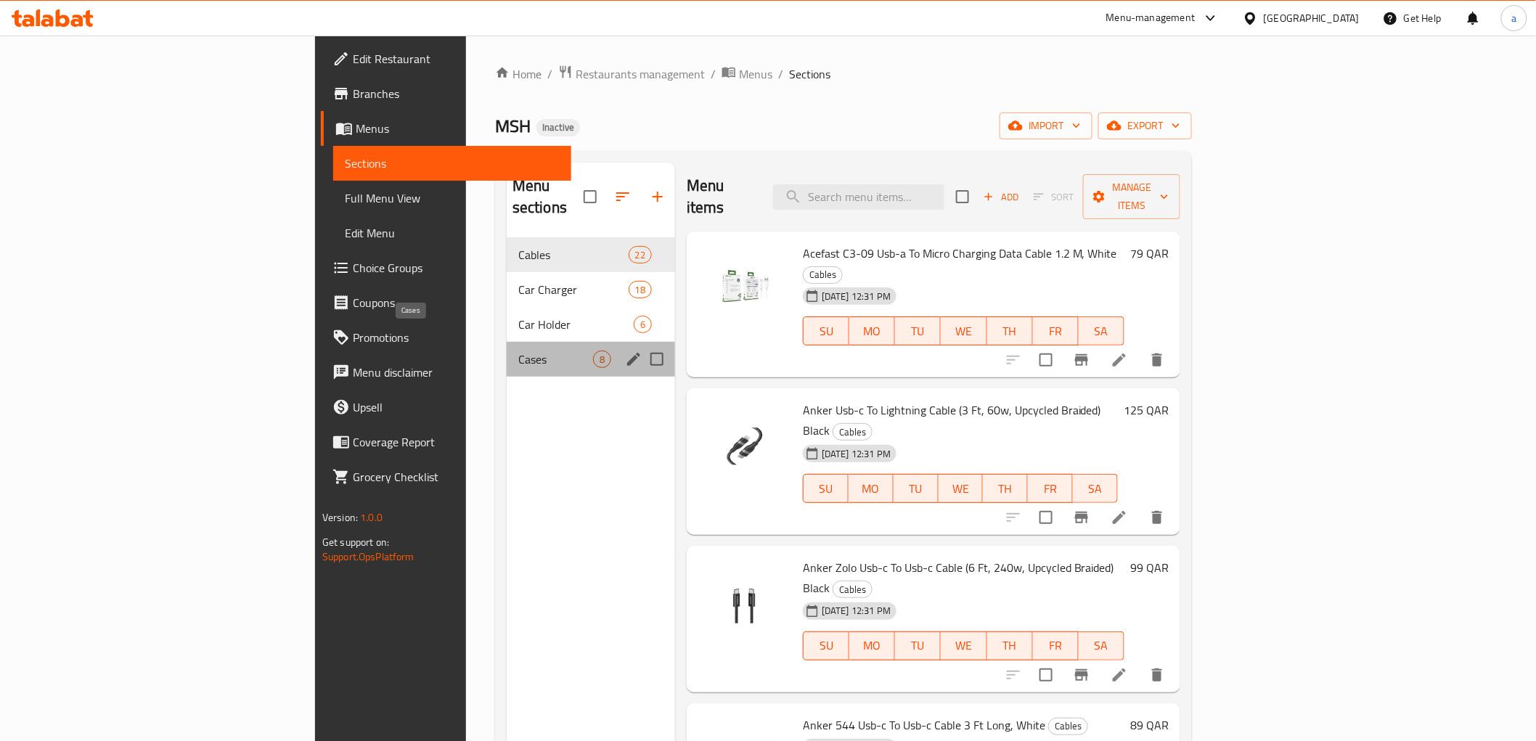
click at [518, 350] on span "Cases" at bounding box center [555, 358] width 75 height 17
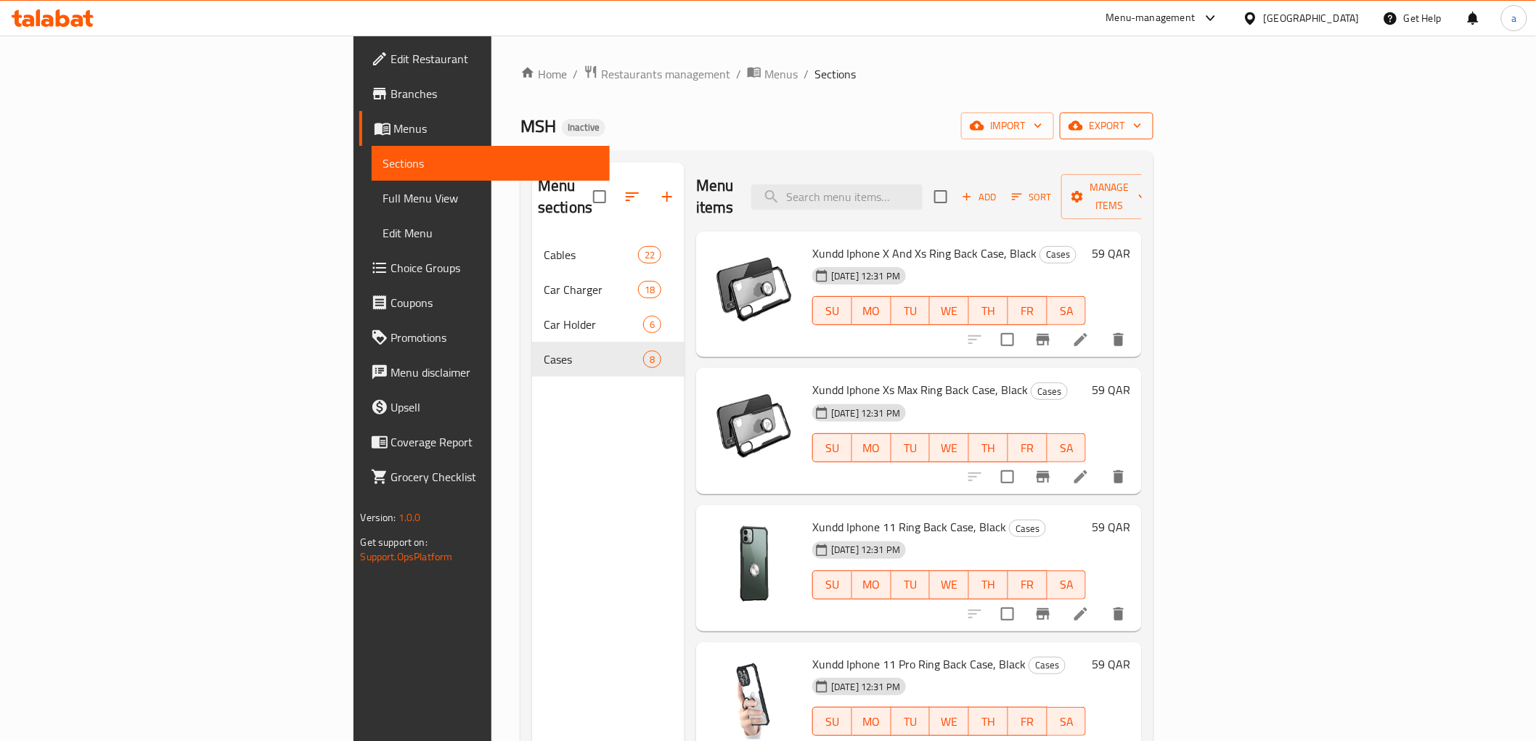
click at [1141, 131] on span "export" at bounding box center [1106, 126] width 70 height 18
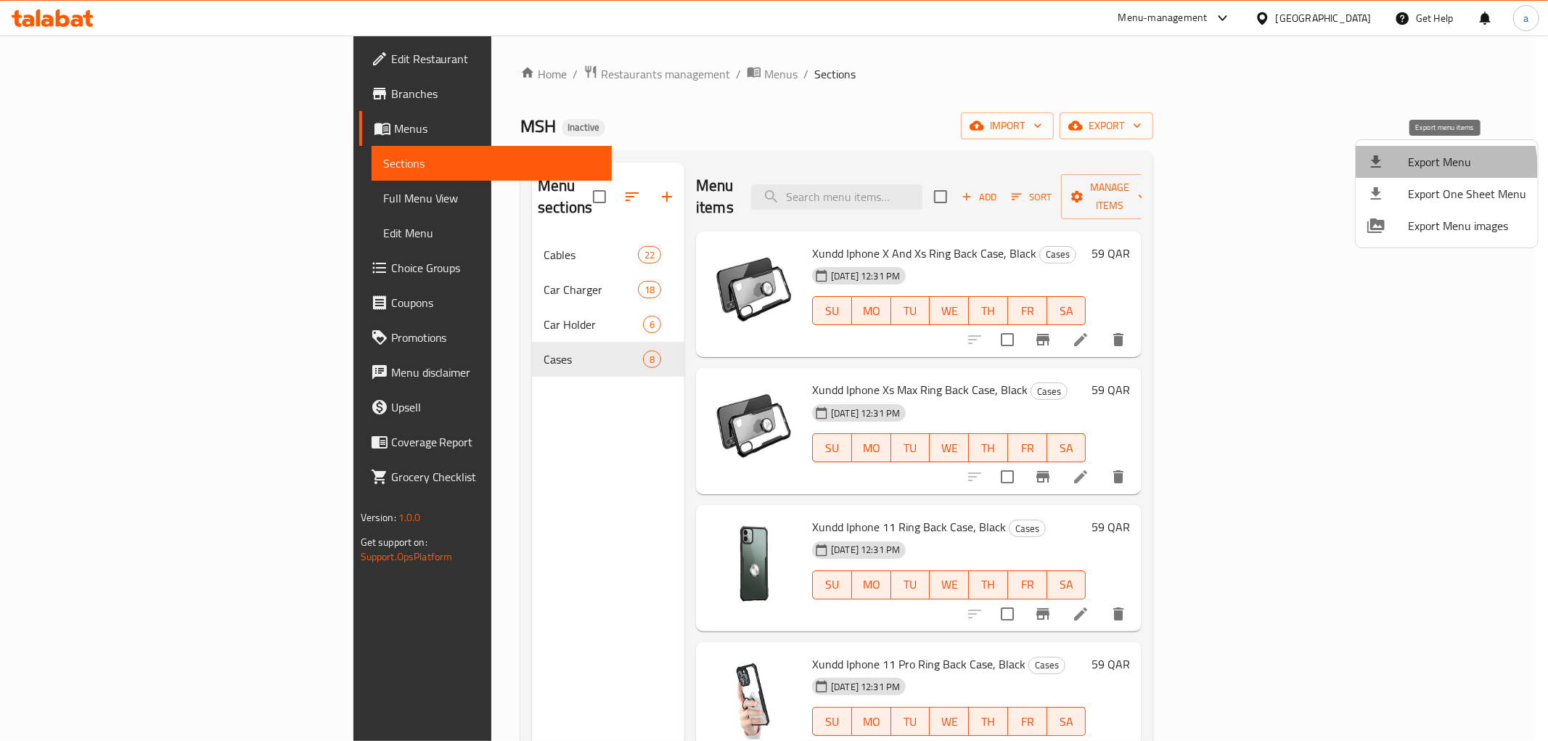
click at [1423, 168] on span "Export Menu" at bounding box center [1467, 161] width 118 height 17
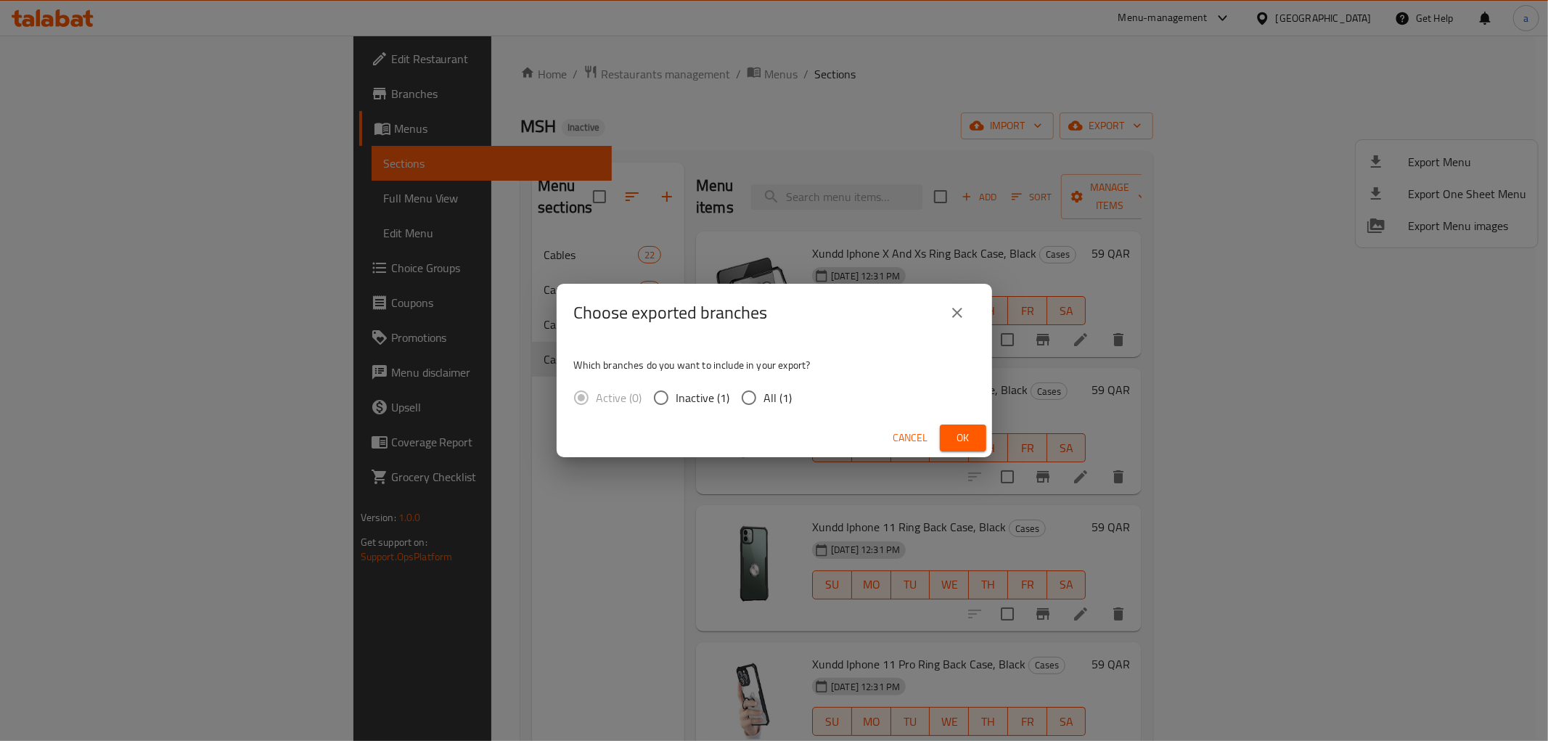
click at [774, 403] on span "All (1)" at bounding box center [778, 397] width 28 height 17
click at [764, 403] on input "All (1)" at bounding box center [749, 397] width 30 height 30
radio input "true"
click at [978, 435] on button "Ok" at bounding box center [963, 438] width 46 height 27
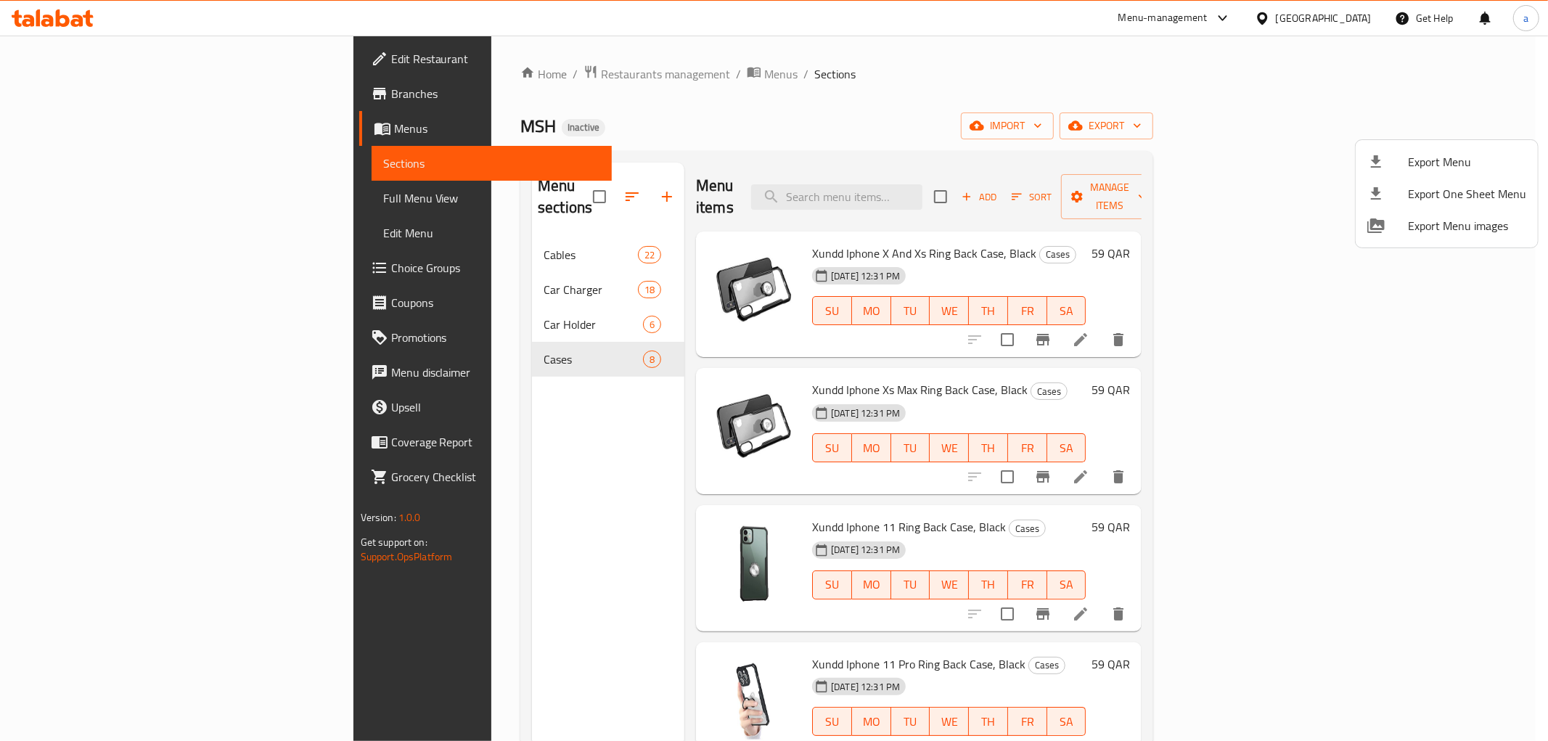
click at [120, 132] on div at bounding box center [774, 370] width 1548 height 741
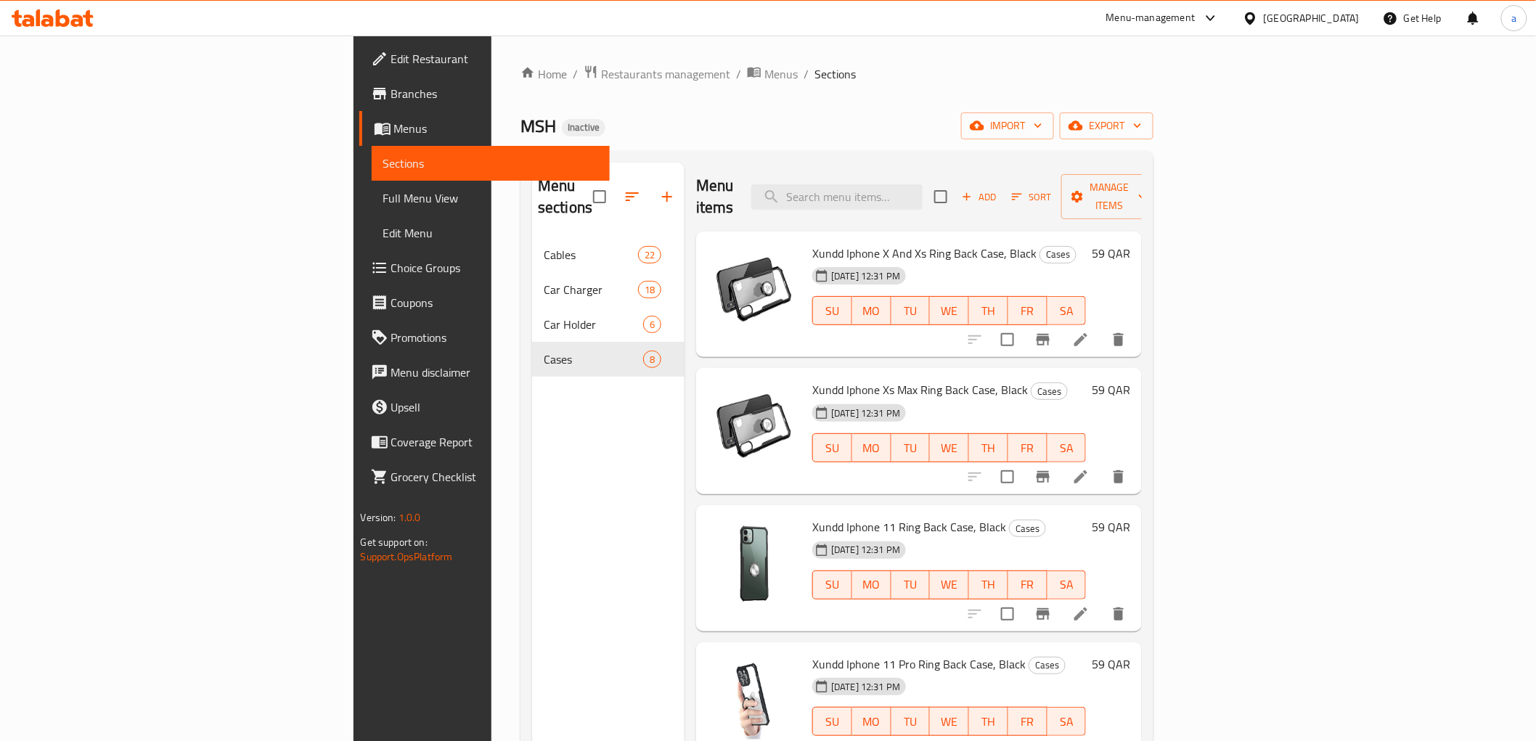
click at [394, 129] on span "Menus" at bounding box center [496, 128] width 204 height 17
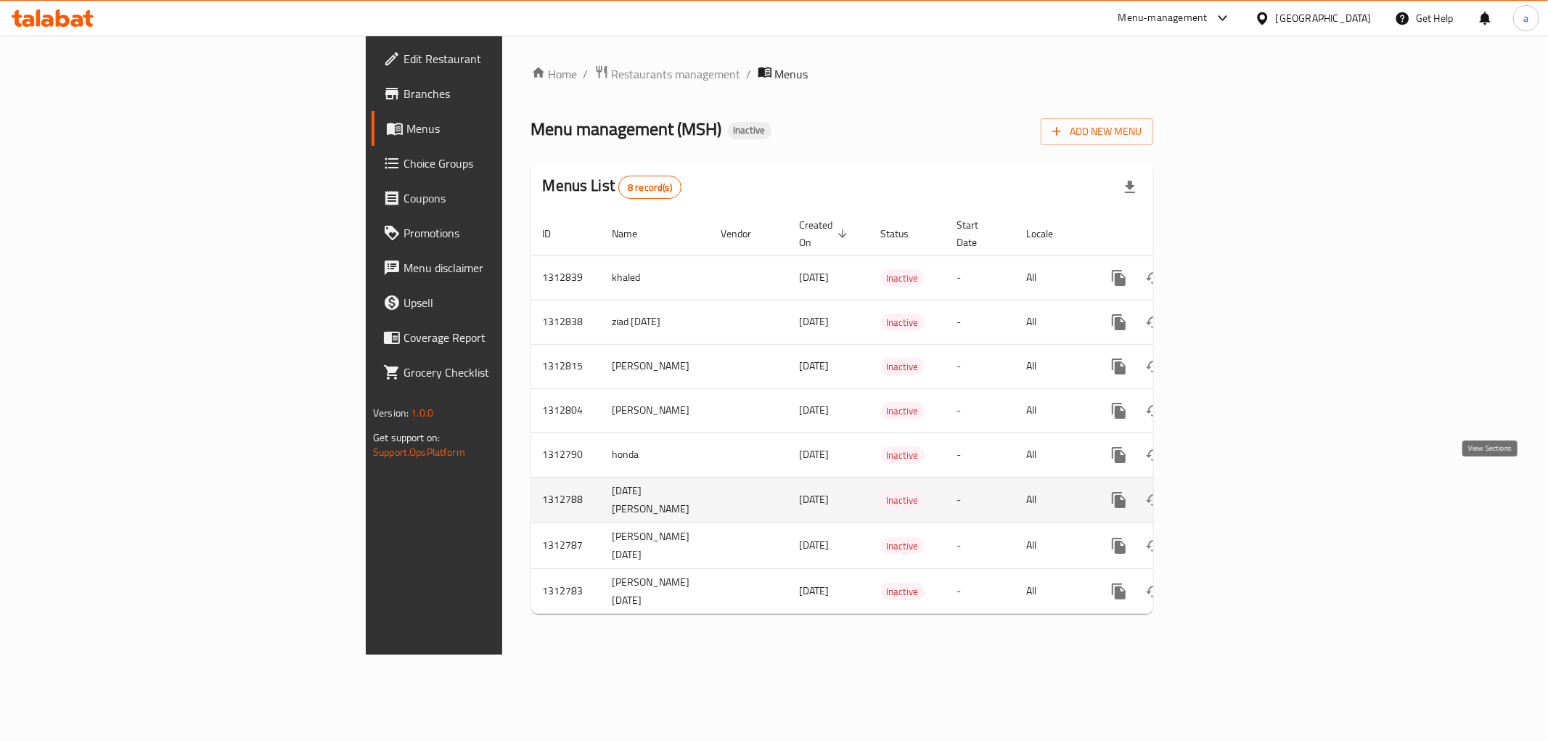
click at [1241, 484] on link "enhanced table" at bounding box center [1223, 500] width 35 height 35
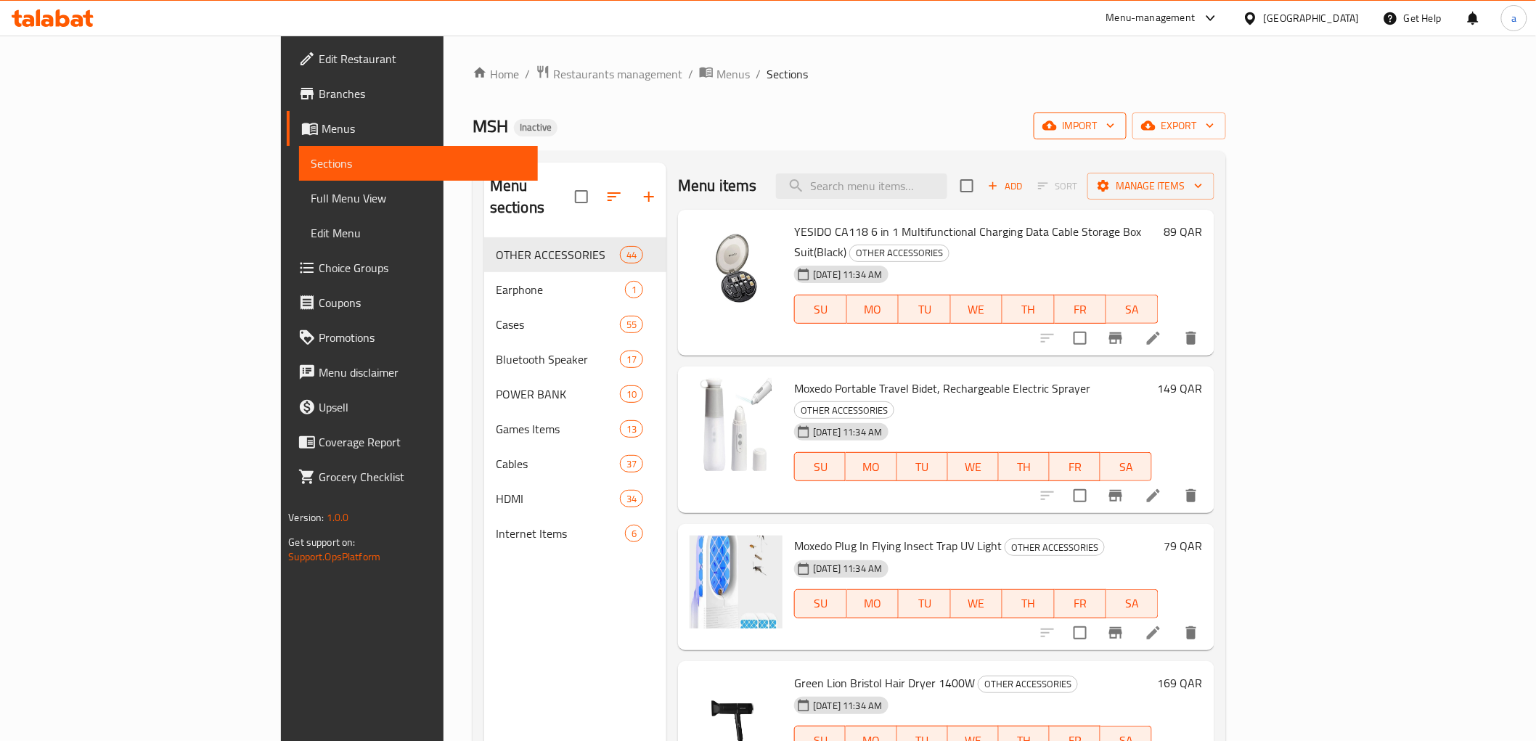
click at [1115, 132] on span "import" at bounding box center [1080, 126] width 70 height 18
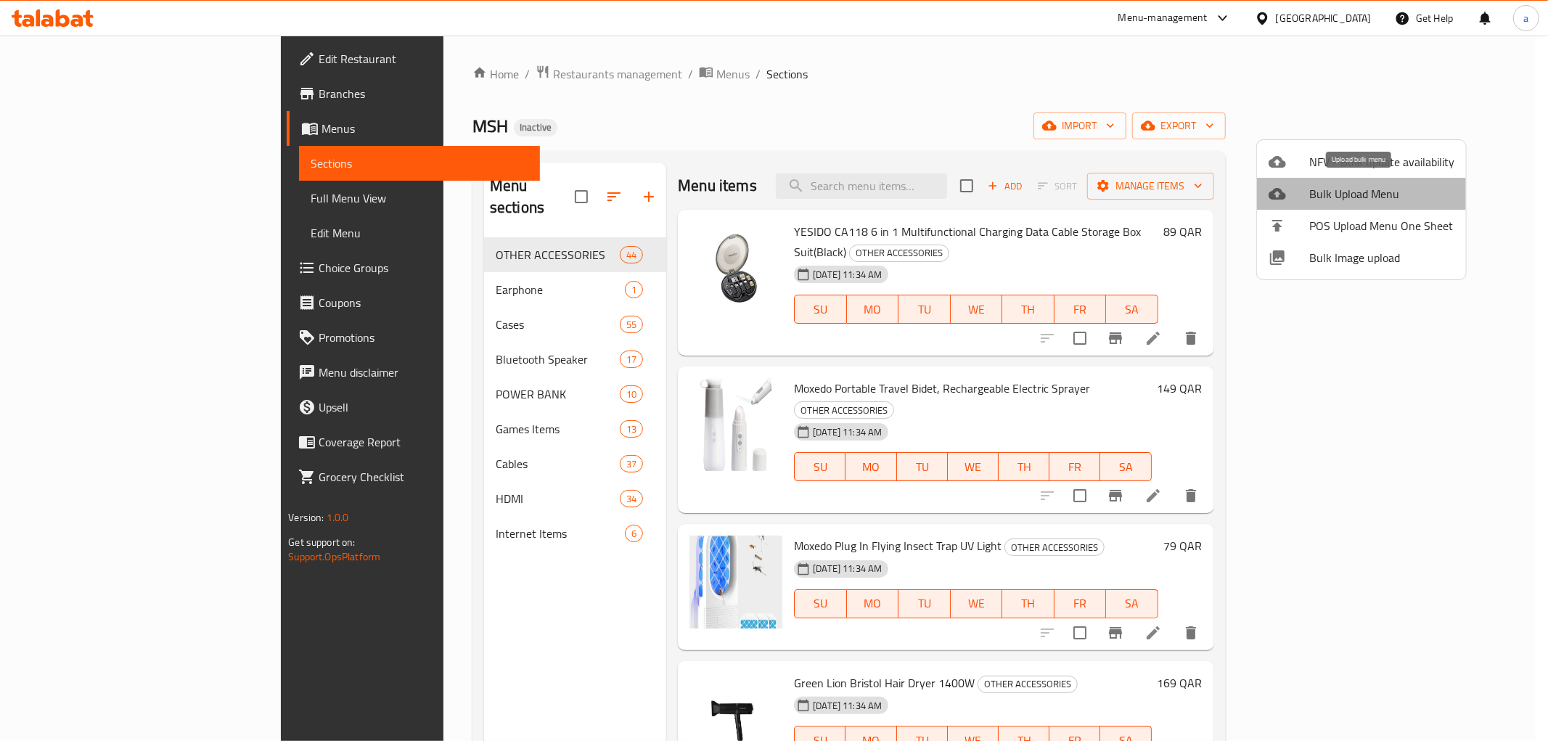
click at [1385, 196] on span "Bulk Upload Menu" at bounding box center [1381, 193] width 145 height 17
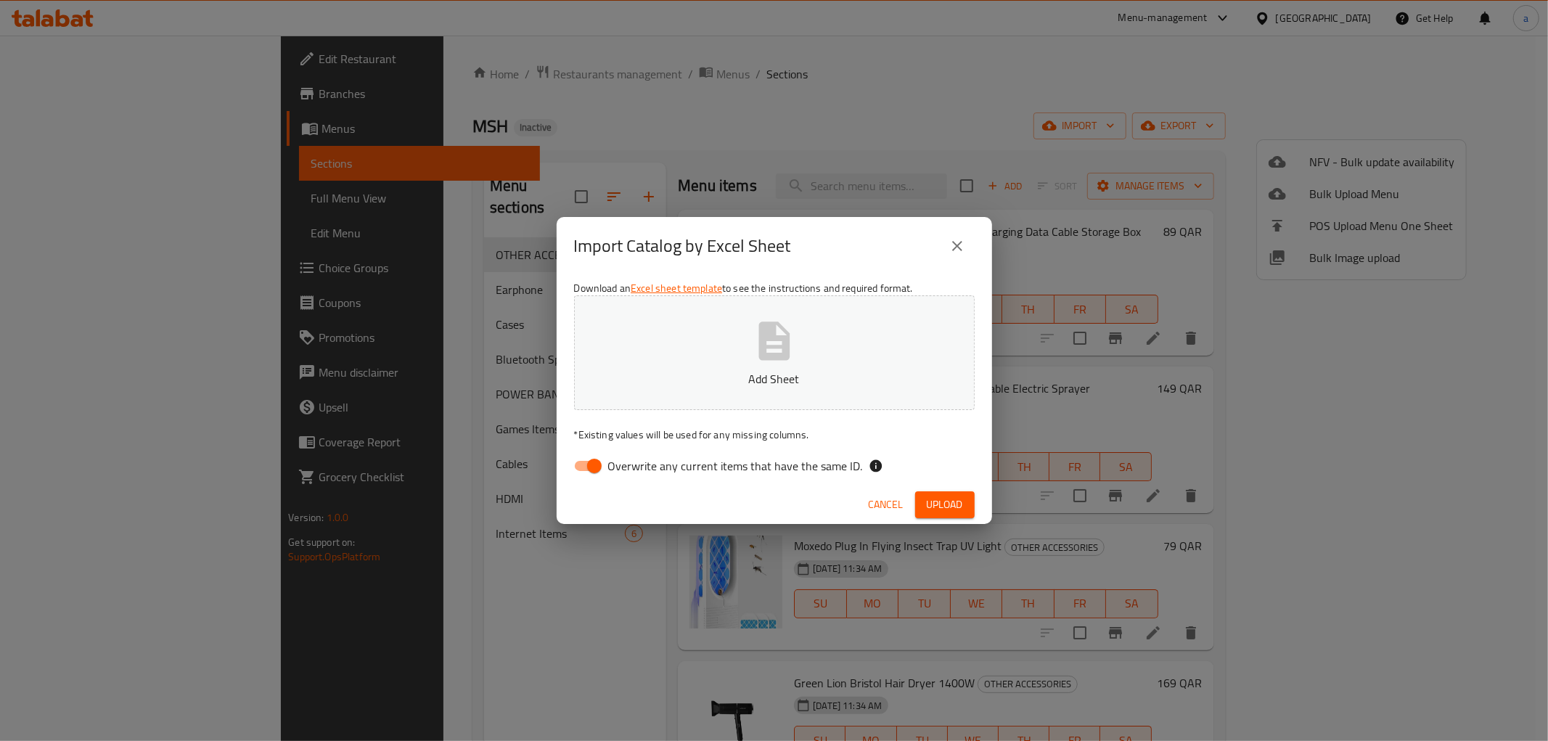
click at [585, 469] on input "Overwrite any current items that have the same ID." at bounding box center [594, 466] width 83 height 28
checkbox input "false"
click at [726, 363] on button "Add Sheet" at bounding box center [774, 352] width 401 height 115
click at [947, 501] on span "Upload" at bounding box center [945, 505] width 36 height 18
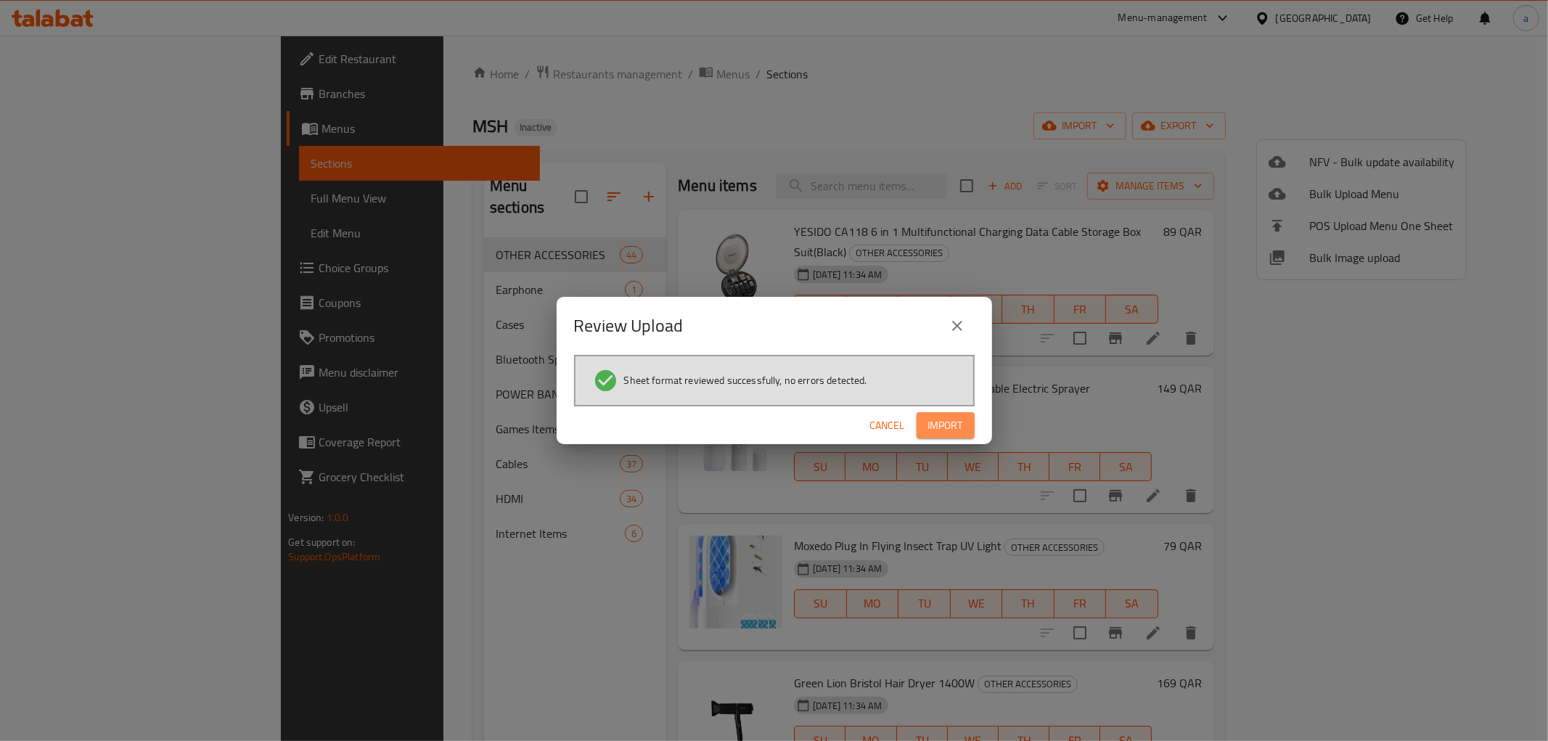
click at [947, 425] on span "Import" at bounding box center [945, 426] width 35 height 18
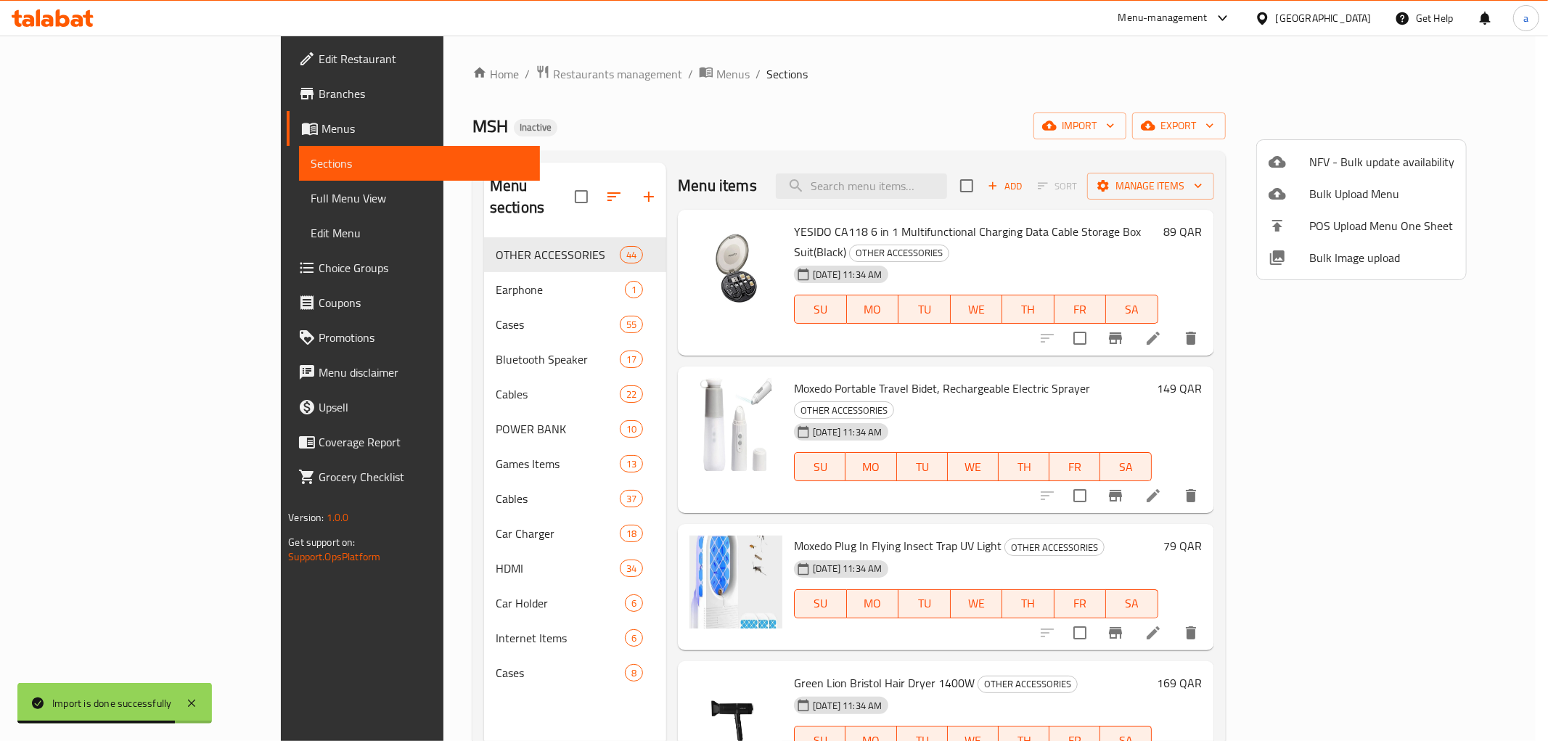
click at [328, 657] on div at bounding box center [774, 370] width 1548 height 741
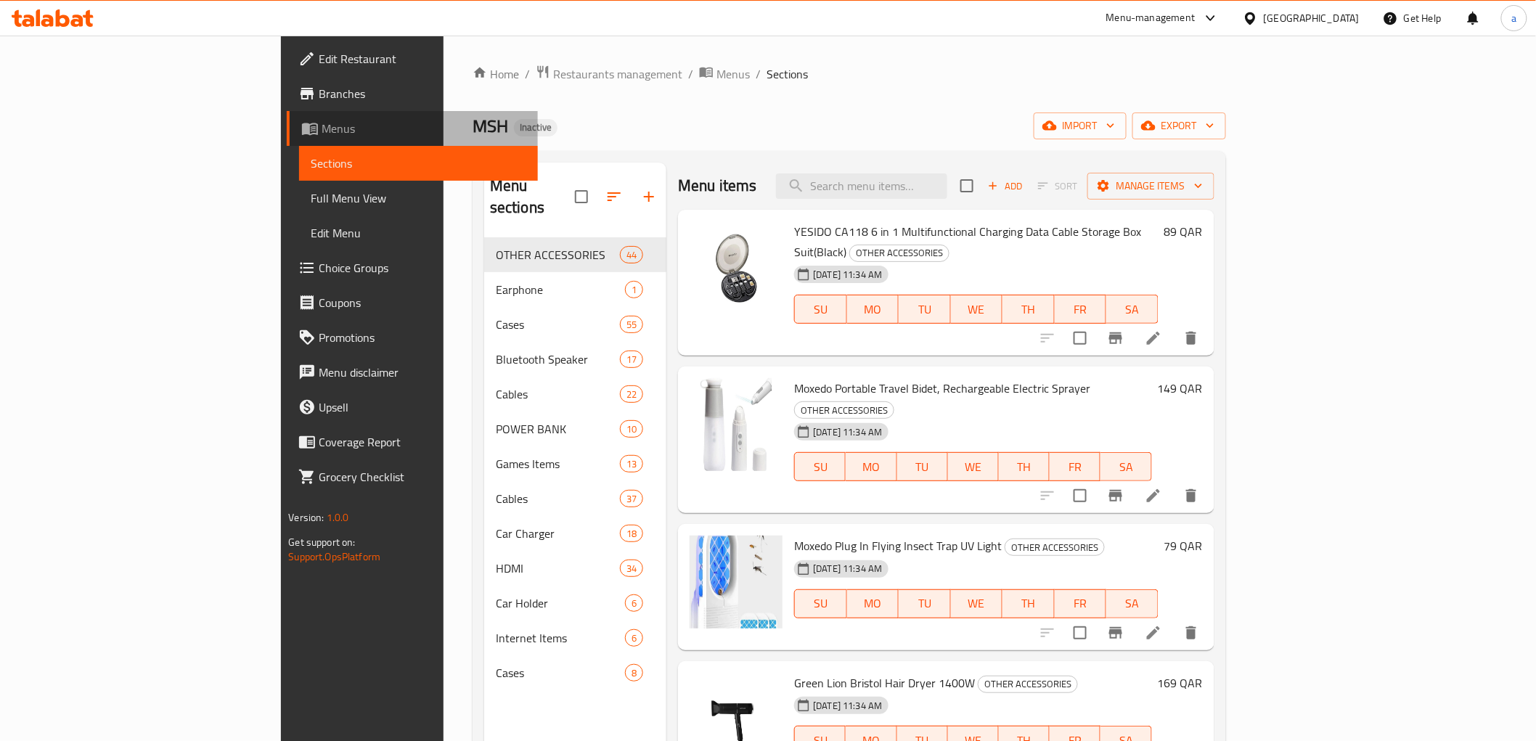
click at [321, 131] on span "Menus" at bounding box center [423, 128] width 204 height 17
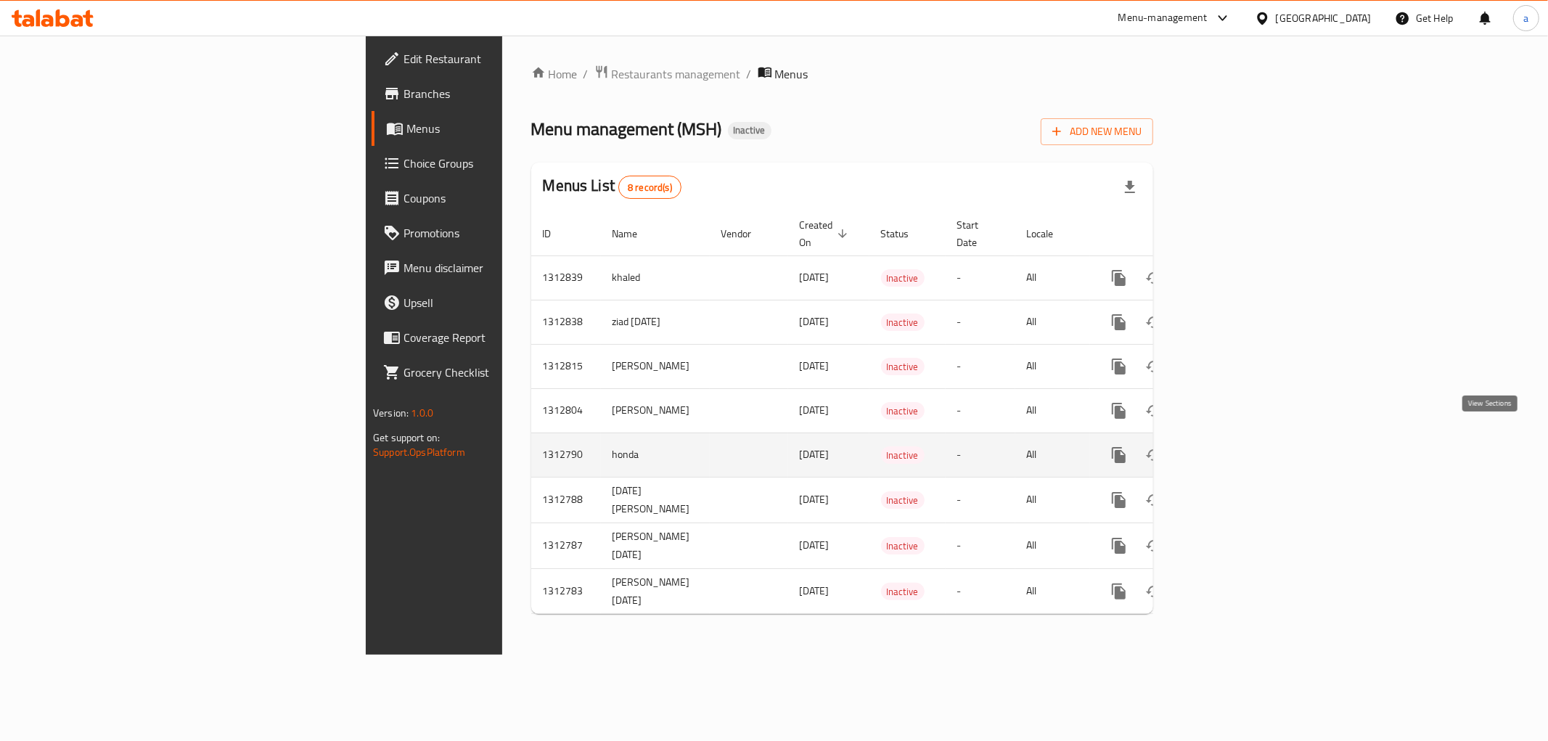
click at [1232, 446] on icon "enhanced table" at bounding box center [1223, 454] width 17 height 17
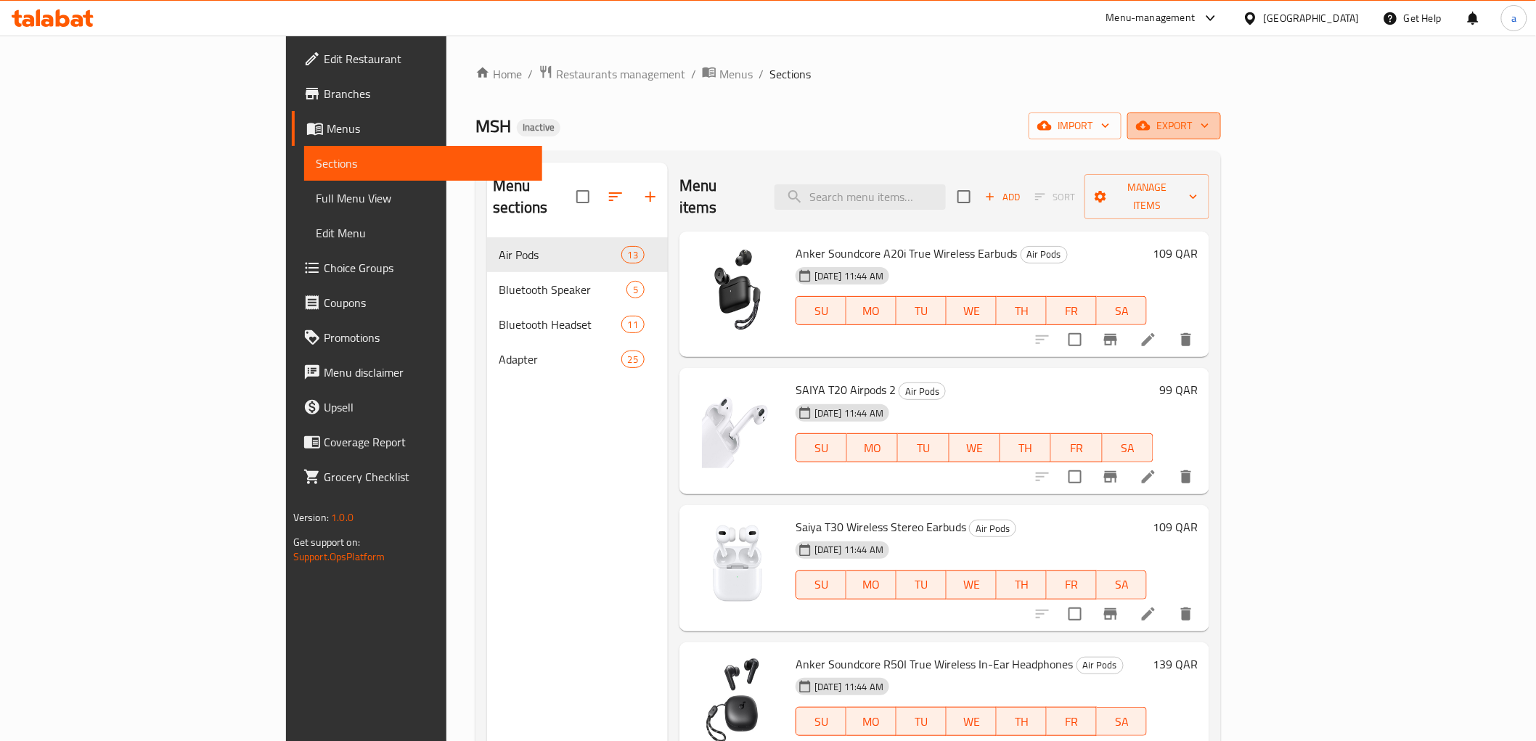
click at [1209, 124] on span "export" at bounding box center [1174, 126] width 70 height 18
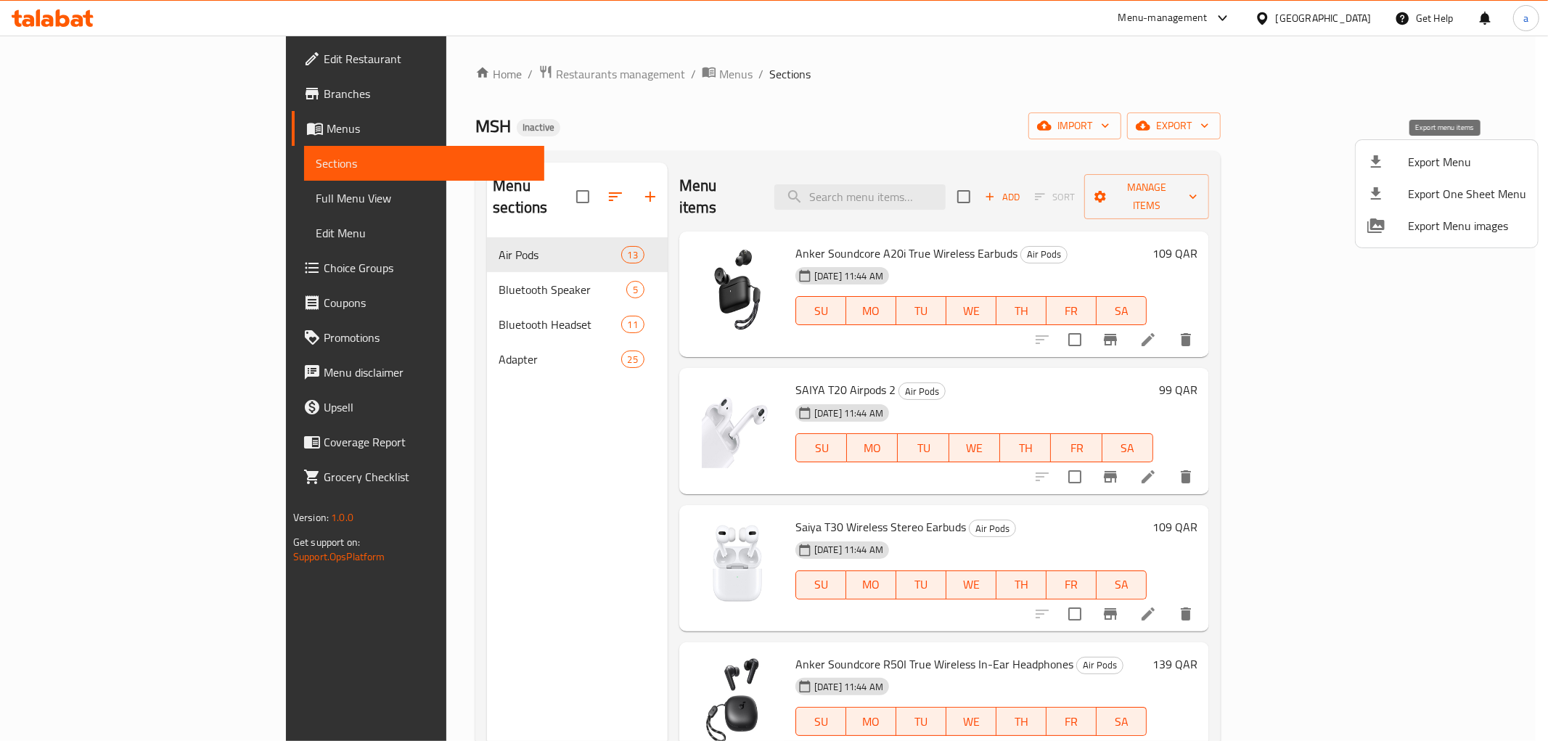
click at [1394, 164] on div at bounding box center [1387, 161] width 41 height 17
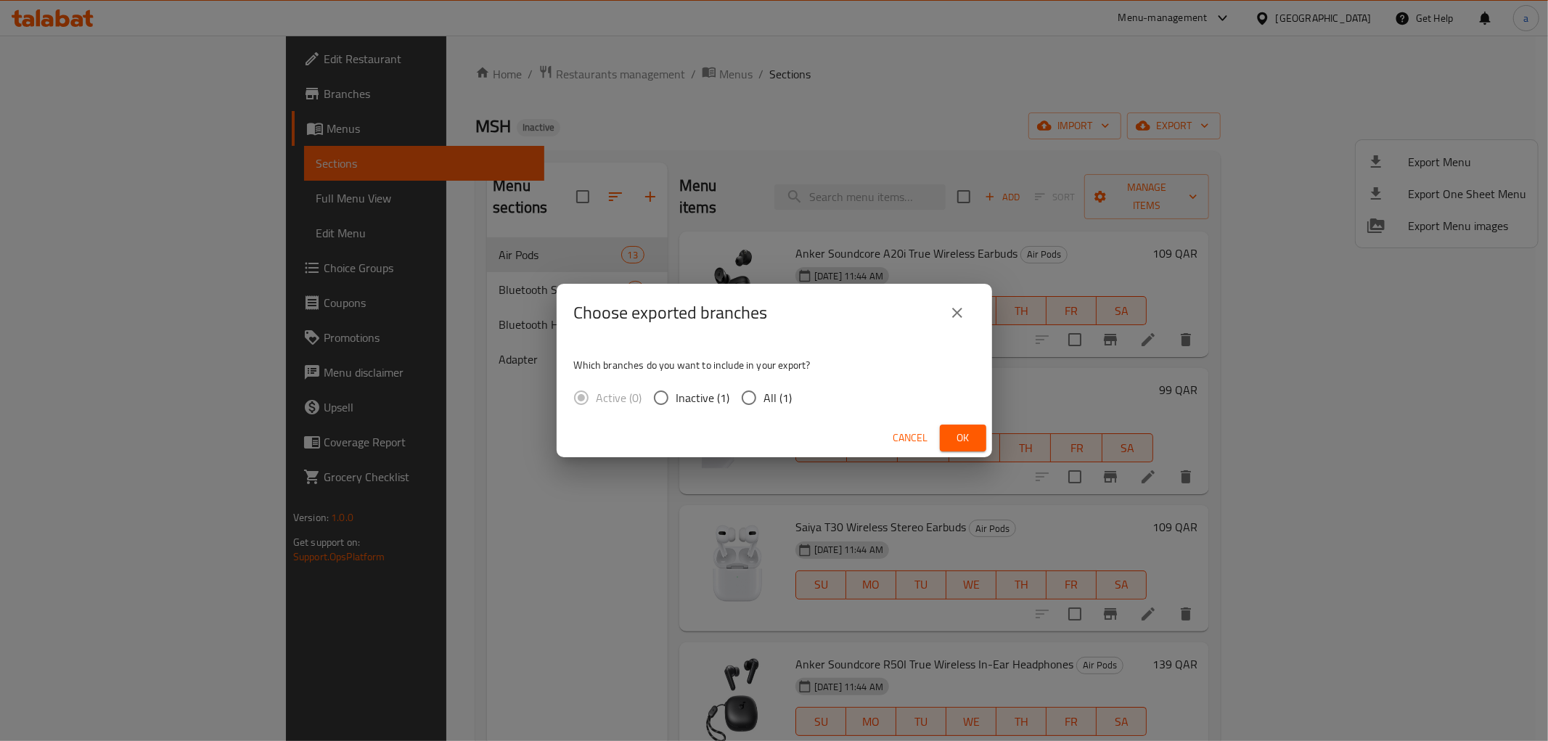
click at [756, 399] on input "All (1)" at bounding box center [749, 397] width 30 height 30
radio input "true"
click at [956, 440] on span "Ok" at bounding box center [962, 438] width 23 height 18
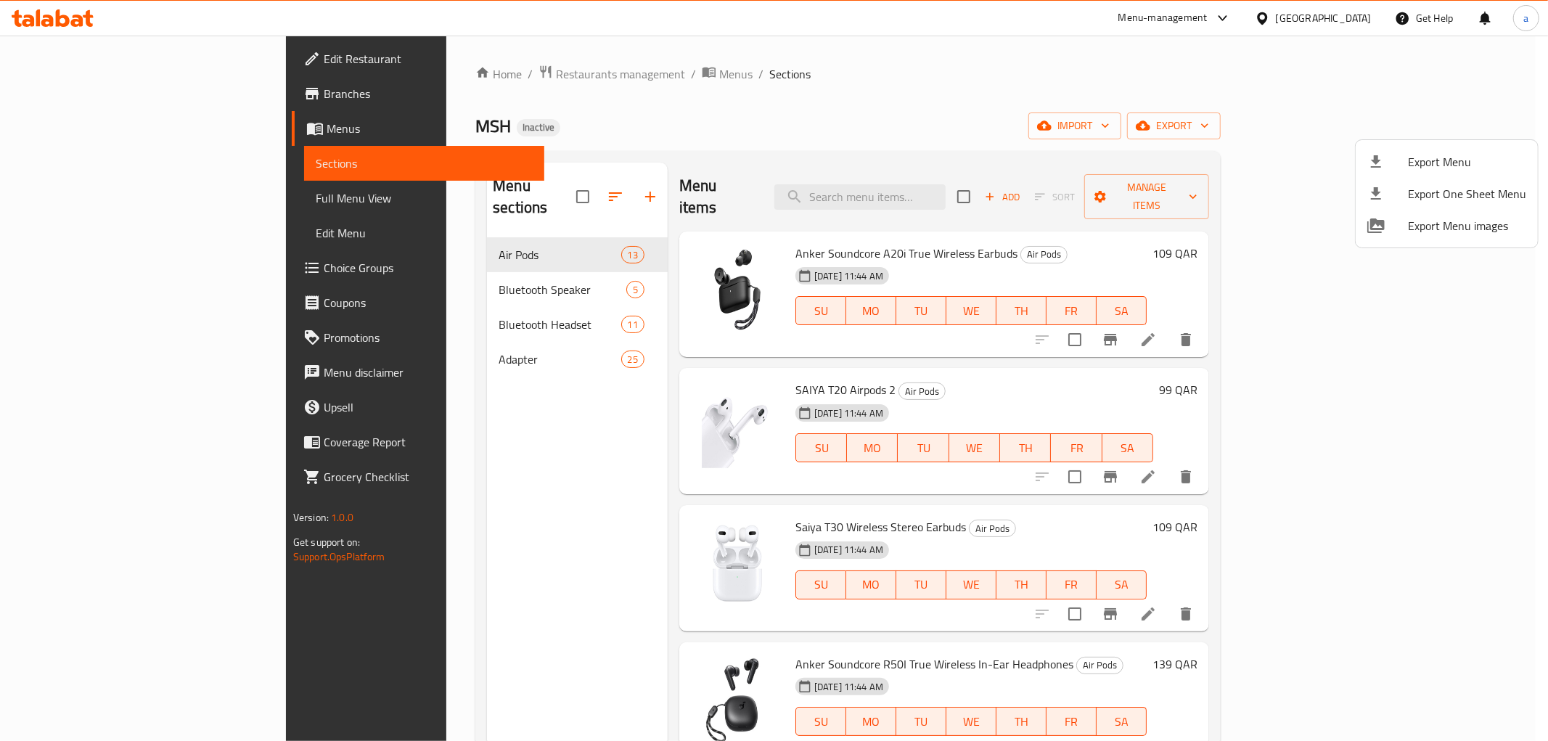
click at [125, 124] on div at bounding box center [774, 370] width 1548 height 741
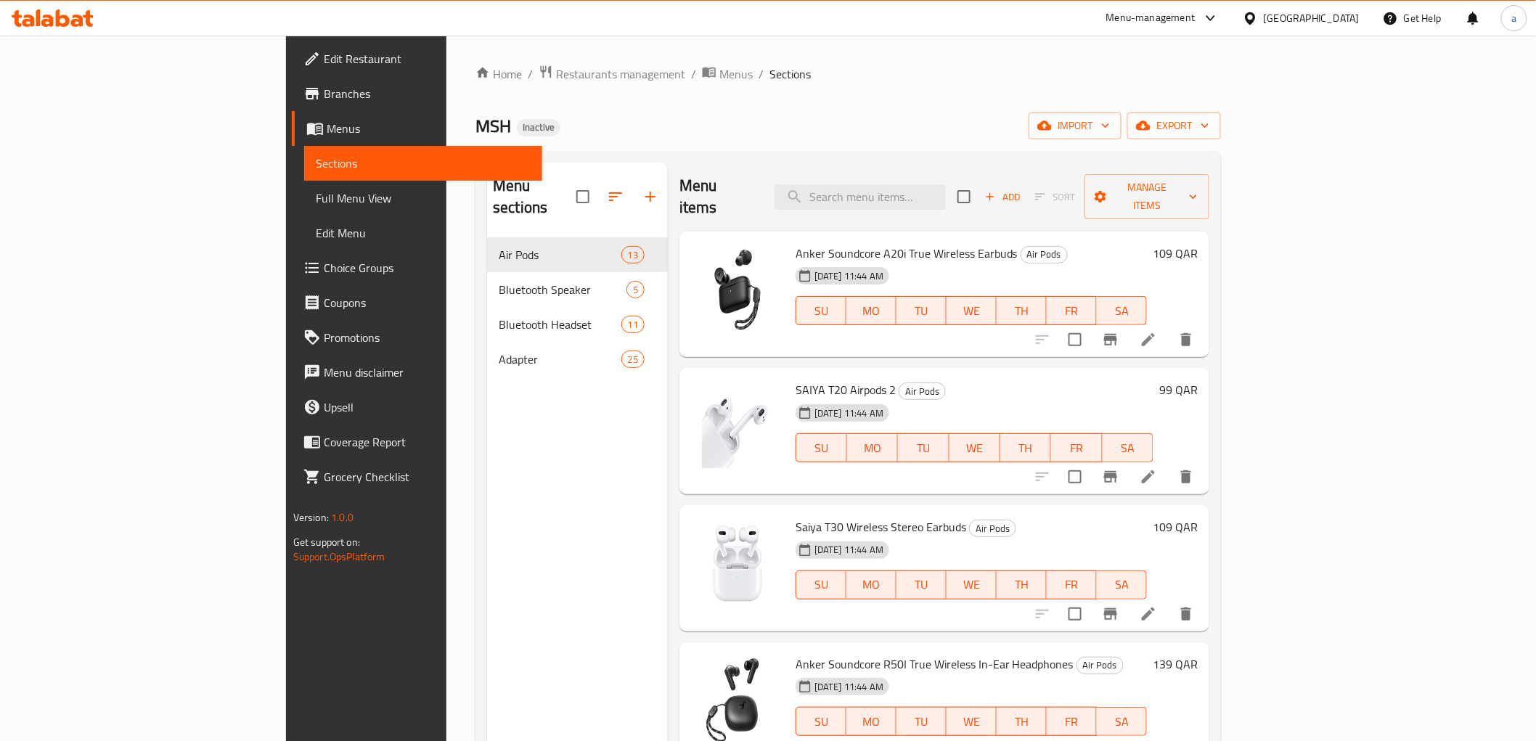
click at [327, 124] on span "Menus" at bounding box center [429, 128] width 204 height 17
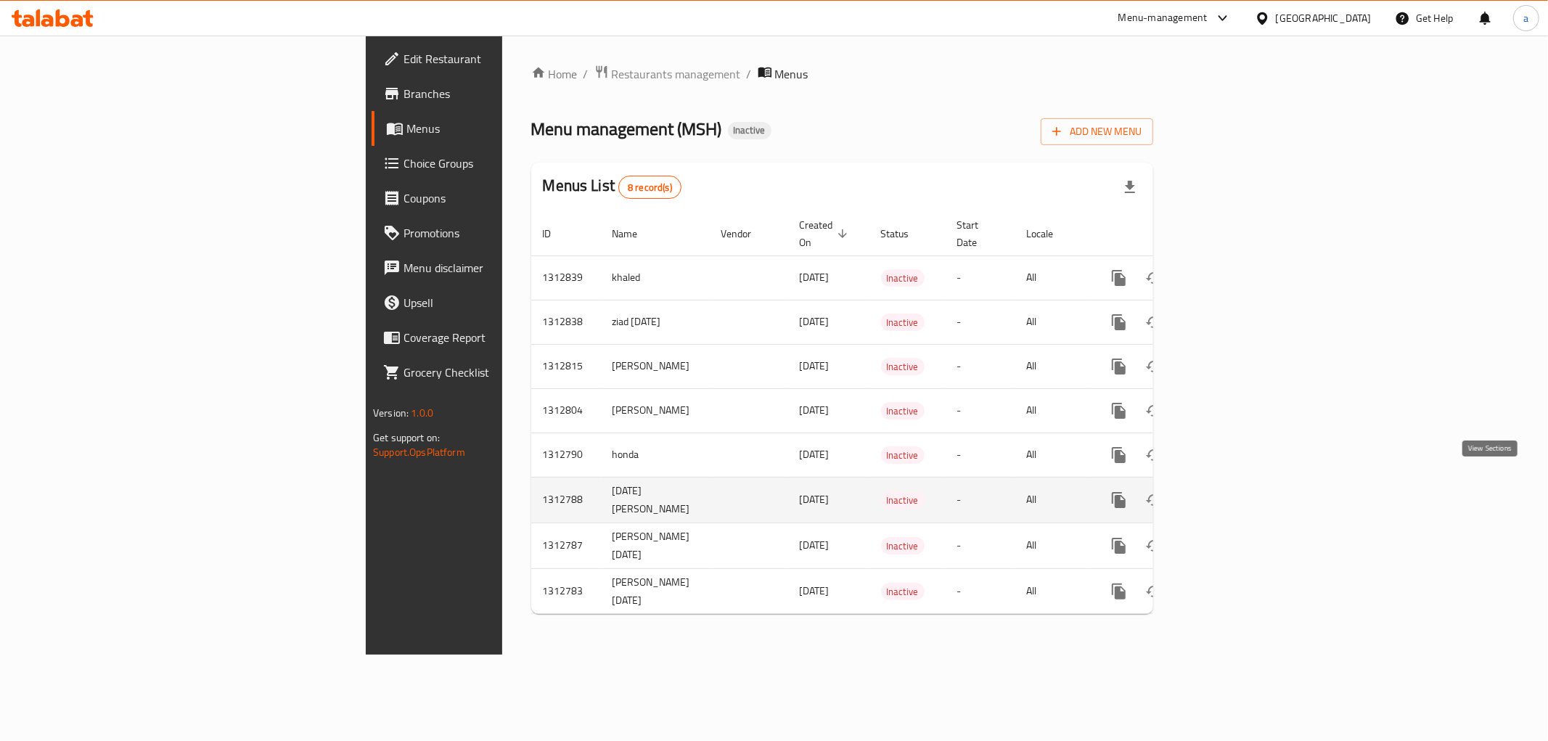
click at [1241, 483] on link "enhanced table" at bounding box center [1223, 500] width 35 height 35
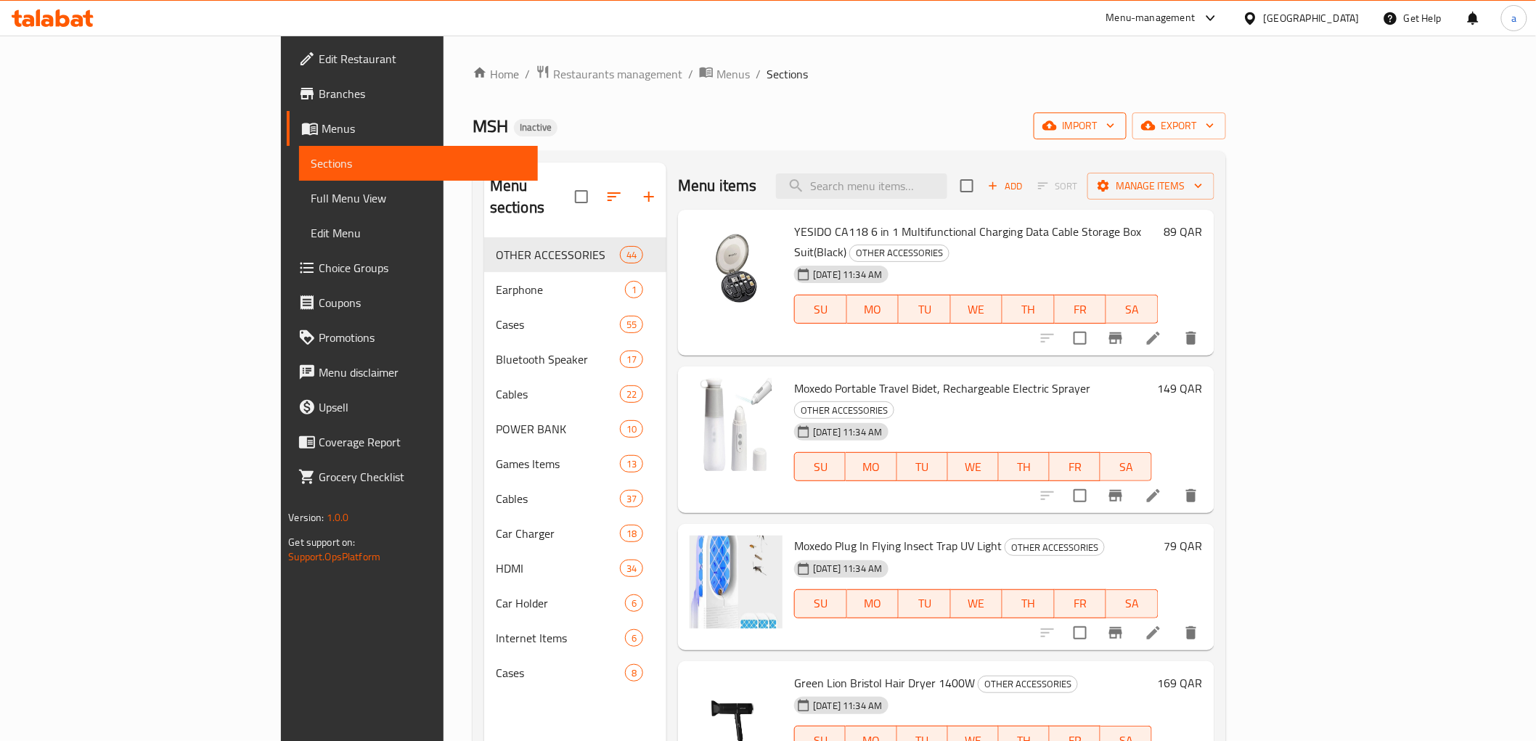
click at [1115, 129] on span "import" at bounding box center [1080, 126] width 70 height 18
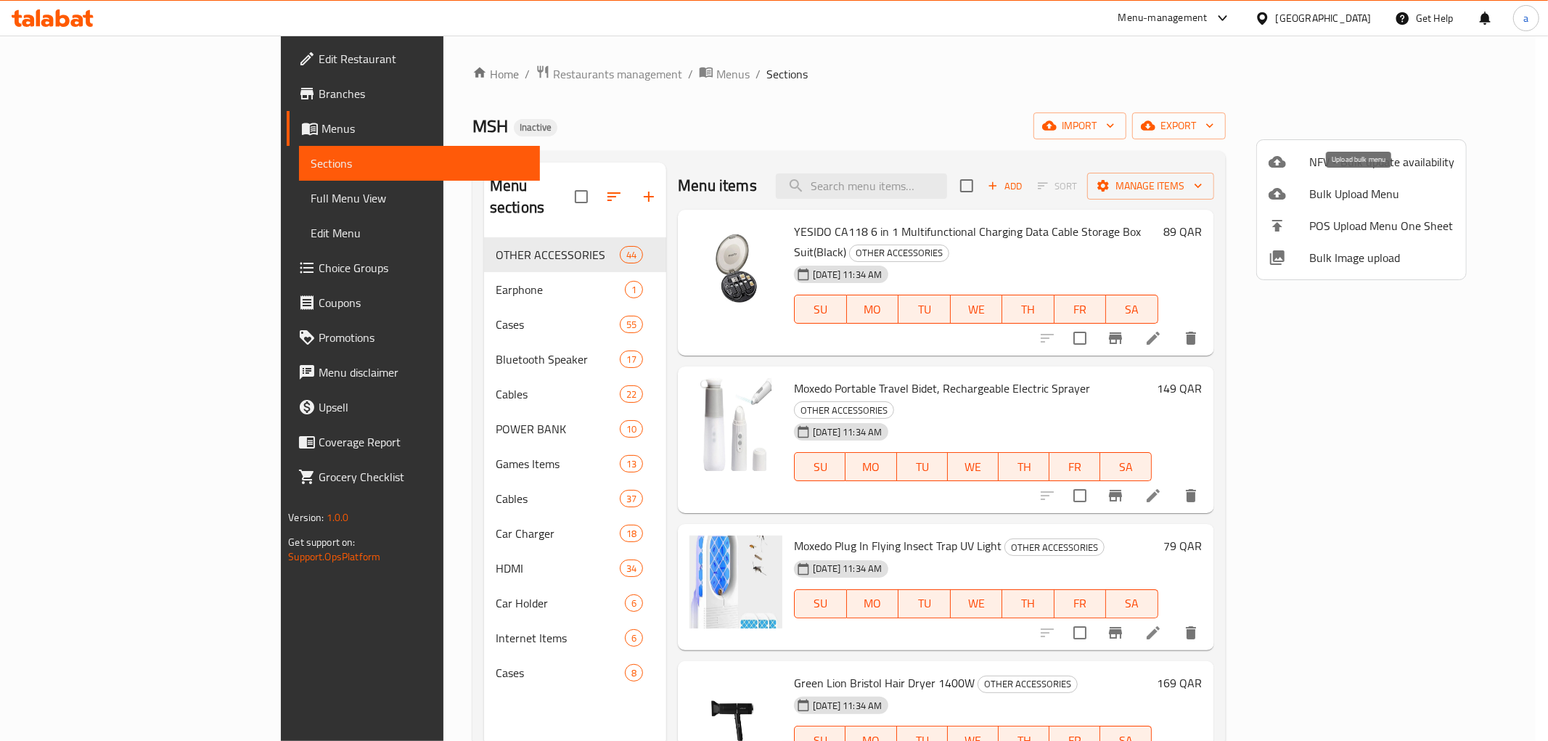
click at [1369, 200] on span "Bulk Upload Menu" at bounding box center [1381, 193] width 145 height 17
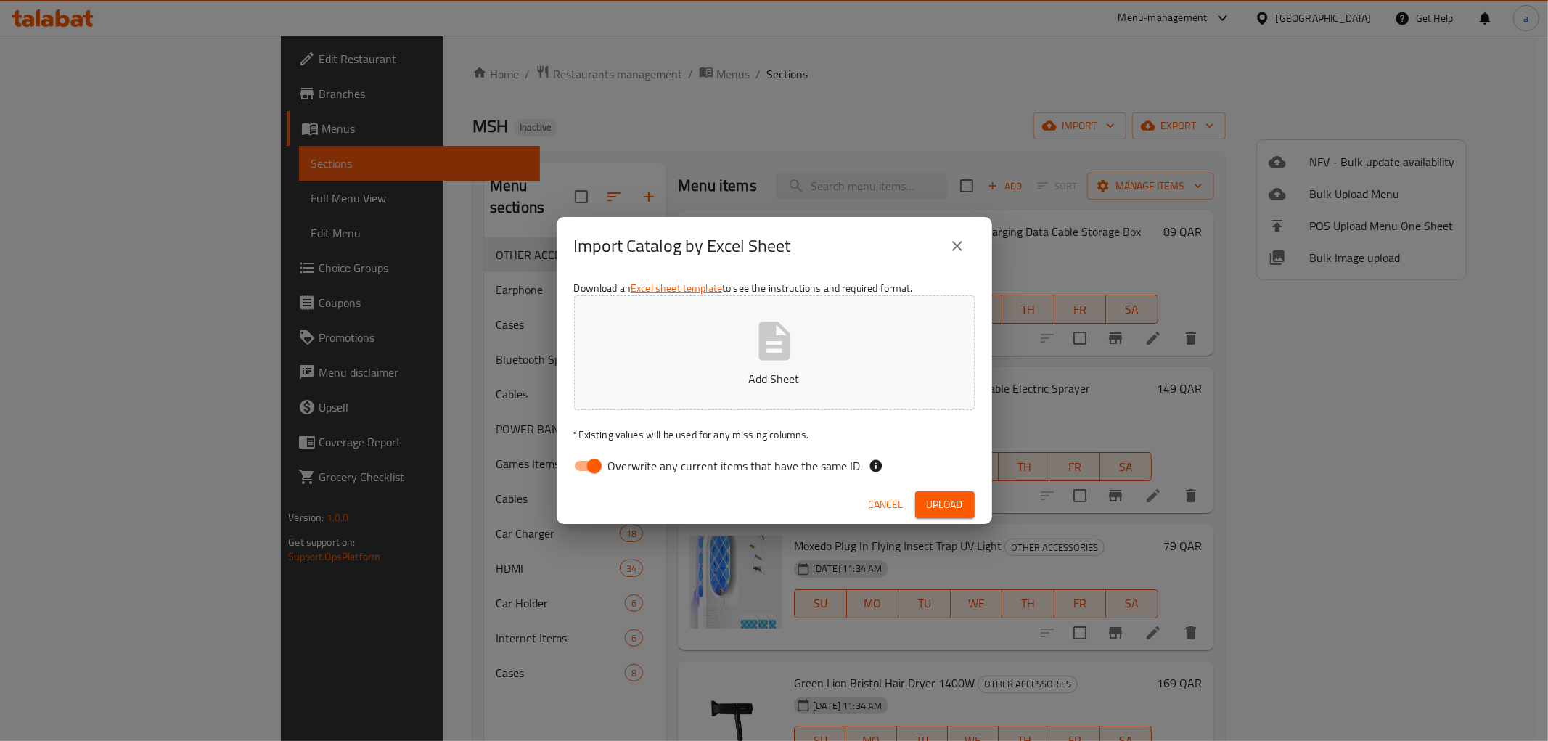
click at [612, 462] on span "Overwrite any current items that have the same ID." at bounding box center [735, 465] width 255 height 17
click at [612, 462] on input "Overwrite any current items that have the same ID." at bounding box center [594, 466] width 83 height 28
checkbox input "false"
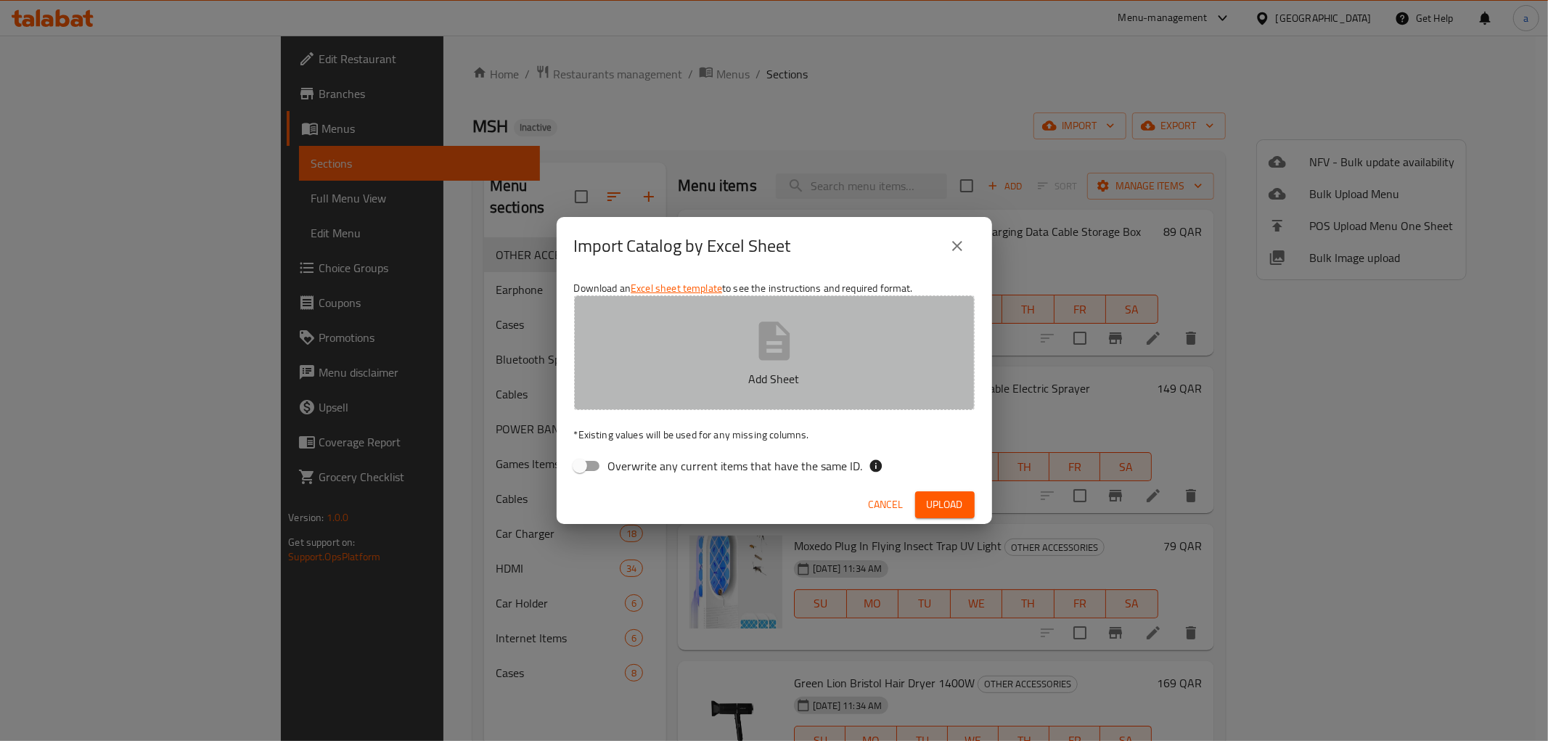
click at [706, 366] on button "Add Sheet" at bounding box center [774, 352] width 401 height 115
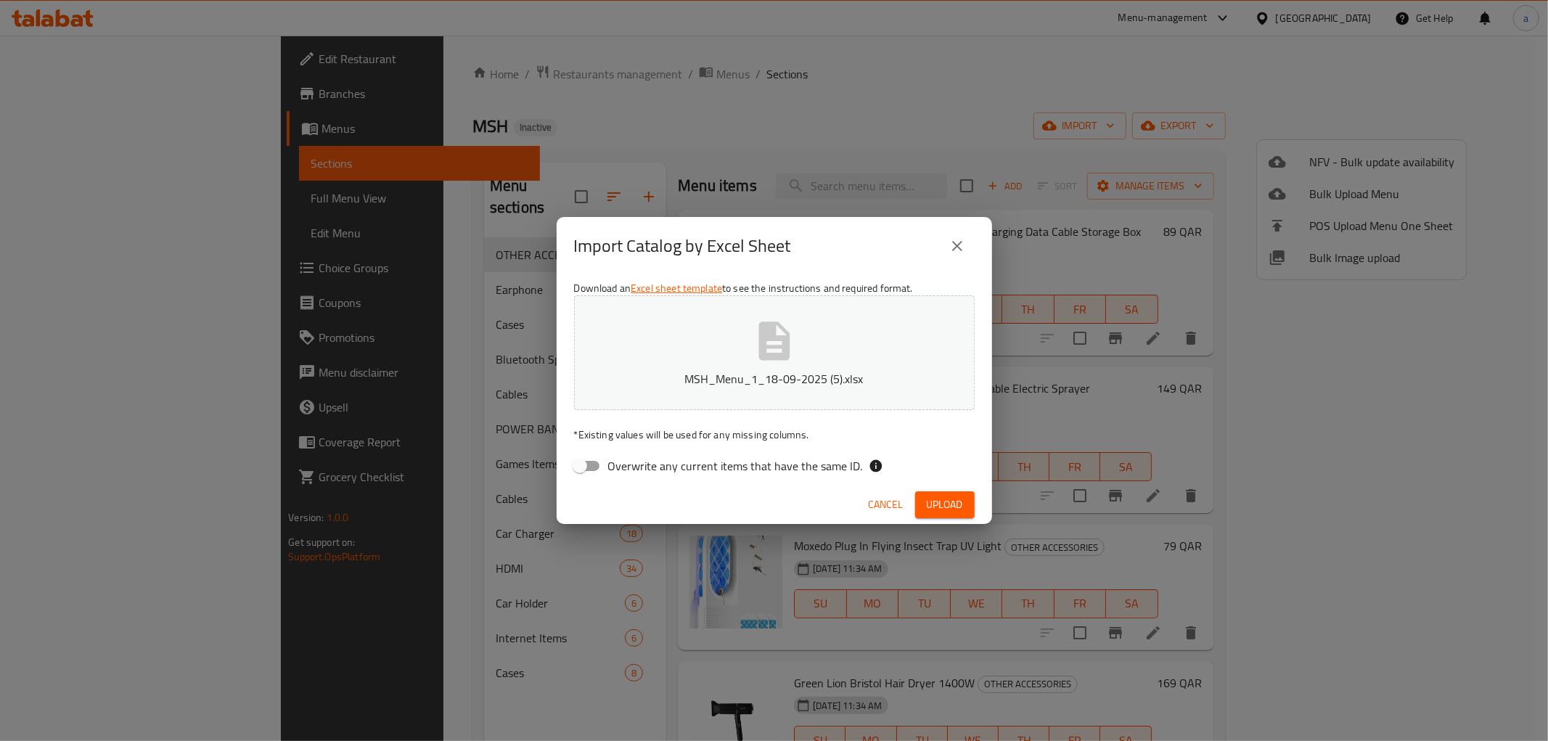
click at [969, 509] on button "Upload" at bounding box center [945, 504] width 60 height 27
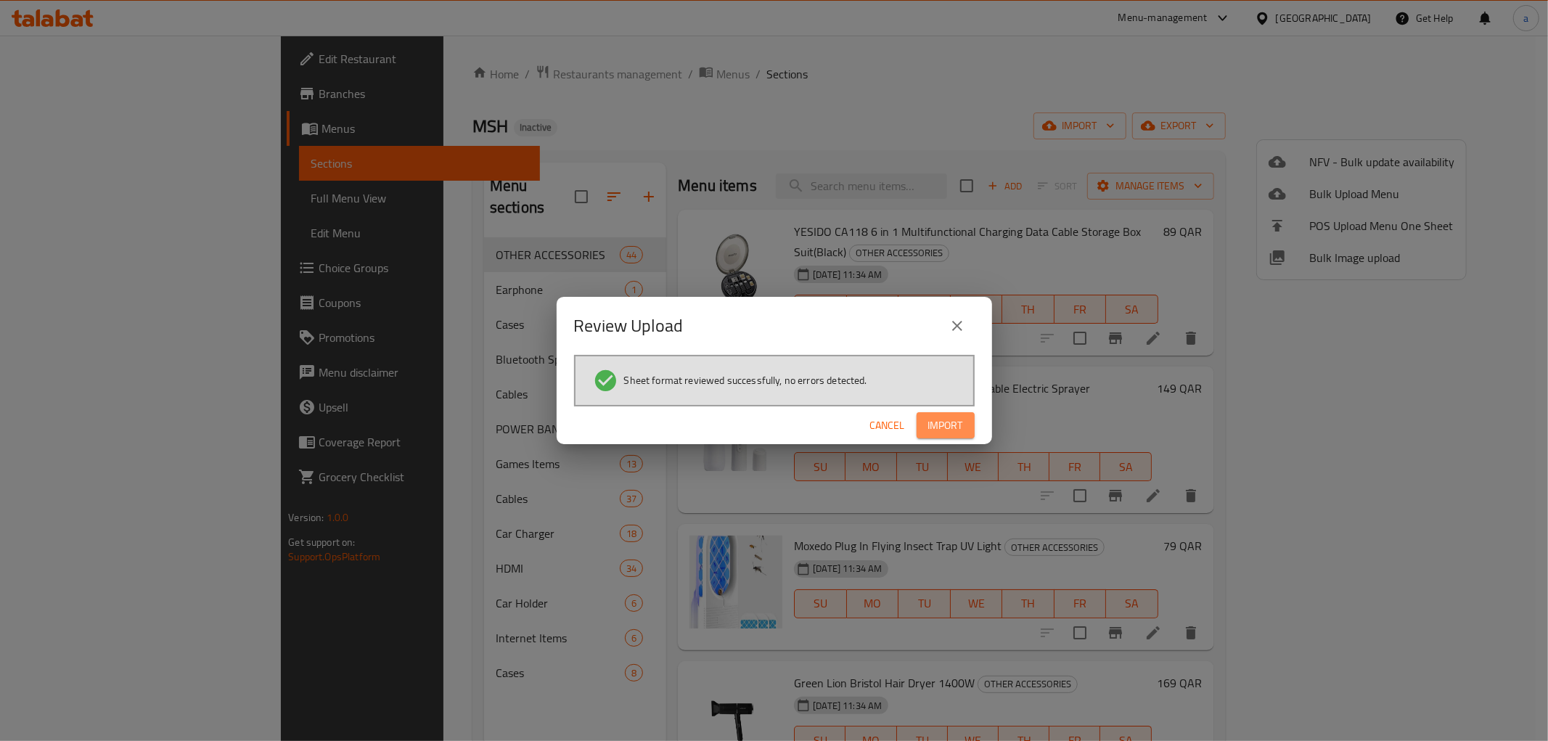
drag, startPoint x: 935, startPoint y: 423, endPoint x: 933, endPoint y: 430, distance: 7.4
click at [935, 425] on span "Import" at bounding box center [945, 426] width 35 height 18
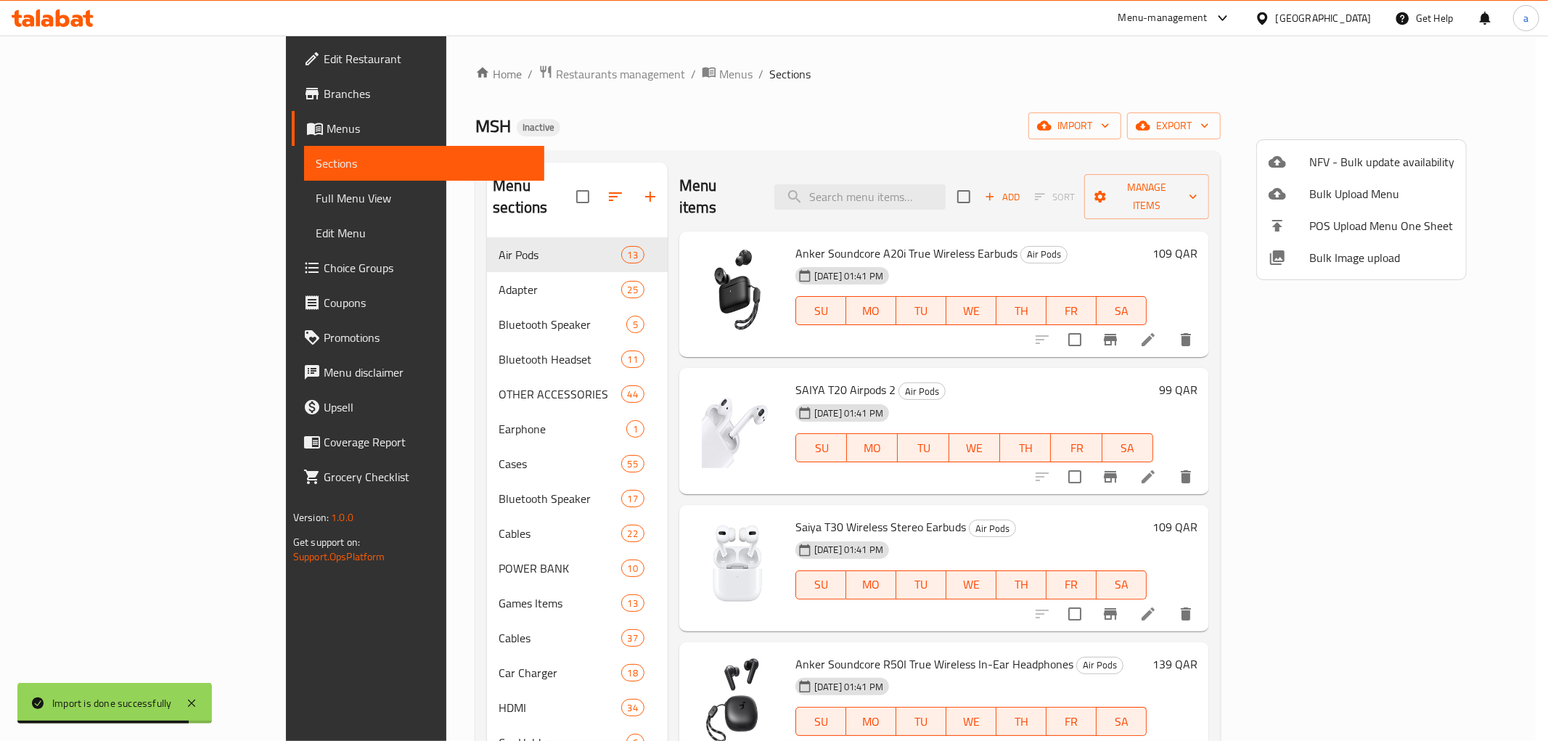
click at [47, 134] on div at bounding box center [774, 370] width 1548 height 741
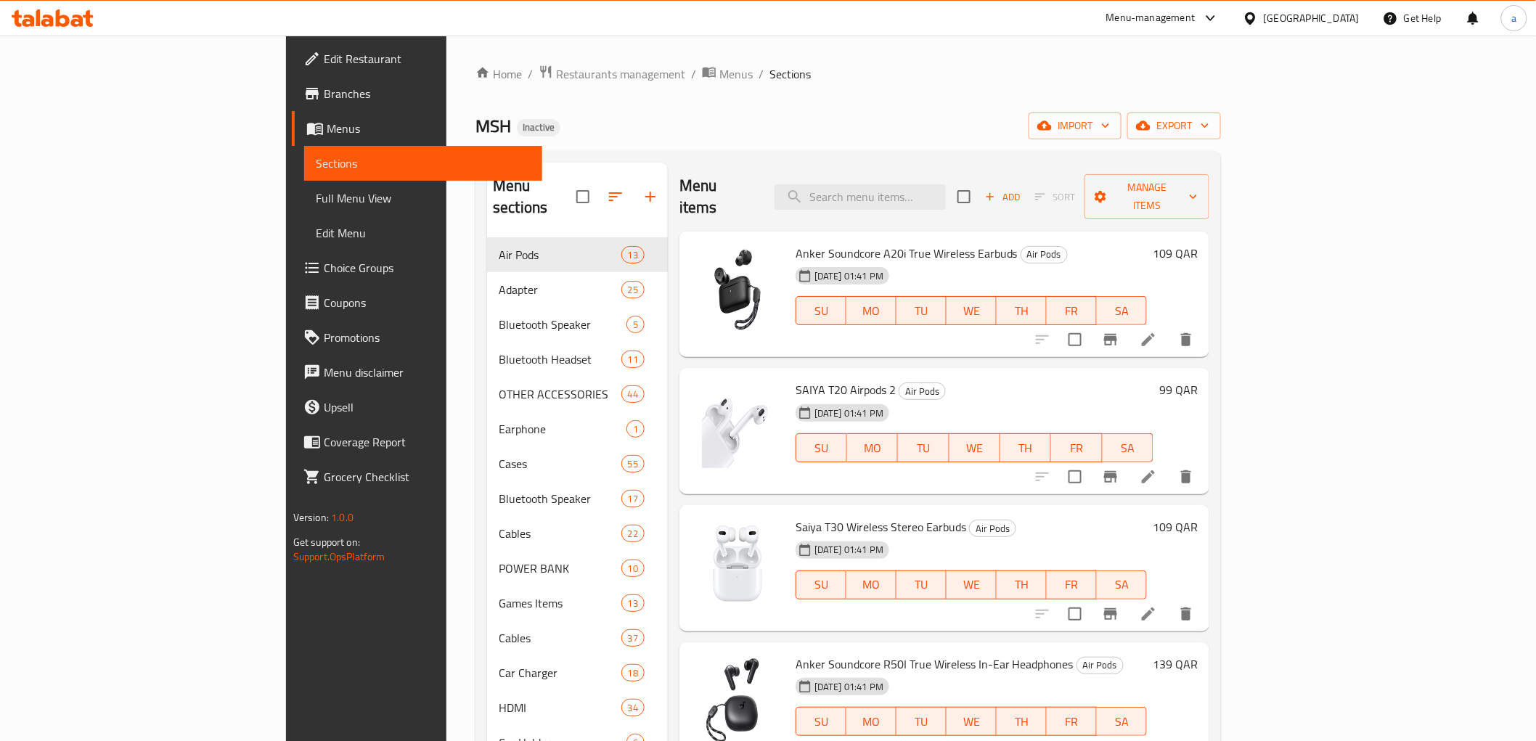
click at [327, 128] on span "Menus" at bounding box center [429, 128] width 204 height 17
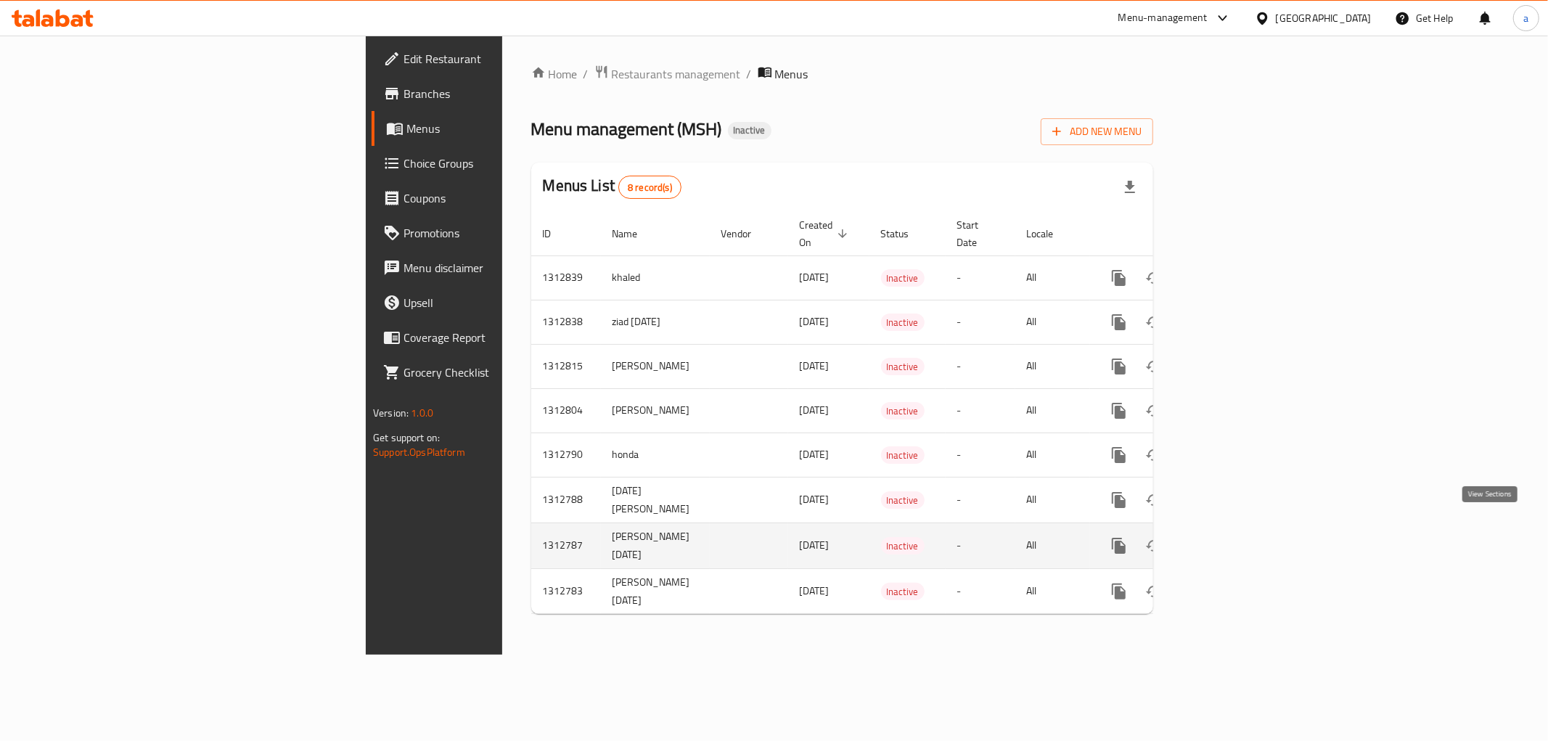
click at [1232, 537] on icon "enhanced table" at bounding box center [1223, 545] width 17 height 17
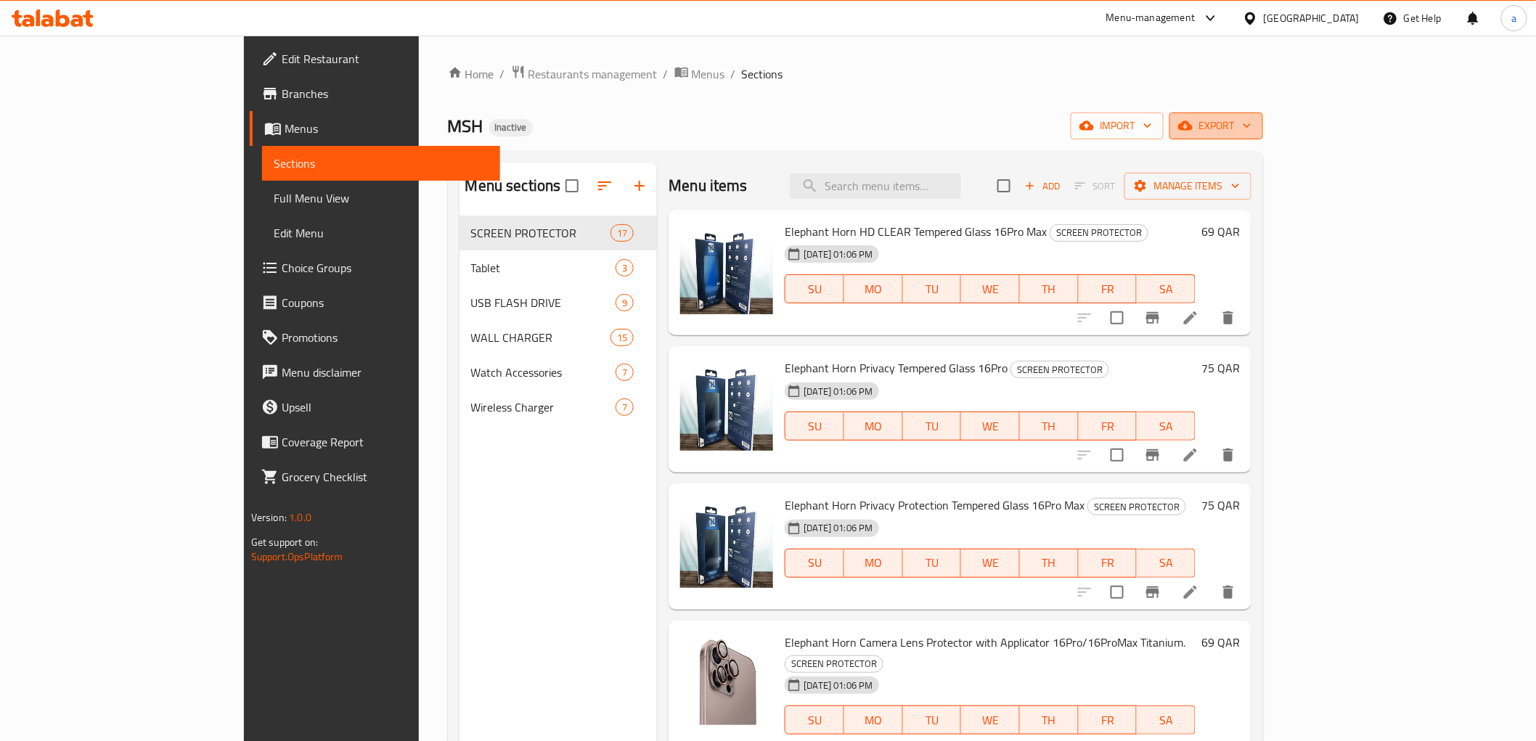
click at [1251, 131] on span "export" at bounding box center [1216, 126] width 70 height 18
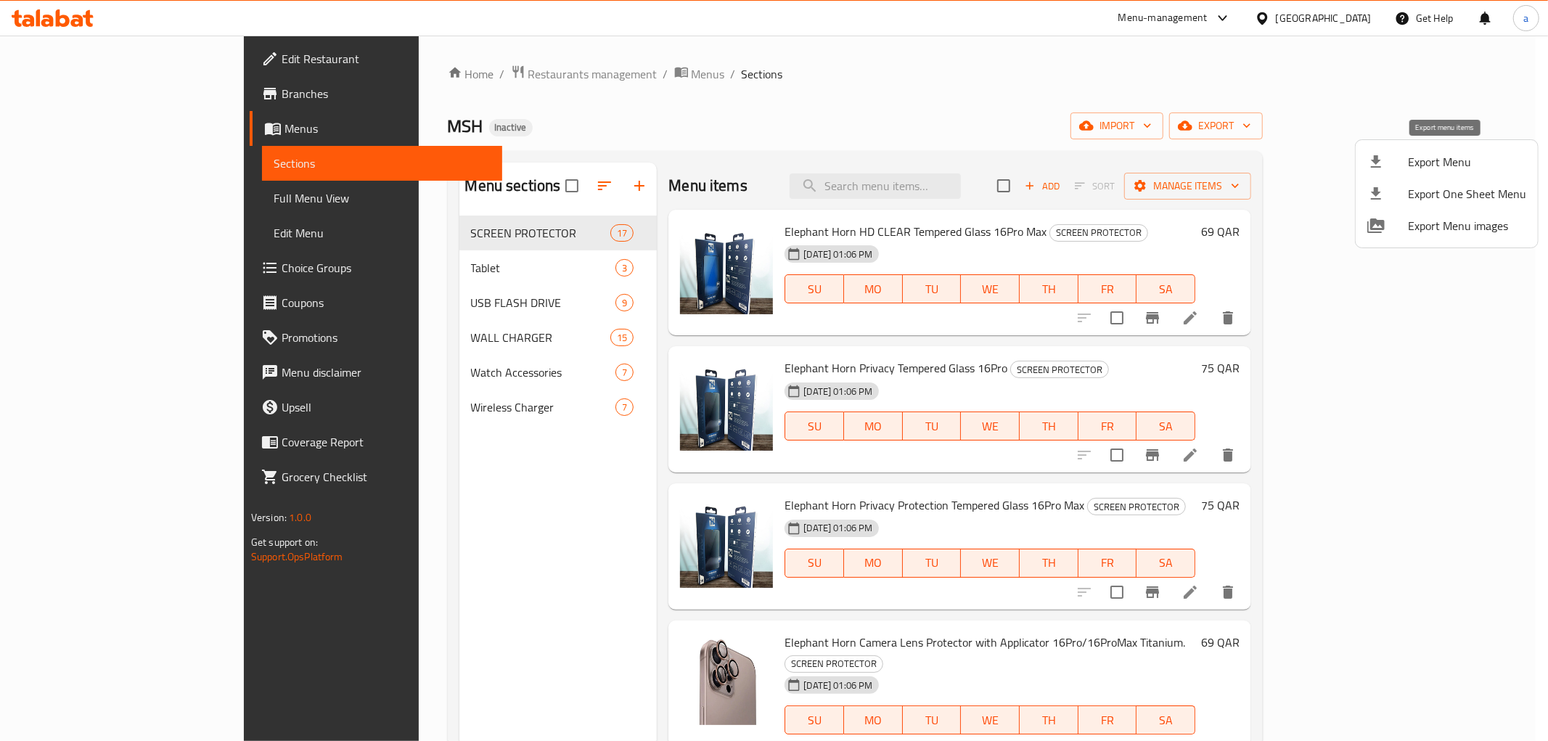
click at [1456, 163] on span "Export Menu" at bounding box center [1467, 161] width 118 height 17
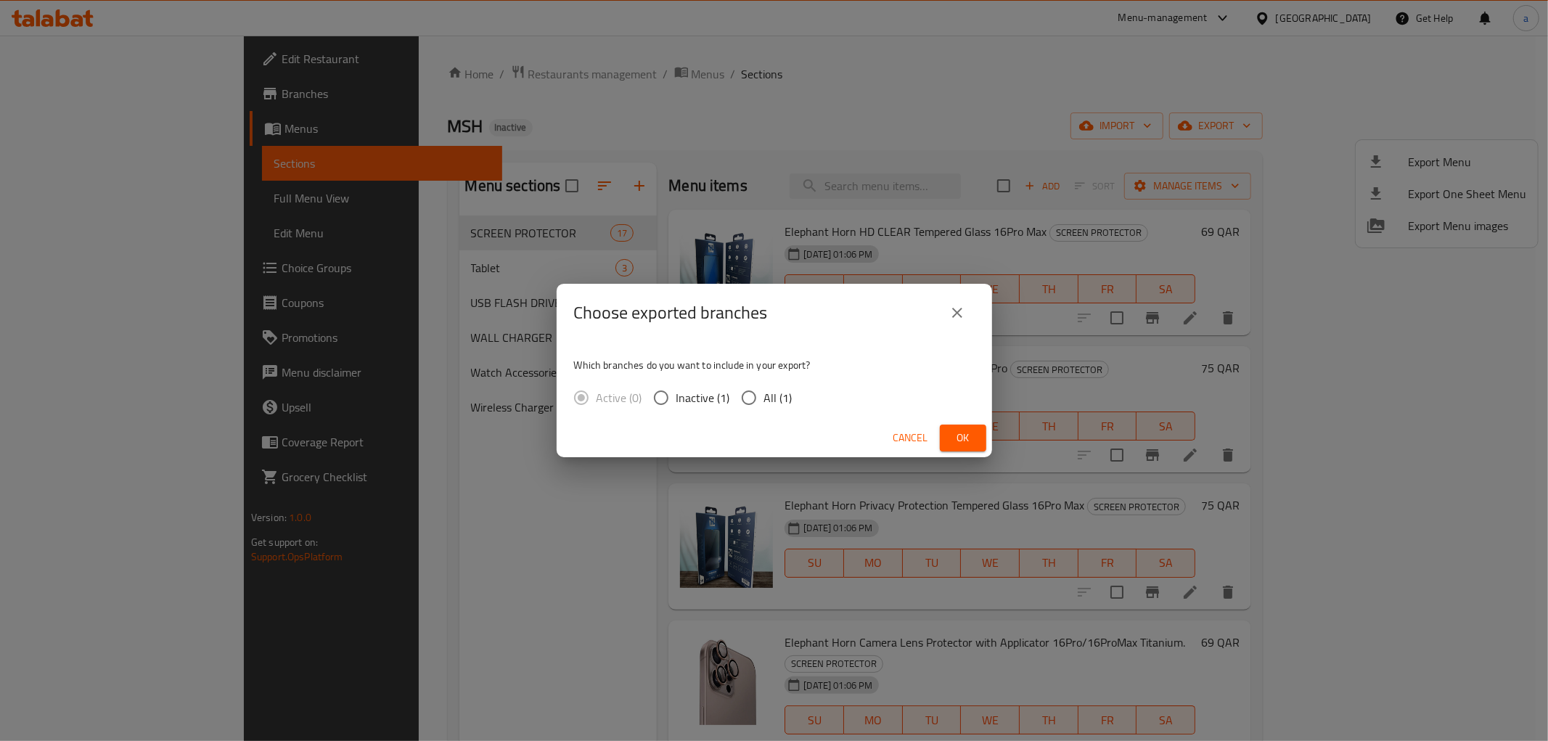
click at [779, 393] on span "All (1)" at bounding box center [778, 397] width 28 height 17
click at [764, 393] on input "All (1)" at bounding box center [749, 397] width 30 height 30
radio input "true"
click at [948, 429] on button "Ok" at bounding box center [963, 438] width 46 height 27
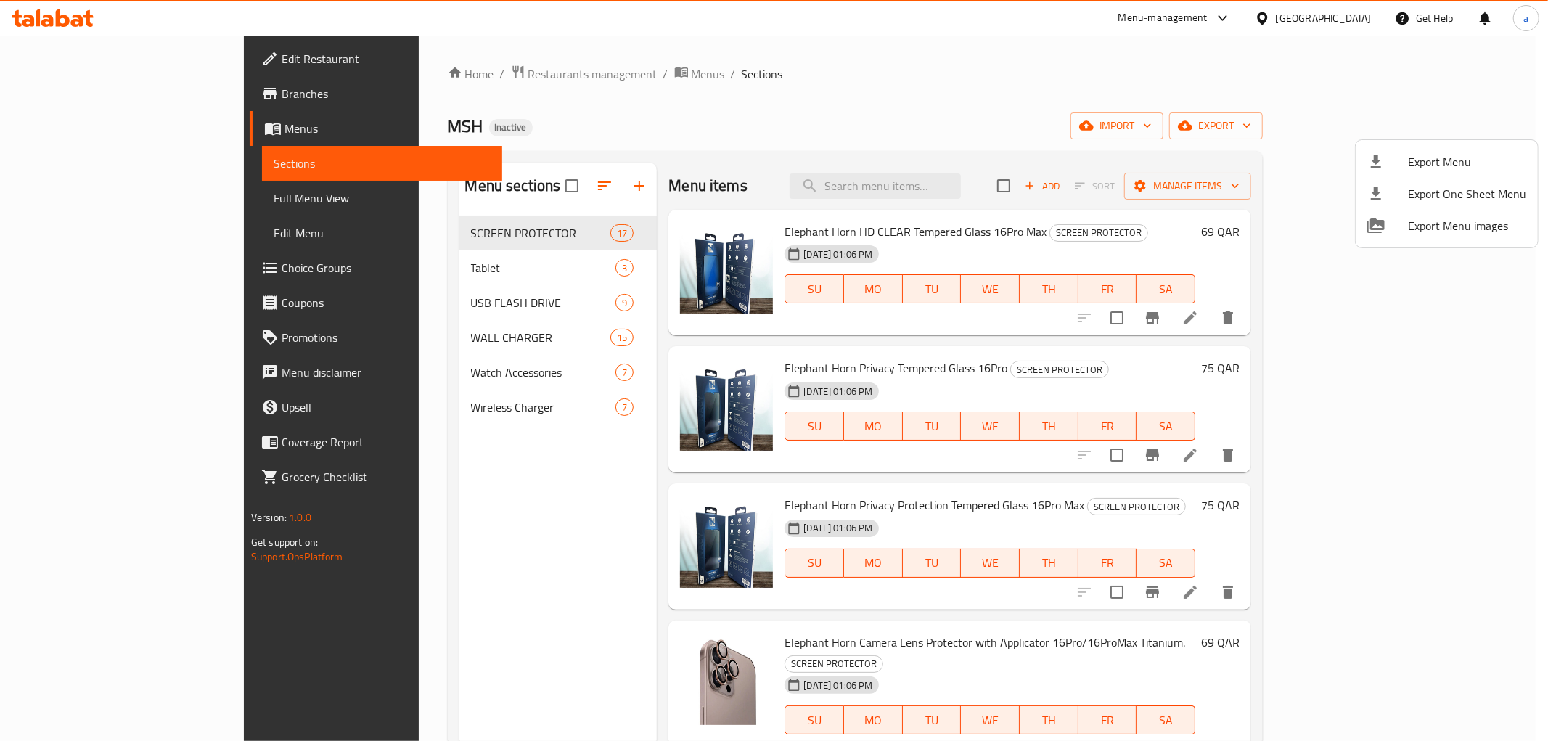
click at [96, 139] on div at bounding box center [774, 370] width 1548 height 741
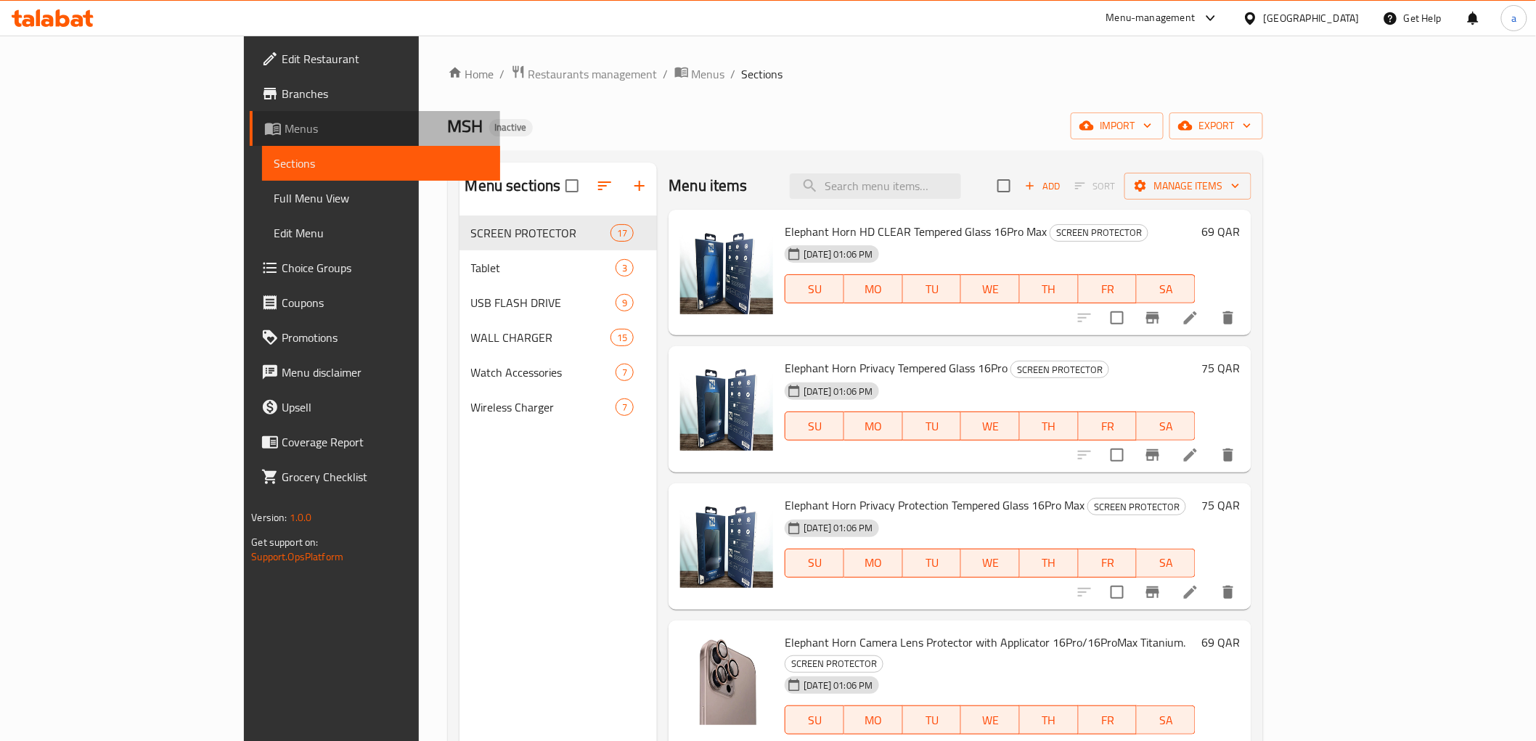
click at [284, 120] on span "Menus" at bounding box center [386, 128] width 204 height 17
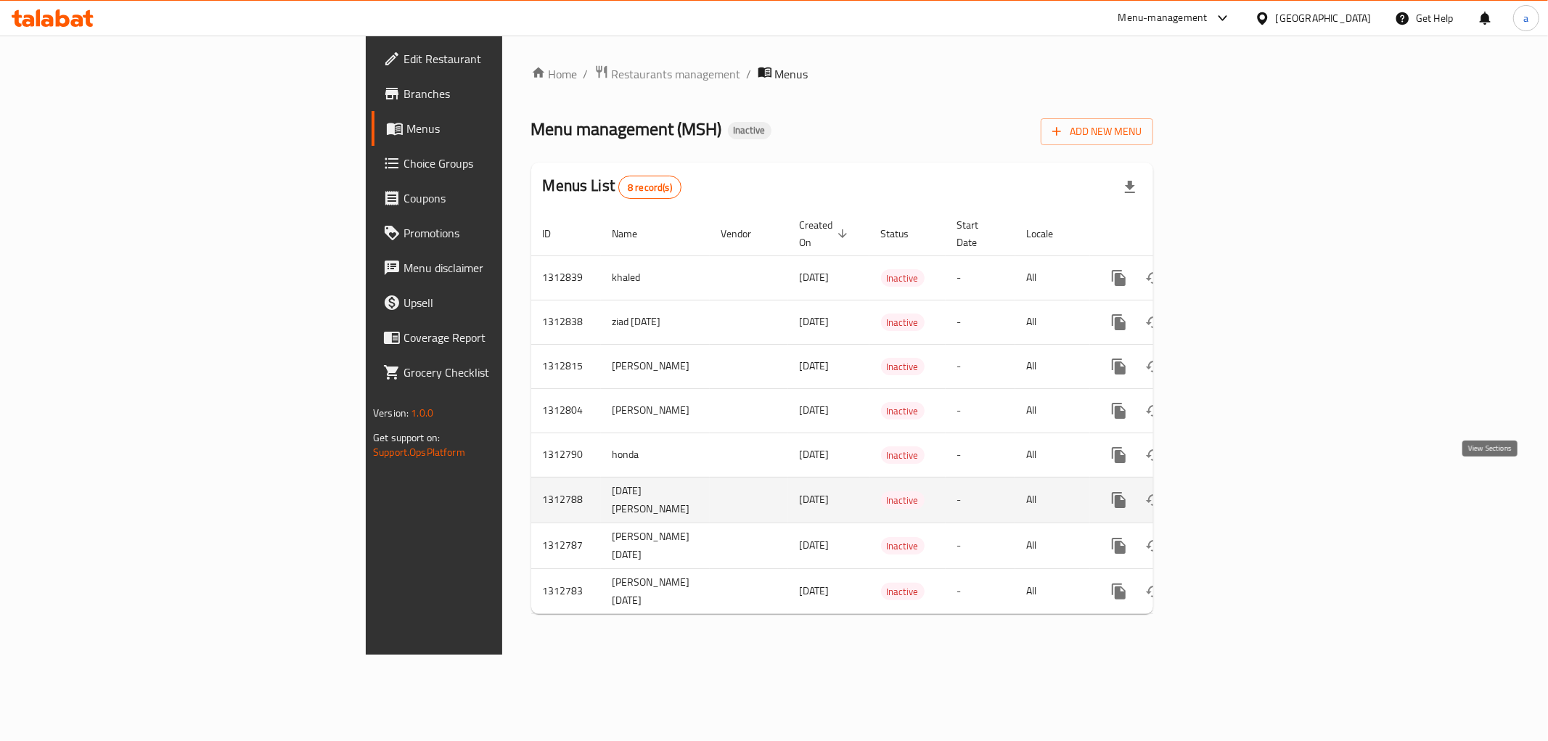
click at [1232, 491] on icon "enhanced table" at bounding box center [1223, 499] width 17 height 17
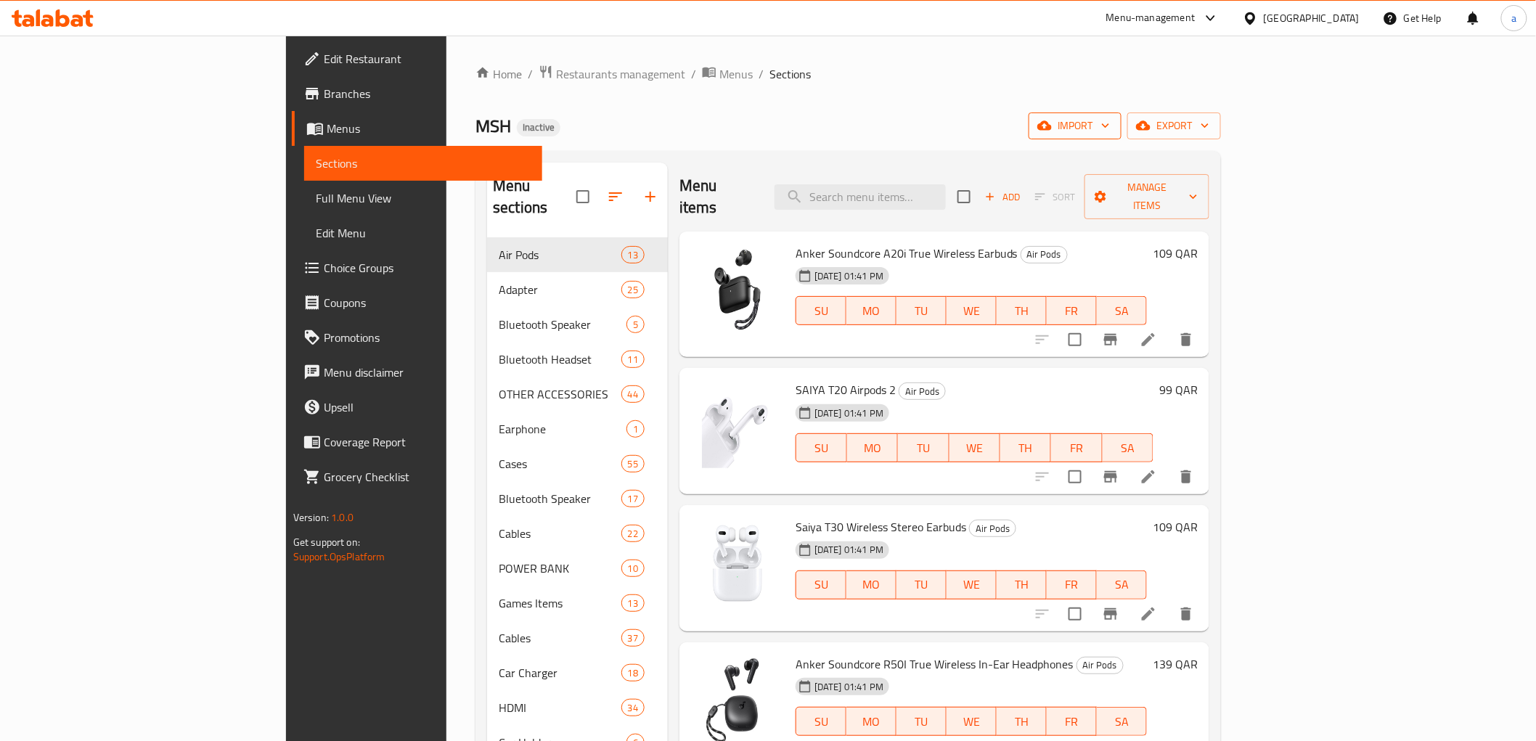
click at [1110, 134] on span "import" at bounding box center [1075, 126] width 70 height 18
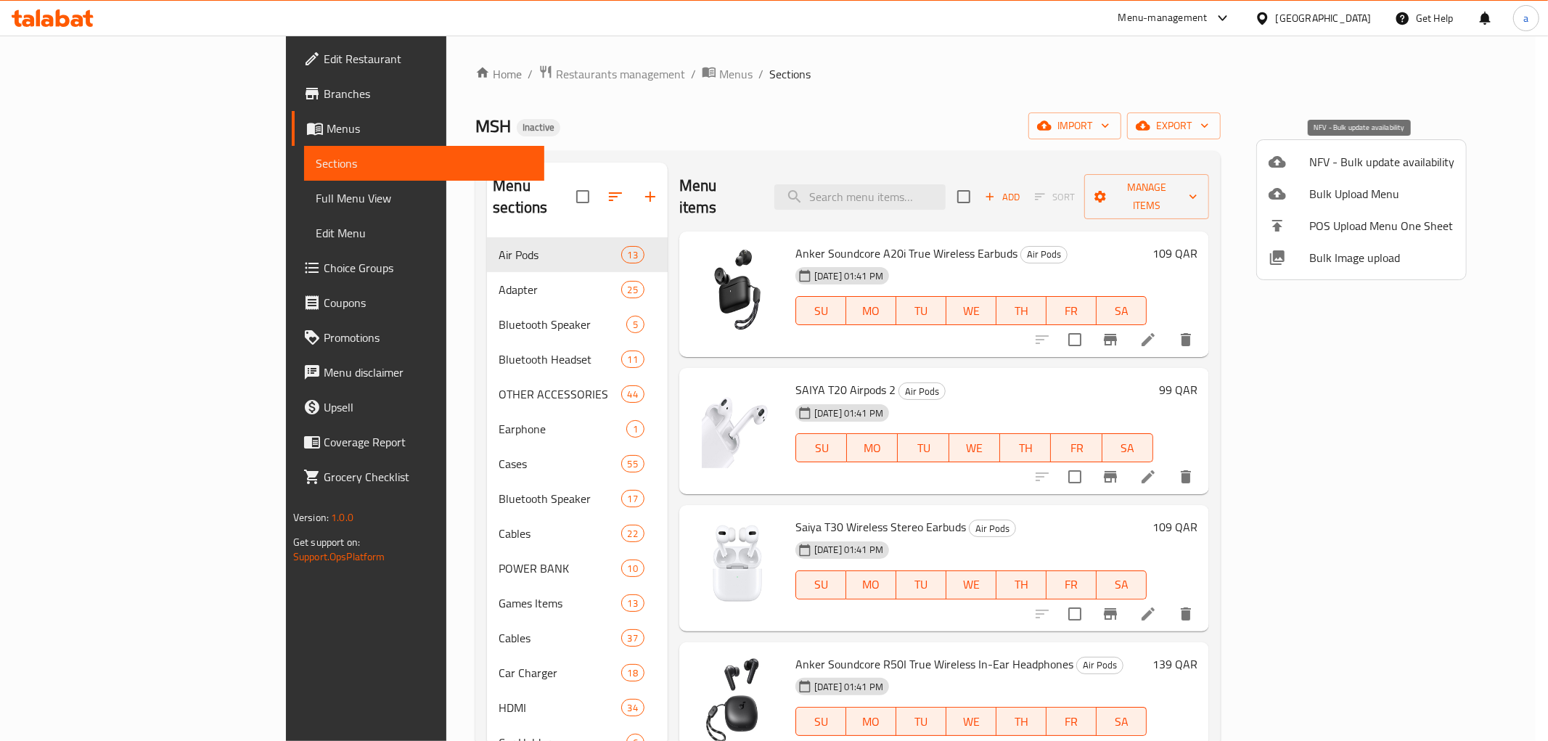
click at [1343, 160] on span "NFV - Bulk update availability" at bounding box center [1381, 161] width 145 height 17
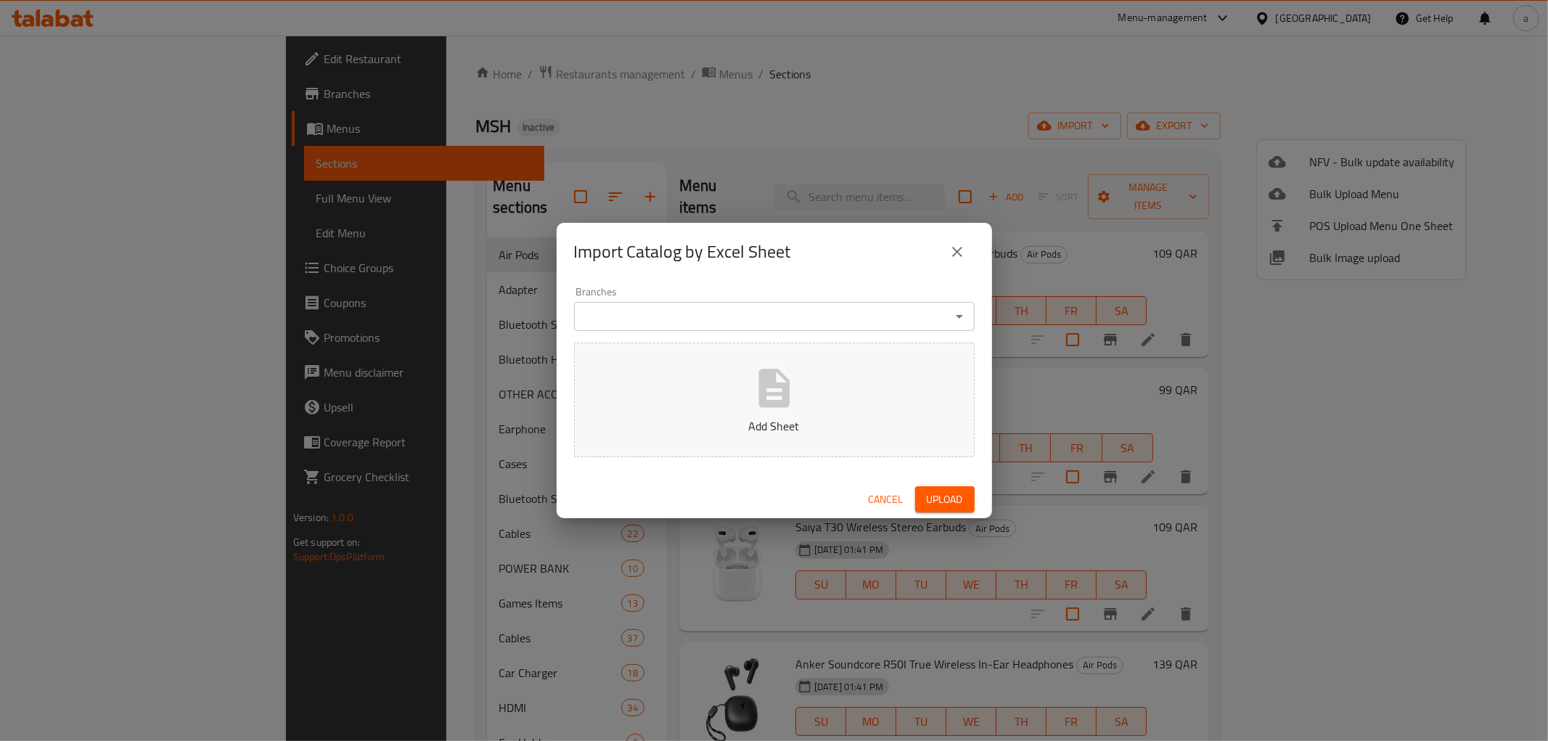
click at [970, 251] on button "close" at bounding box center [957, 251] width 35 height 35
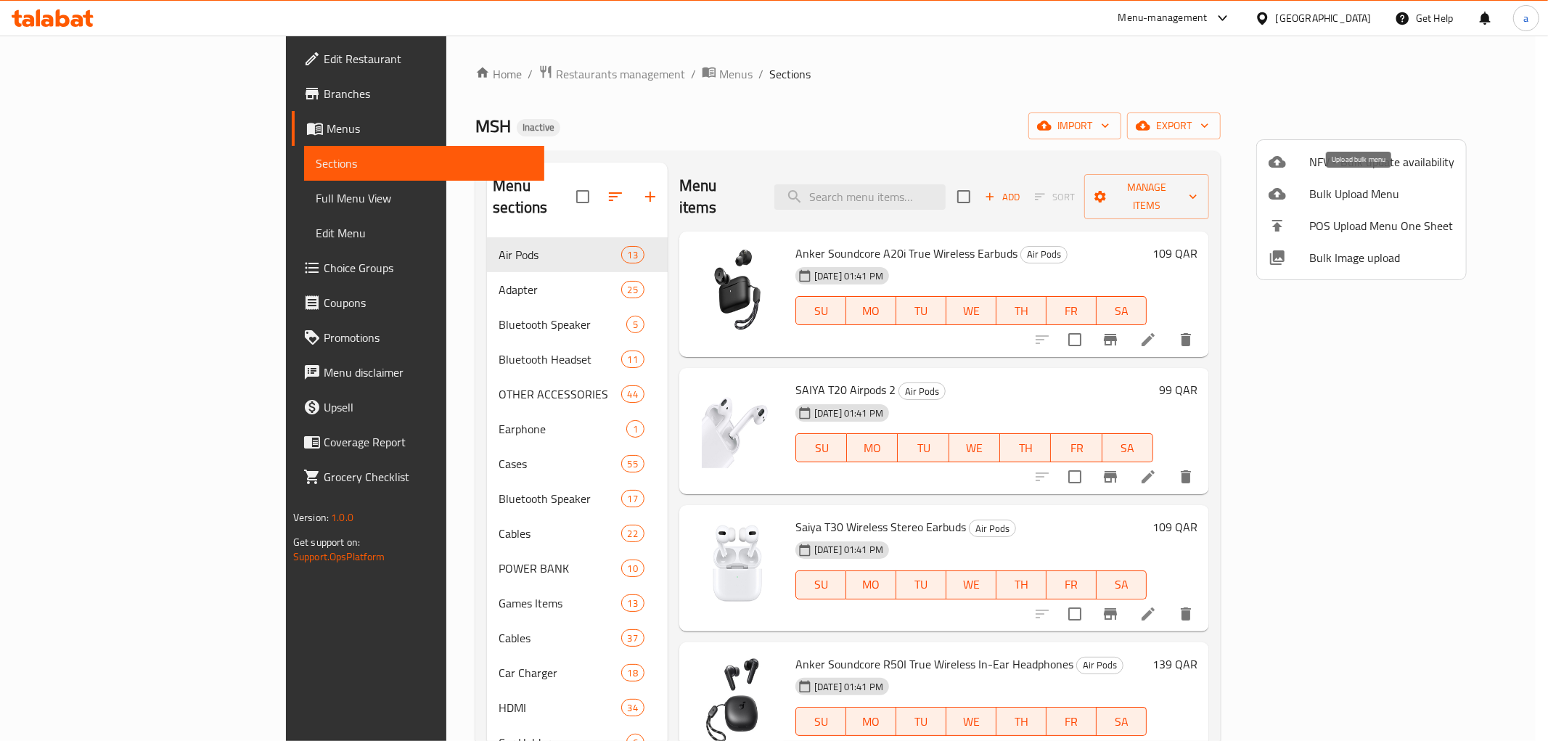
click at [1350, 198] on span "Bulk Upload Menu" at bounding box center [1381, 193] width 145 height 17
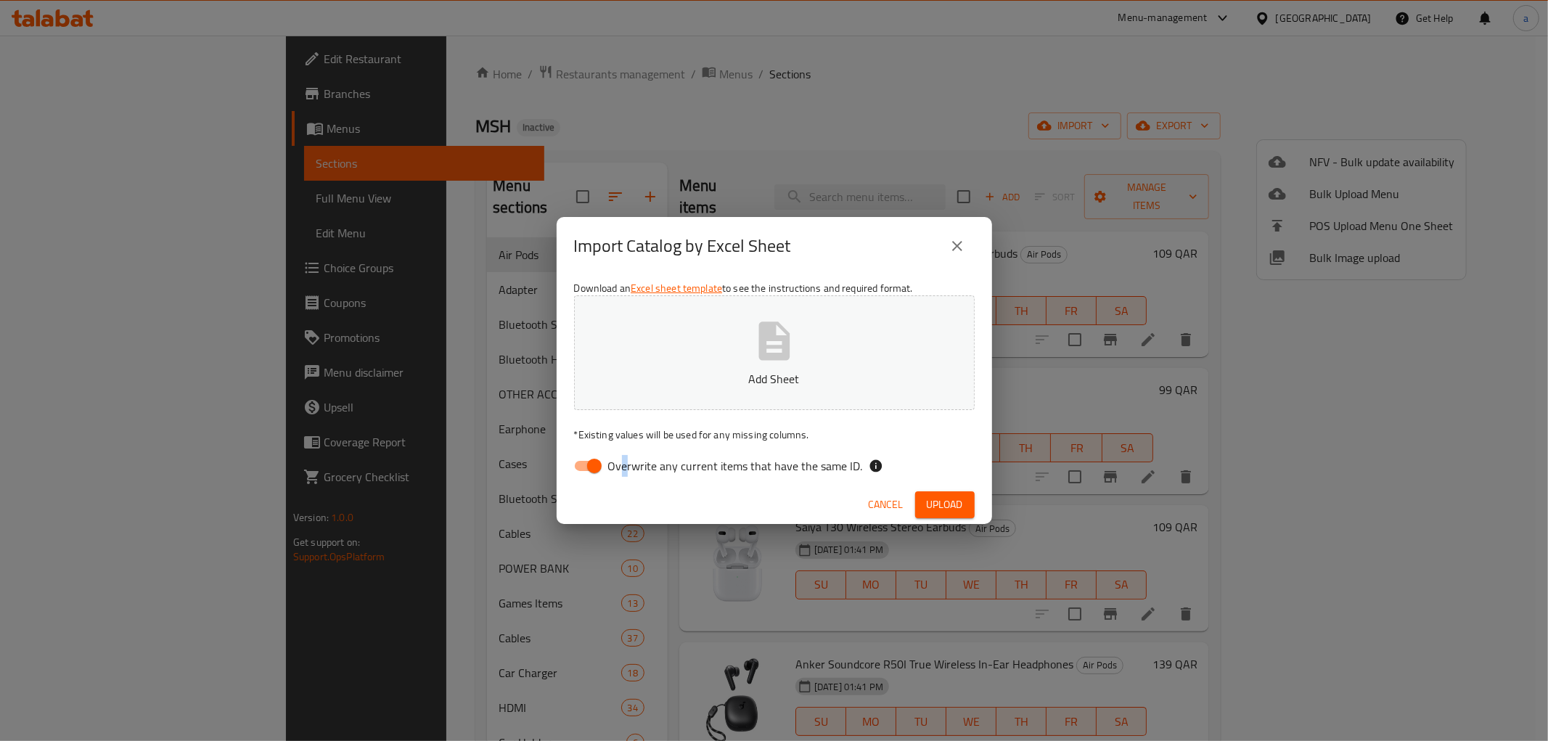
click at [621, 462] on span "Overwrite any current items that have the same ID." at bounding box center [735, 465] width 255 height 17
click at [582, 462] on input "Overwrite any current items that have the same ID." at bounding box center [594, 466] width 83 height 28
checkbox input "false"
click at [707, 361] on button "Add Sheet" at bounding box center [774, 352] width 401 height 115
click at [948, 499] on span "Upload" at bounding box center [945, 505] width 36 height 18
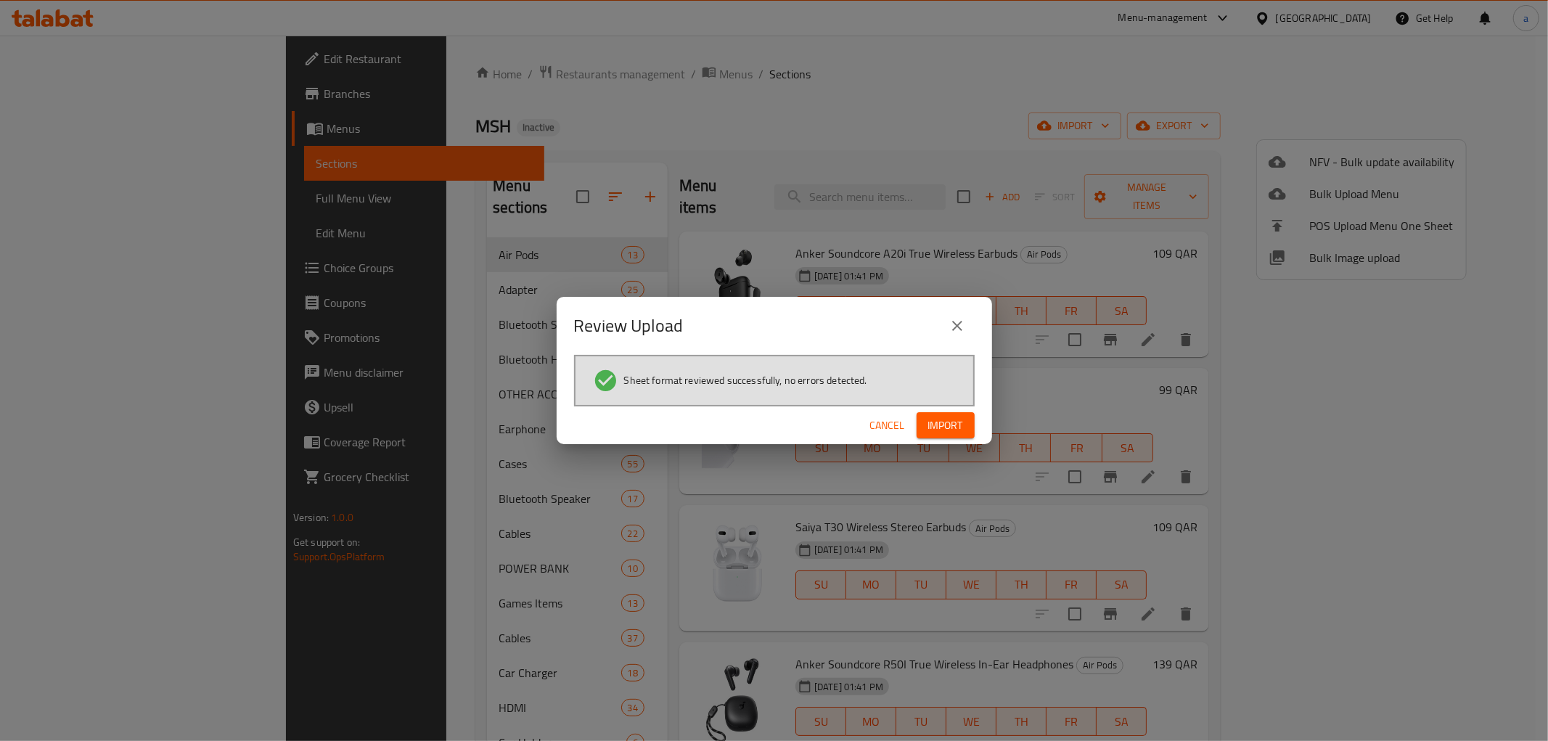
click at [940, 428] on span "Import" at bounding box center [945, 426] width 35 height 18
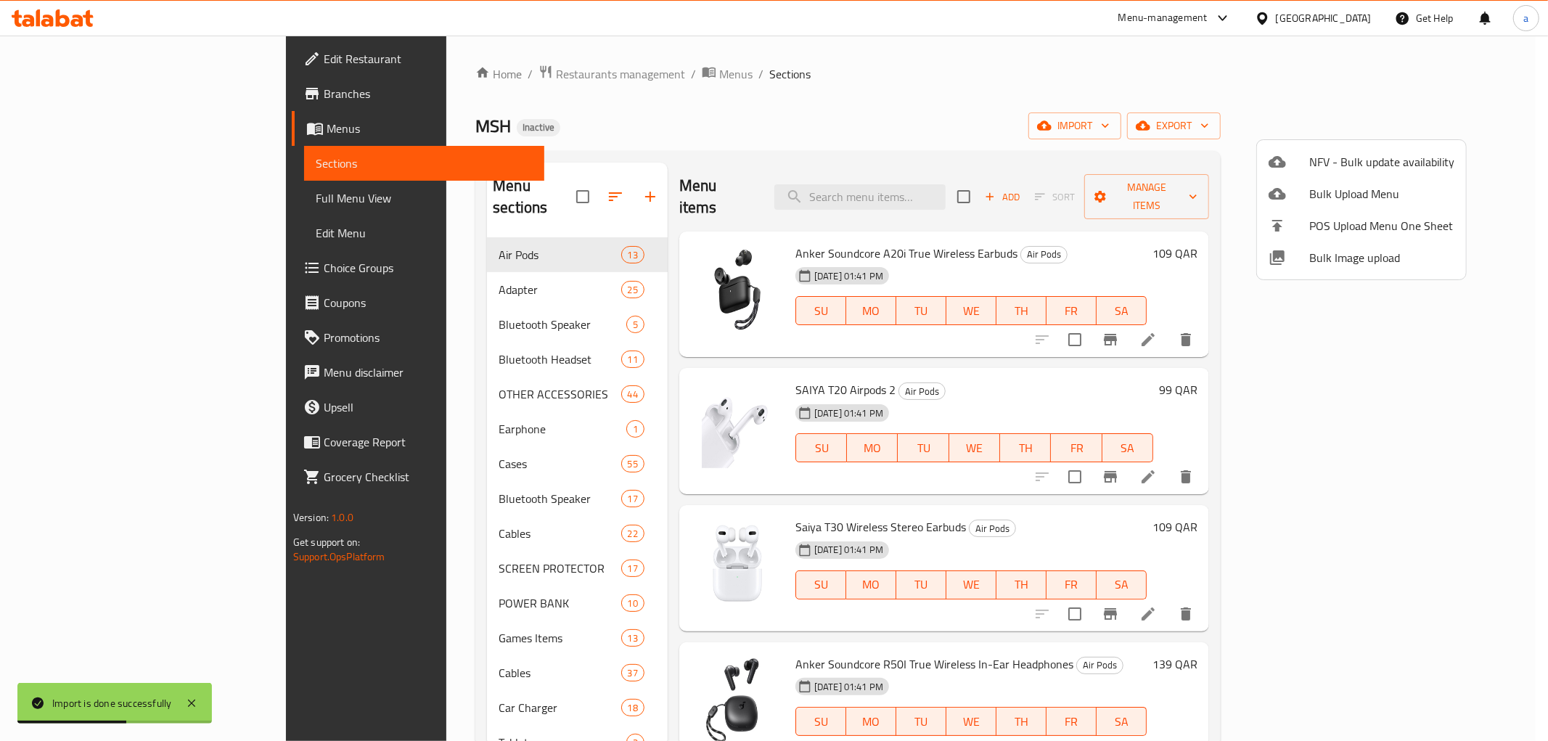
click at [73, 127] on div at bounding box center [774, 370] width 1548 height 741
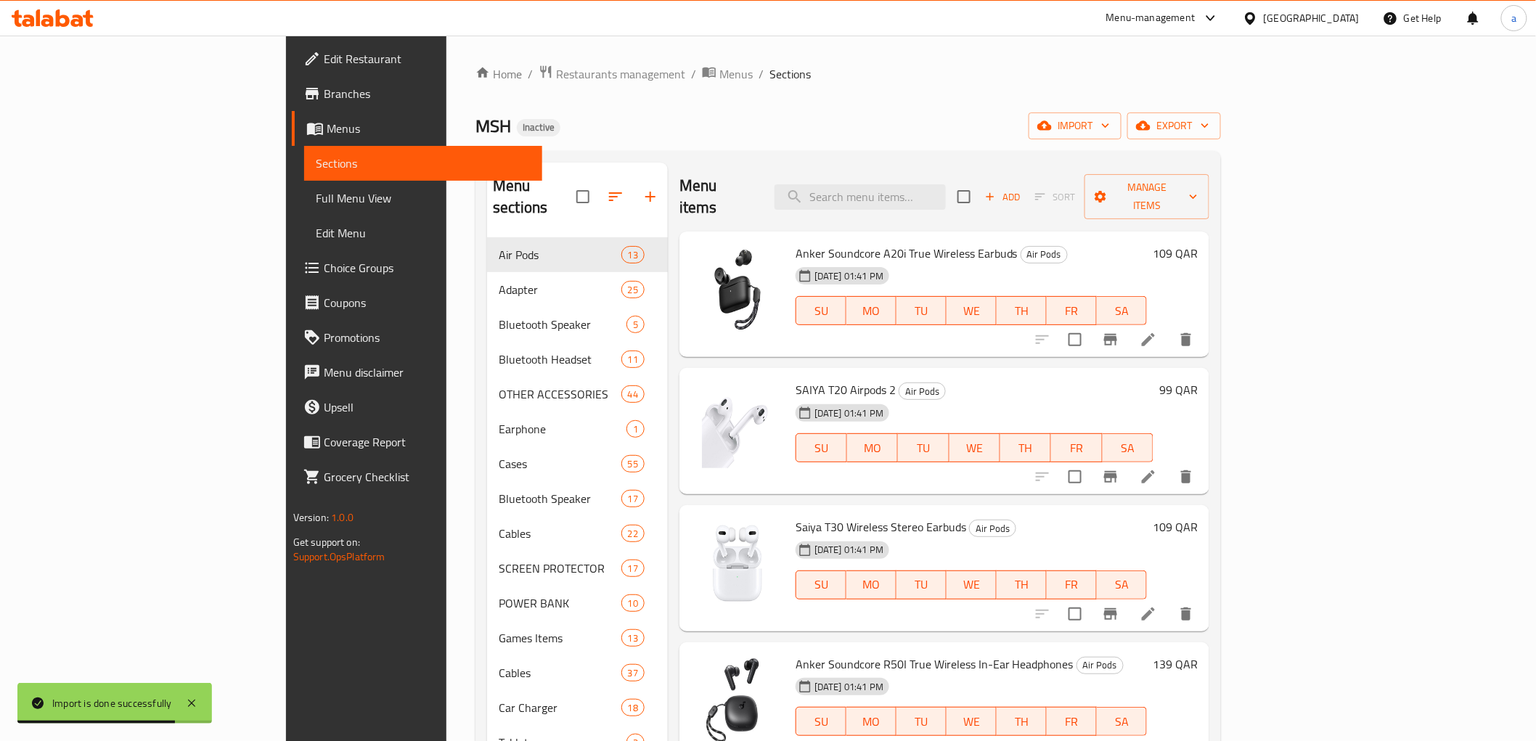
click at [327, 127] on span "Menus" at bounding box center [429, 128] width 204 height 17
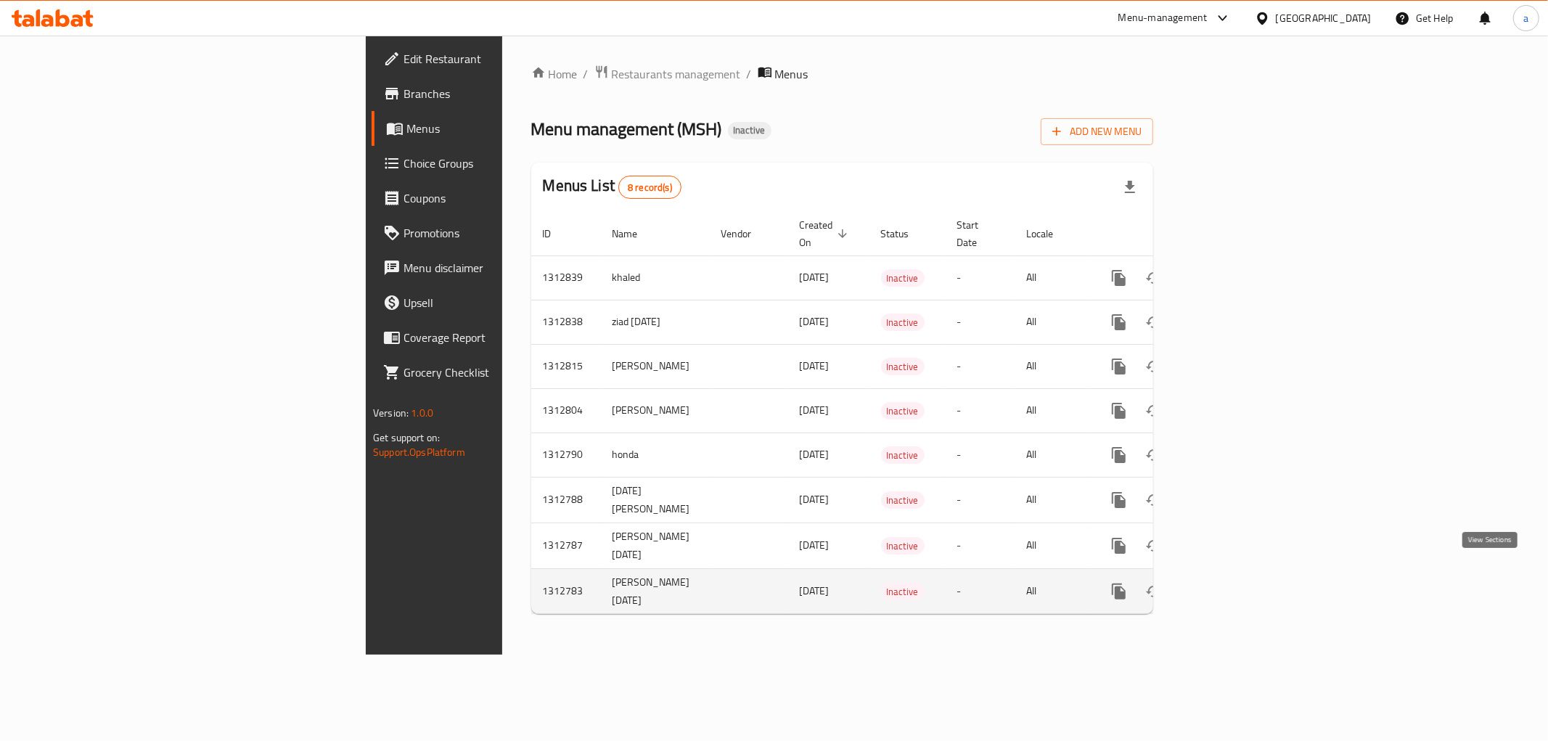
click at [1232, 583] on icon "enhanced table" at bounding box center [1223, 591] width 17 height 17
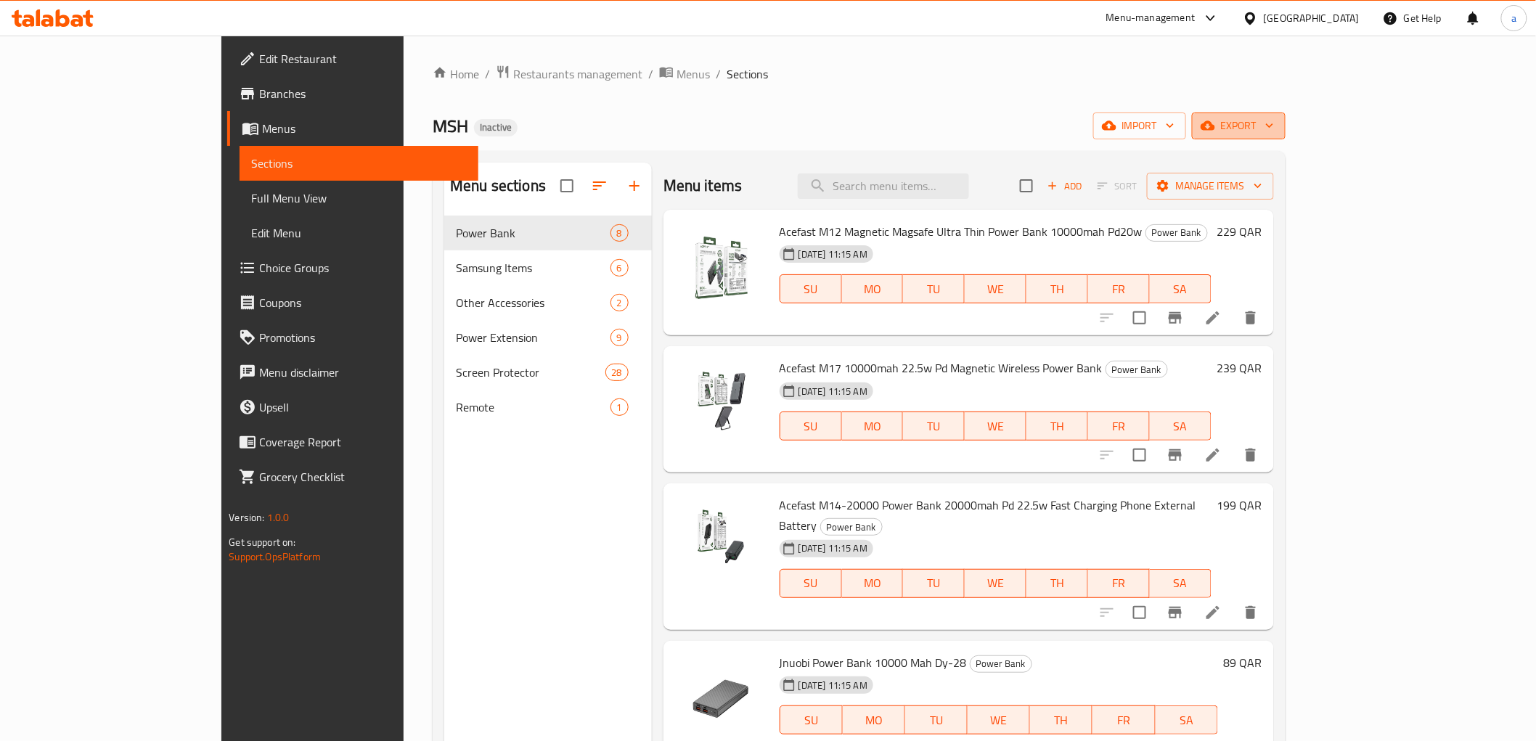
click at [1274, 121] on span "export" at bounding box center [1238, 126] width 70 height 18
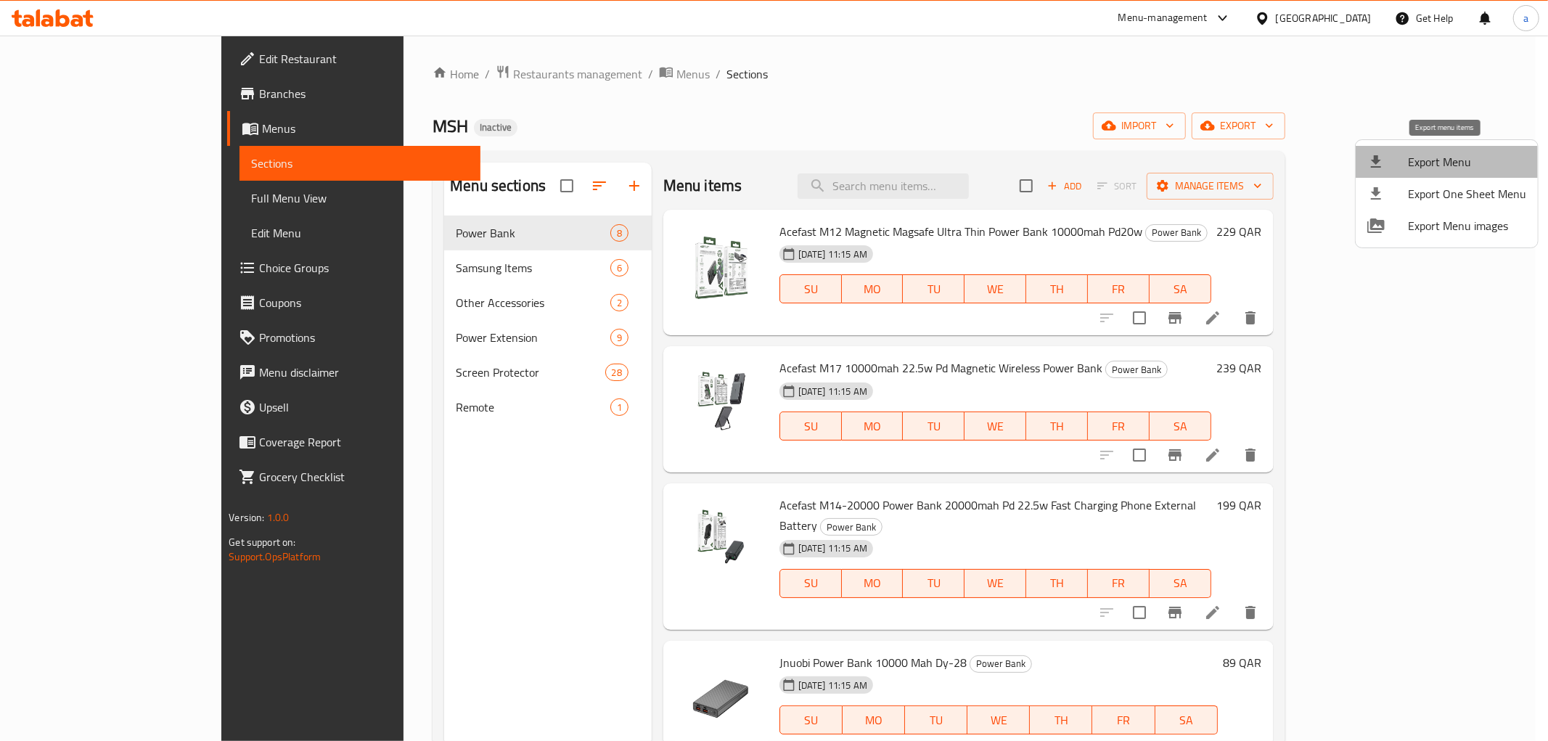
click at [1469, 160] on span "Export Menu" at bounding box center [1467, 161] width 118 height 17
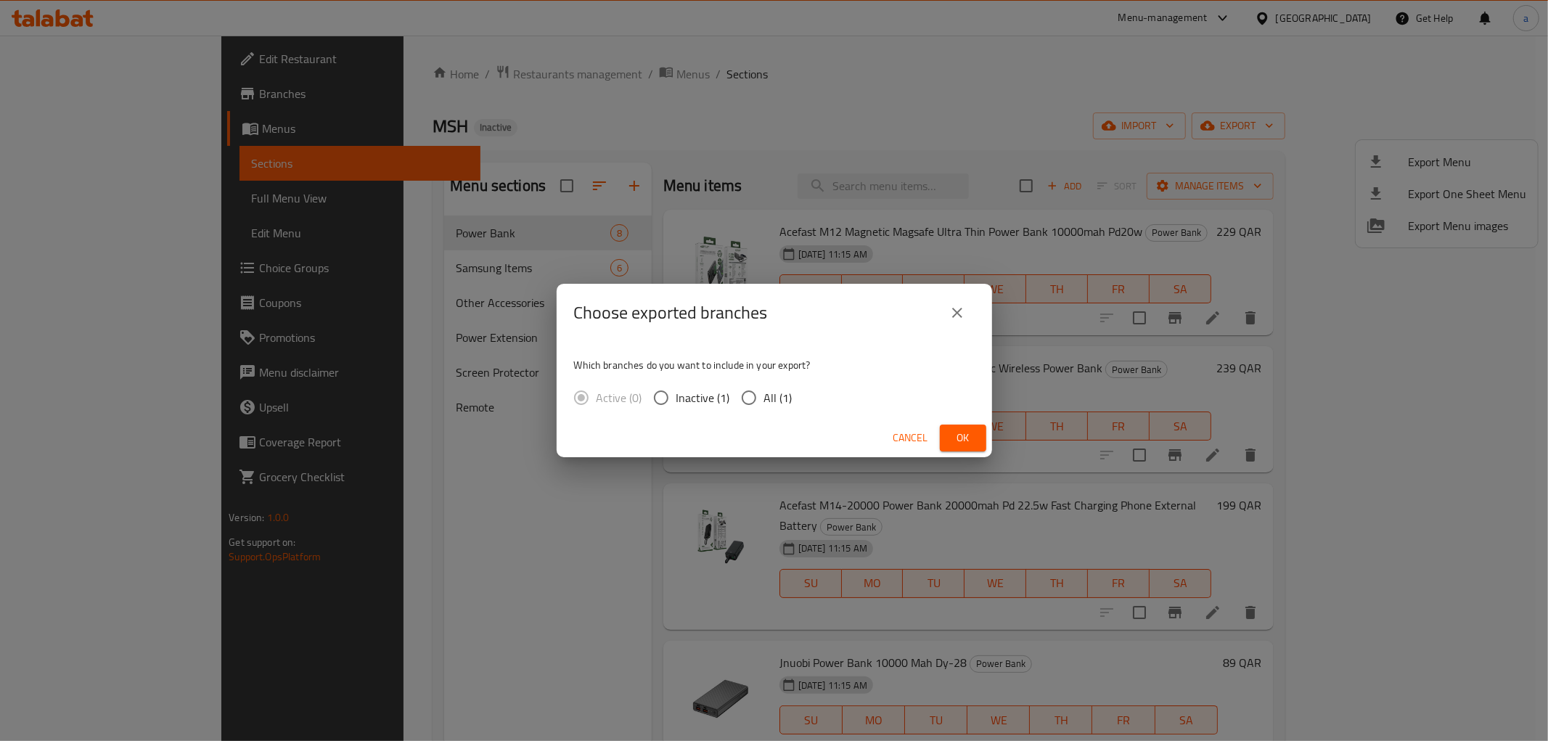
click at [745, 392] on input "All (1)" at bounding box center [749, 397] width 30 height 30
radio input "true"
click at [959, 438] on span "Ok" at bounding box center [962, 438] width 23 height 18
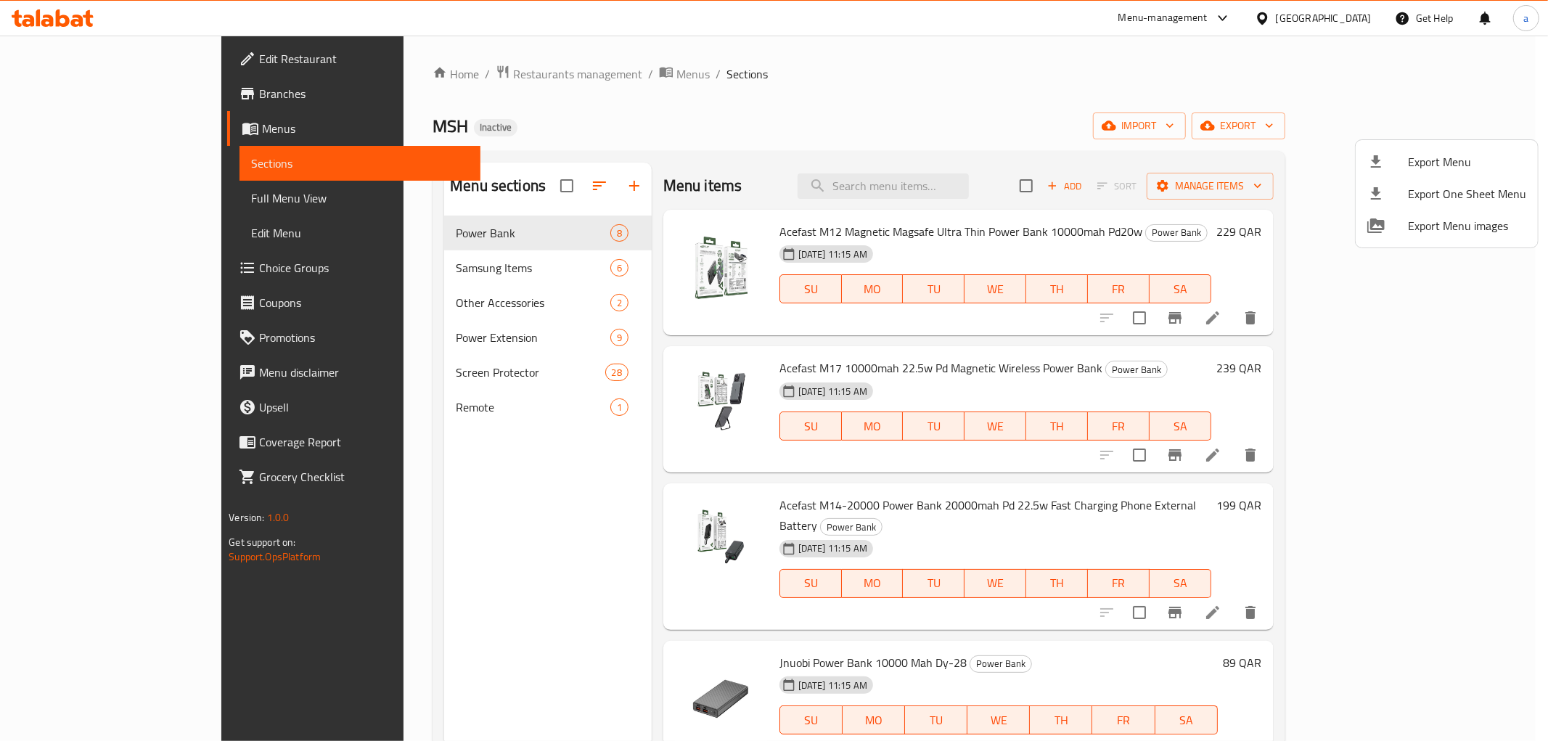
click at [54, 126] on div at bounding box center [774, 370] width 1548 height 741
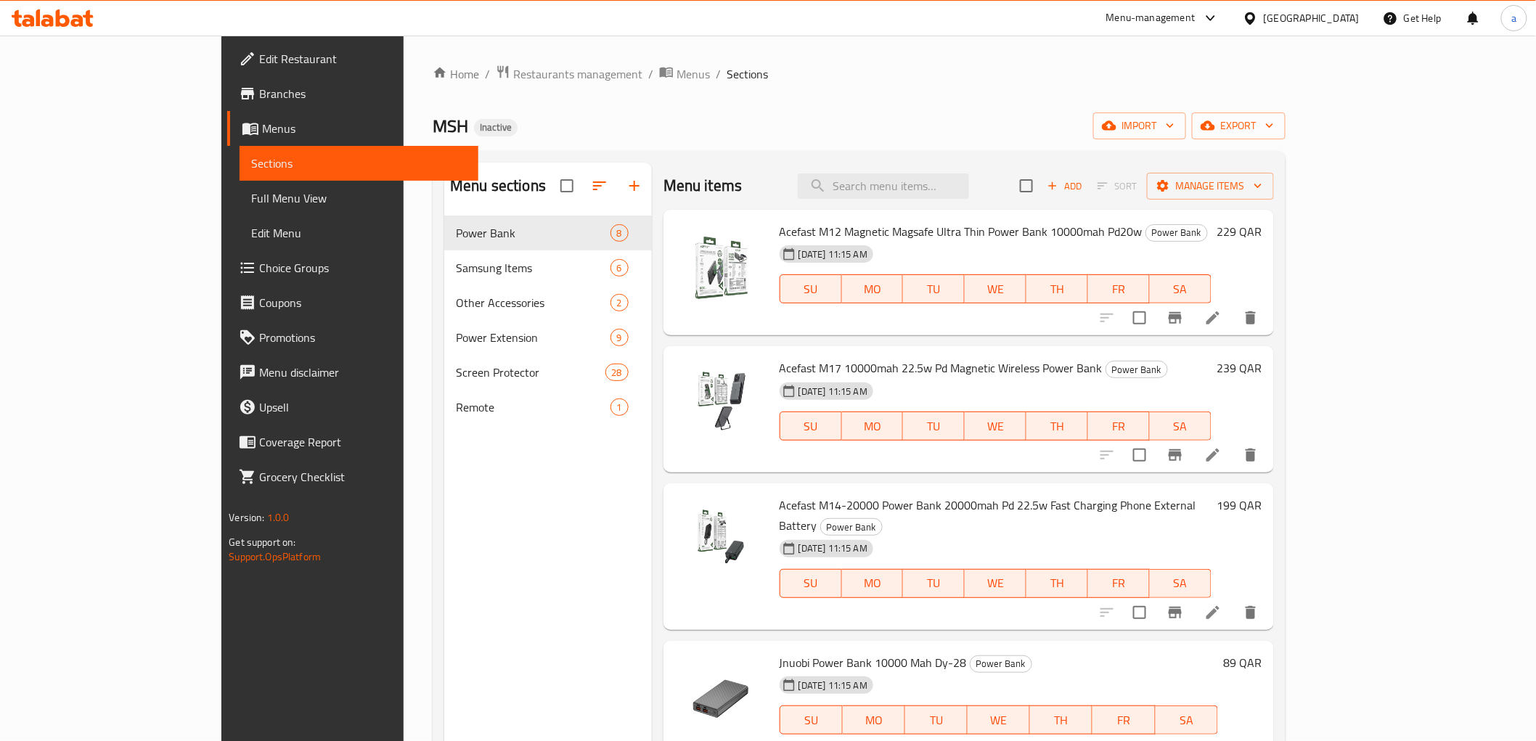
click at [262, 126] on span "Menus" at bounding box center [364, 128] width 204 height 17
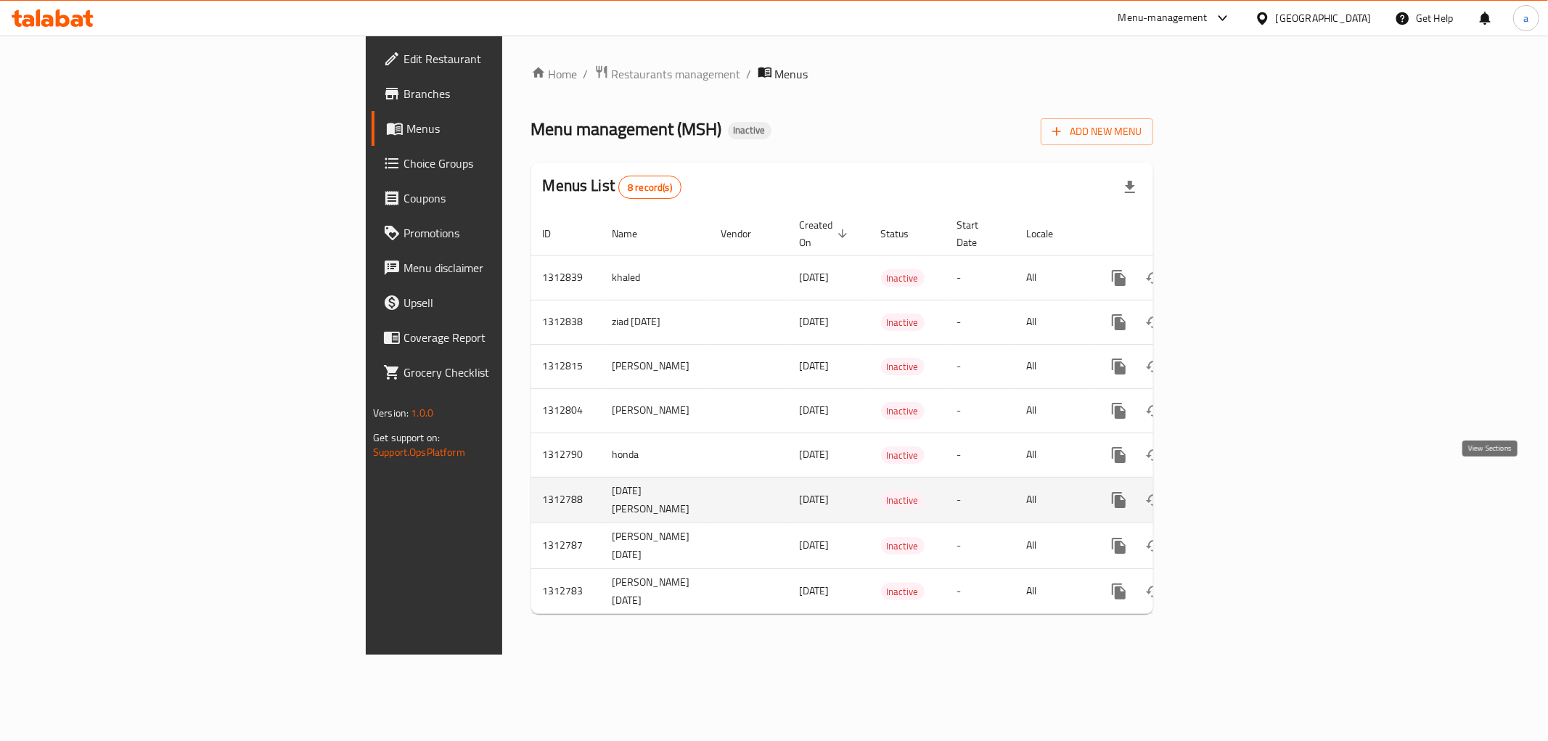
click at [1232, 491] on icon "enhanced table" at bounding box center [1223, 499] width 17 height 17
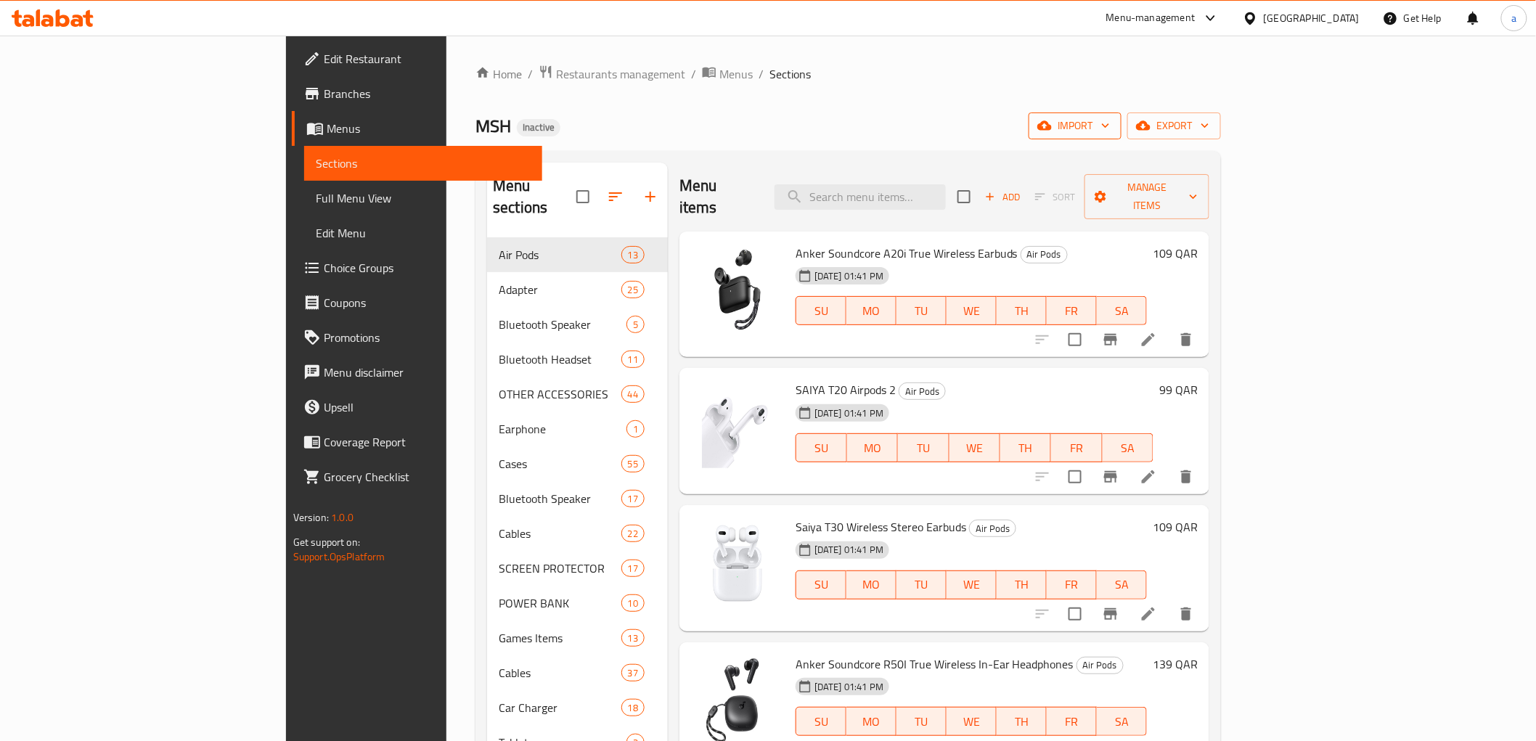
click at [1110, 124] on span "import" at bounding box center [1075, 126] width 70 height 18
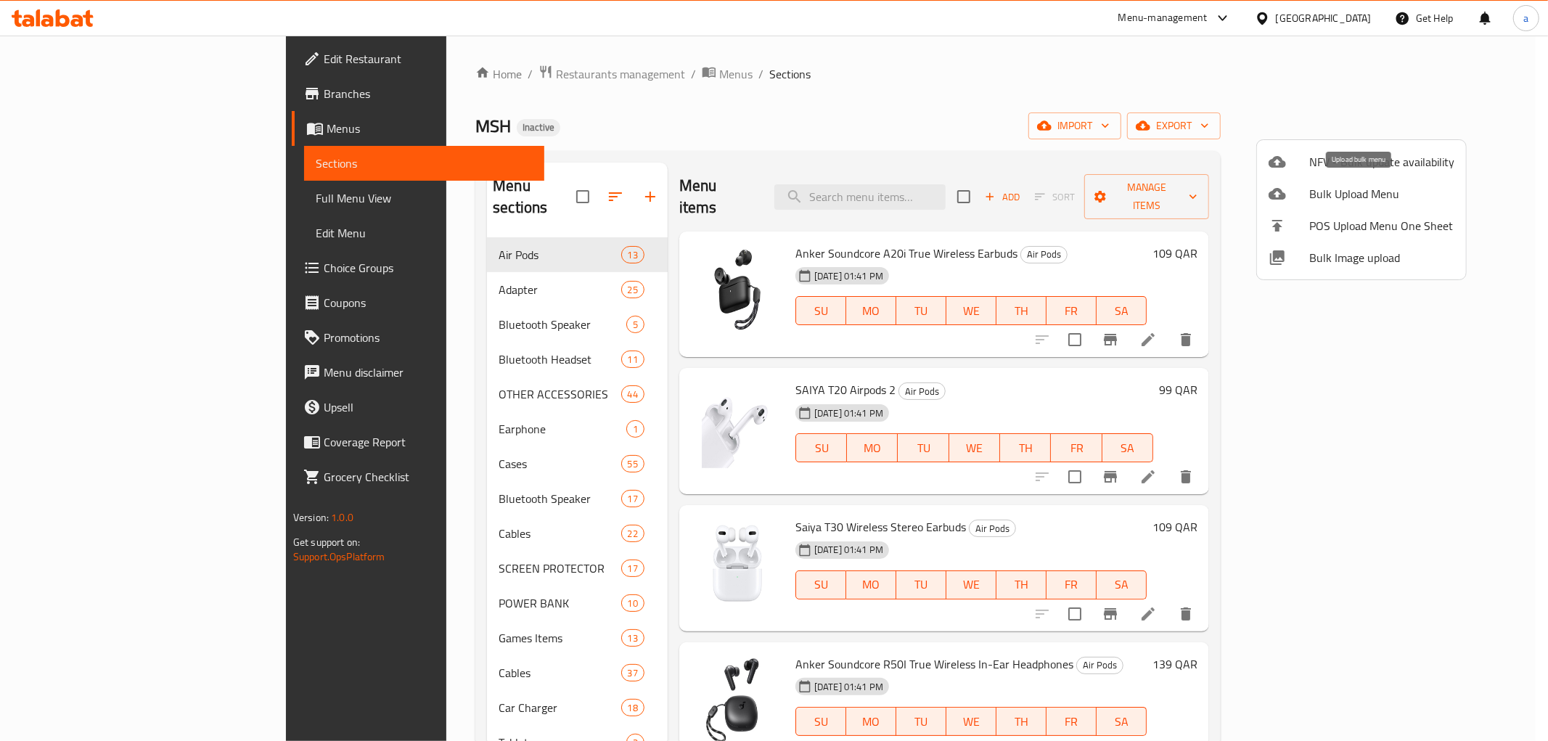
click at [1370, 198] on span "Bulk Upload Menu" at bounding box center [1381, 193] width 145 height 17
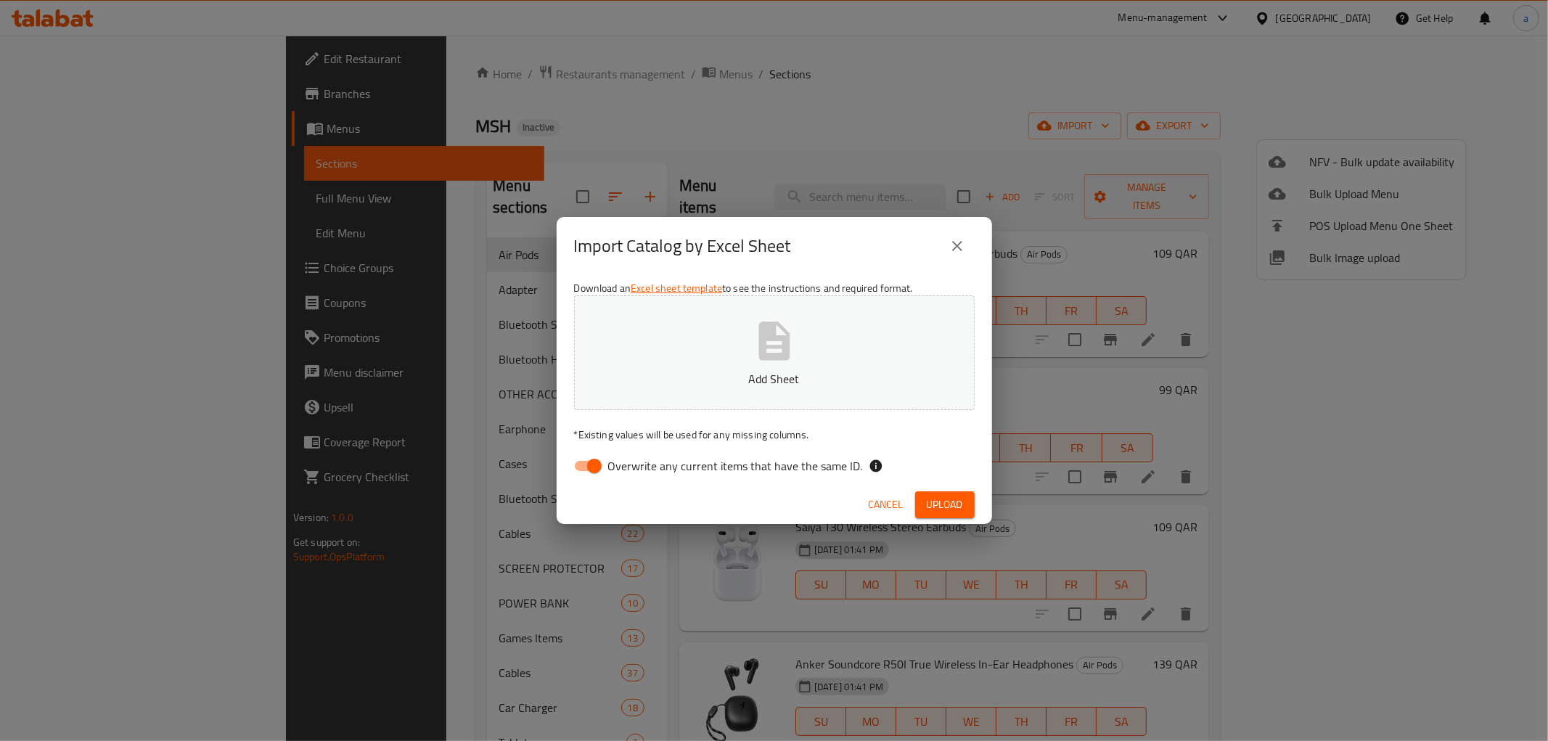
click at [590, 466] on input "Overwrite any current items that have the same ID." at bounding box center [594, 466] width 83 height 28
checkbox input "false"
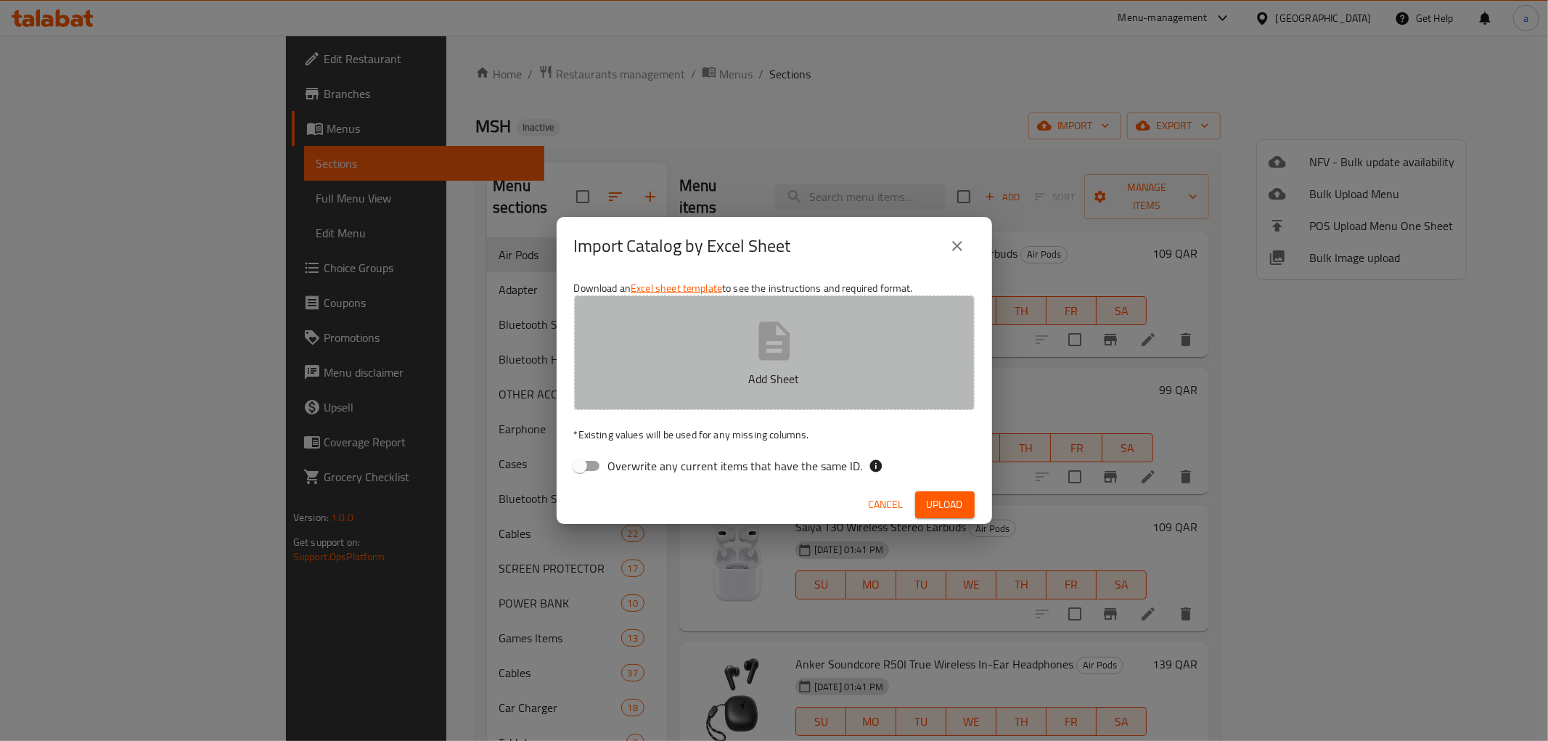
click at [766, 378] on p "Add Sheet" at bounding box center [774, 378] width 356 height 17
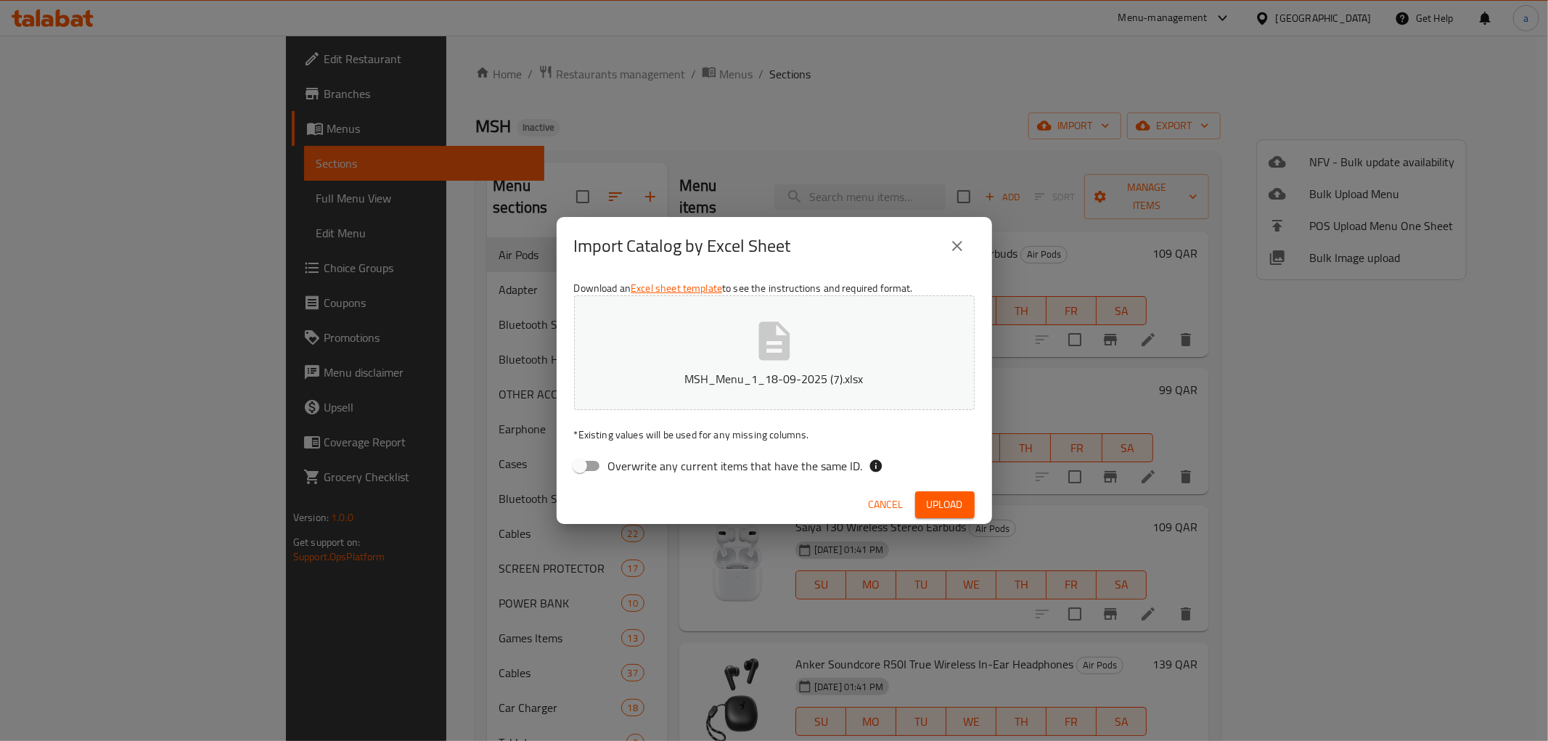
click at [952, 511] on span "Upload" at bounding box center [945, 505] width 36 height 18
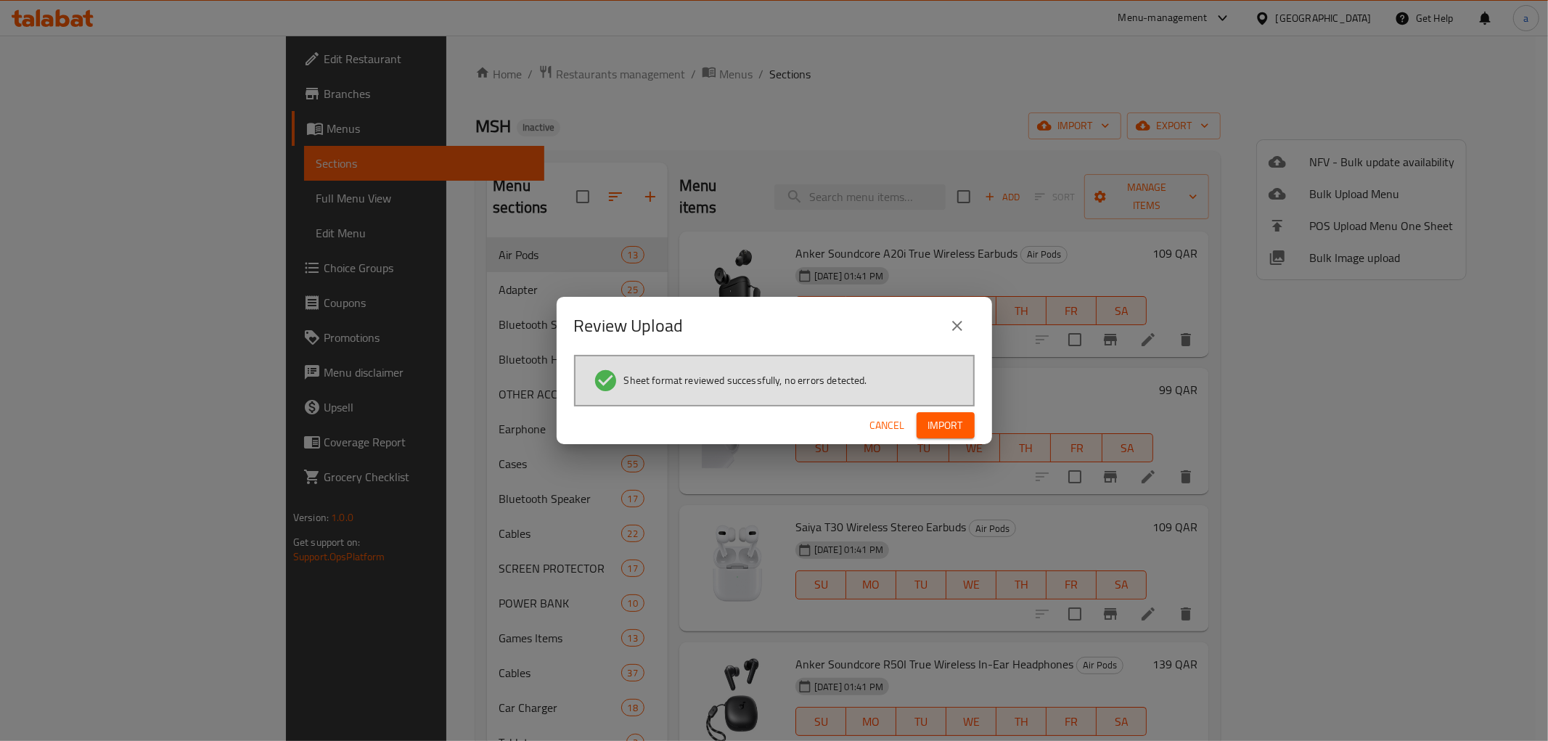
drag, startPoint x: 946, startPoint y: 430, endPoint x: 940, endPoint y: 427, distance: 7.5
click at [946, 430] on span "Import" at bounding box center [945, 426] width 35 height 18
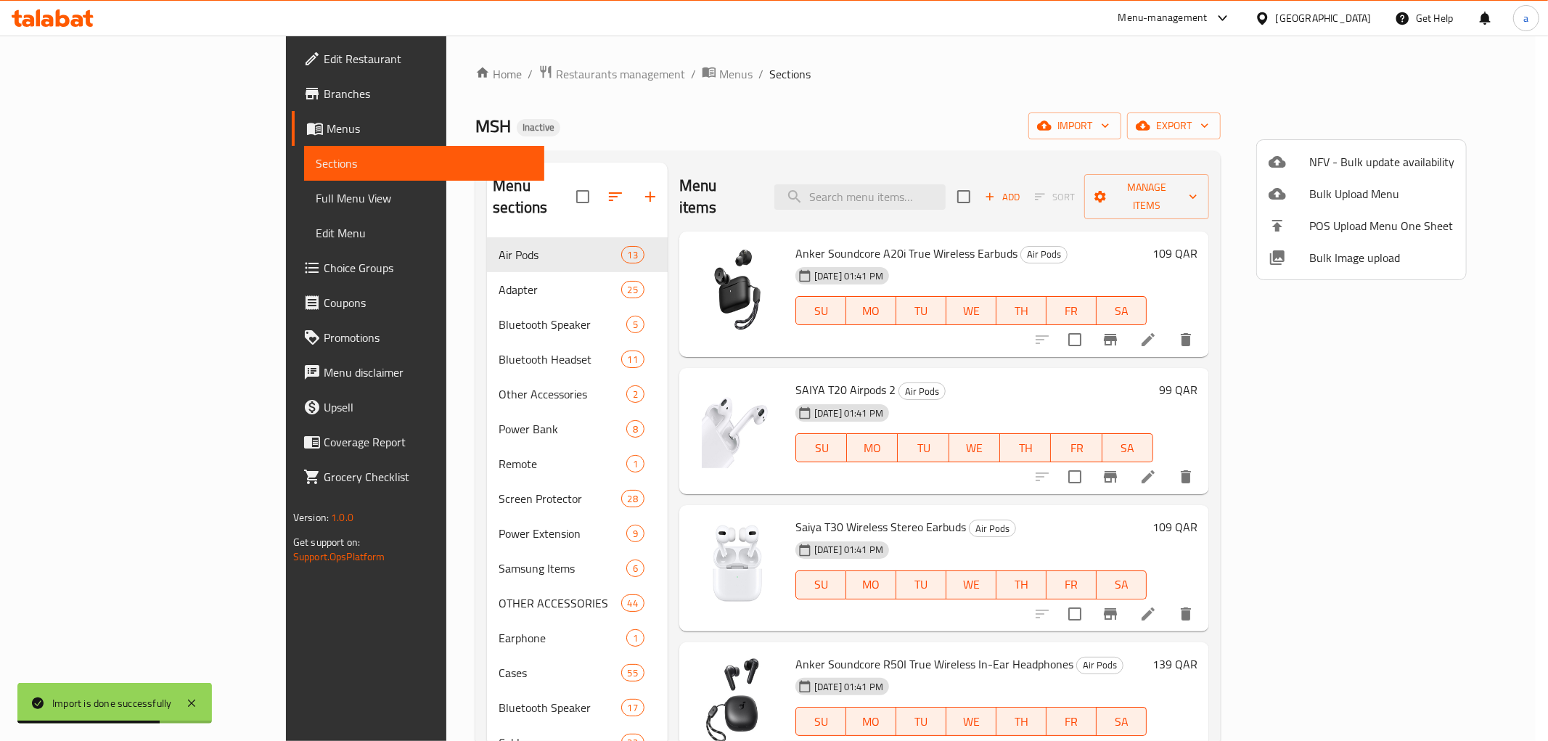
click at [1025, 104] on div at bounding box center [774, 370] width 1548 height 741
